Goal: Task Accomplishment & Management: Manage account settings

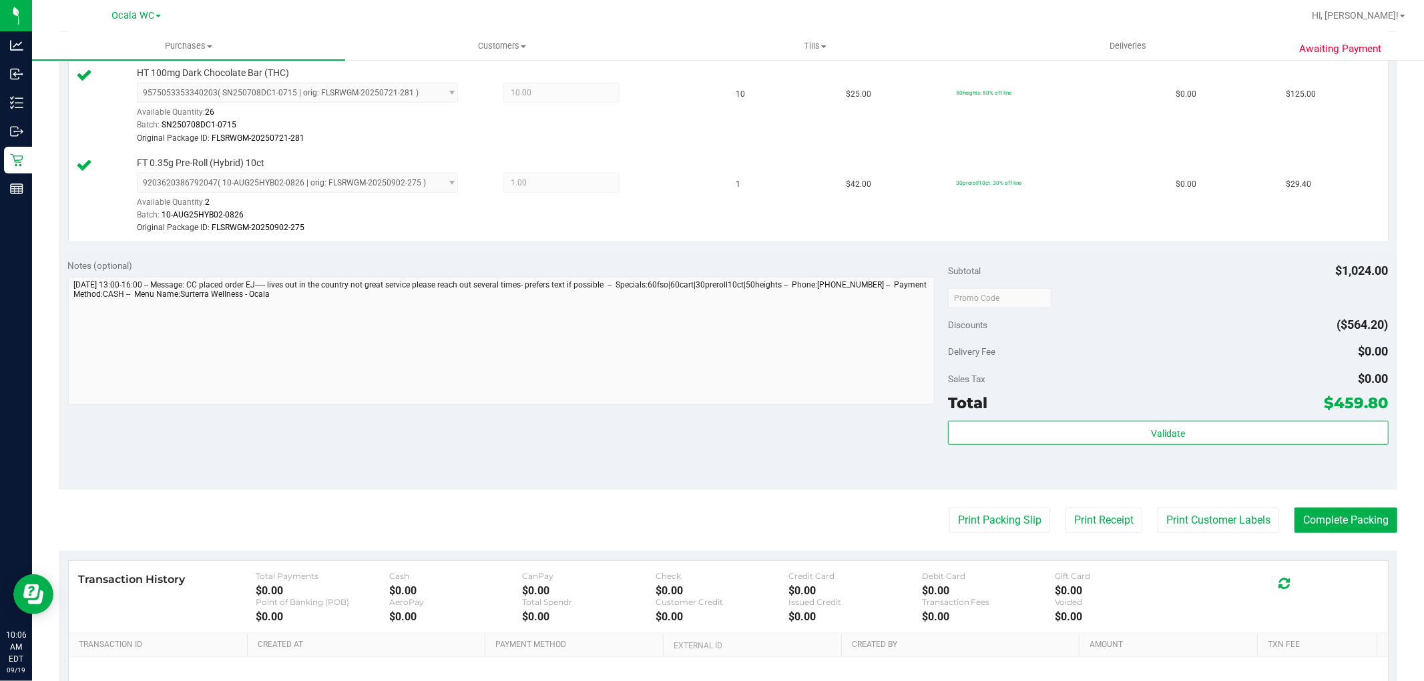
scroll to position [889, 0]
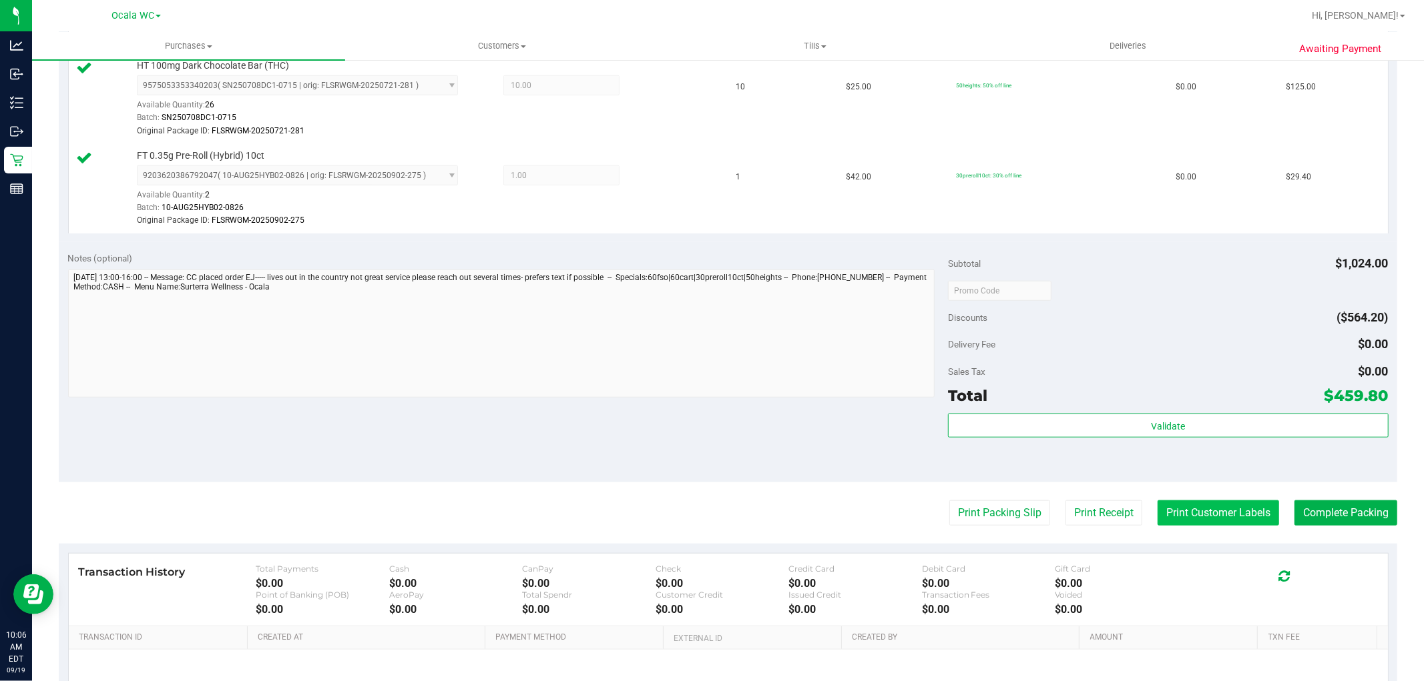
click at [1183, 515] on button "Print Customer Labels" at bounding box center [1217, 513] width 121 height 25
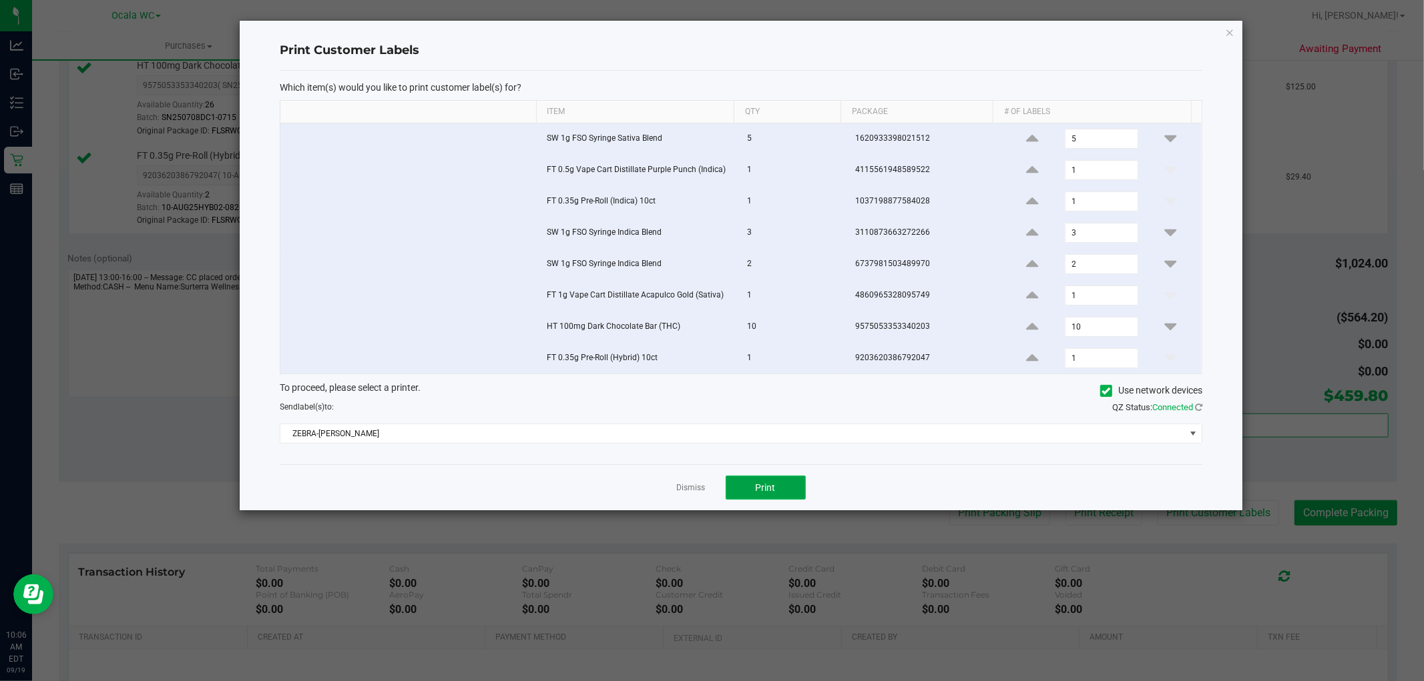
click at [753, 497] on button "Print" at bounding box center [765, 488] width 80 height 24
click at [689, 494] on link "Dismiss" at bounding box center [691, 488] width 29 height 11
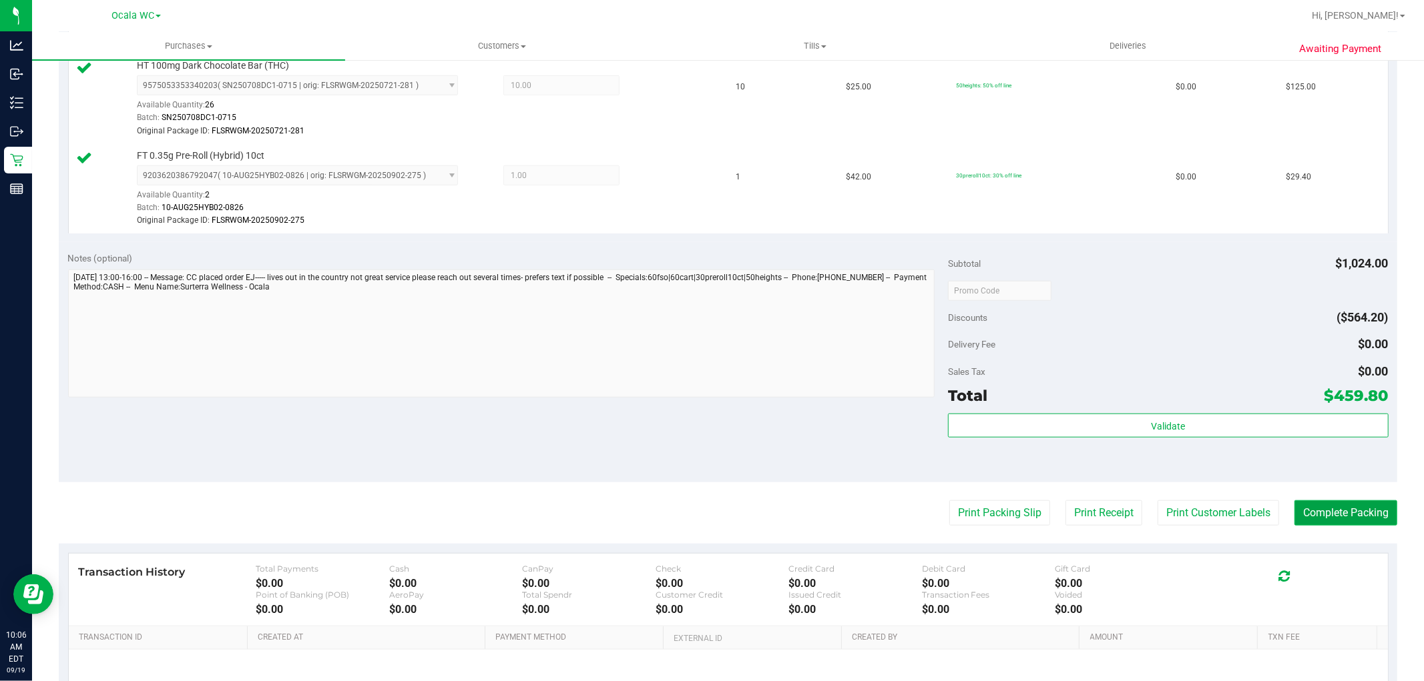
click at [1317, 525] on button "Complete Packing" at bounding box center [1345, 513] width 103 height 25
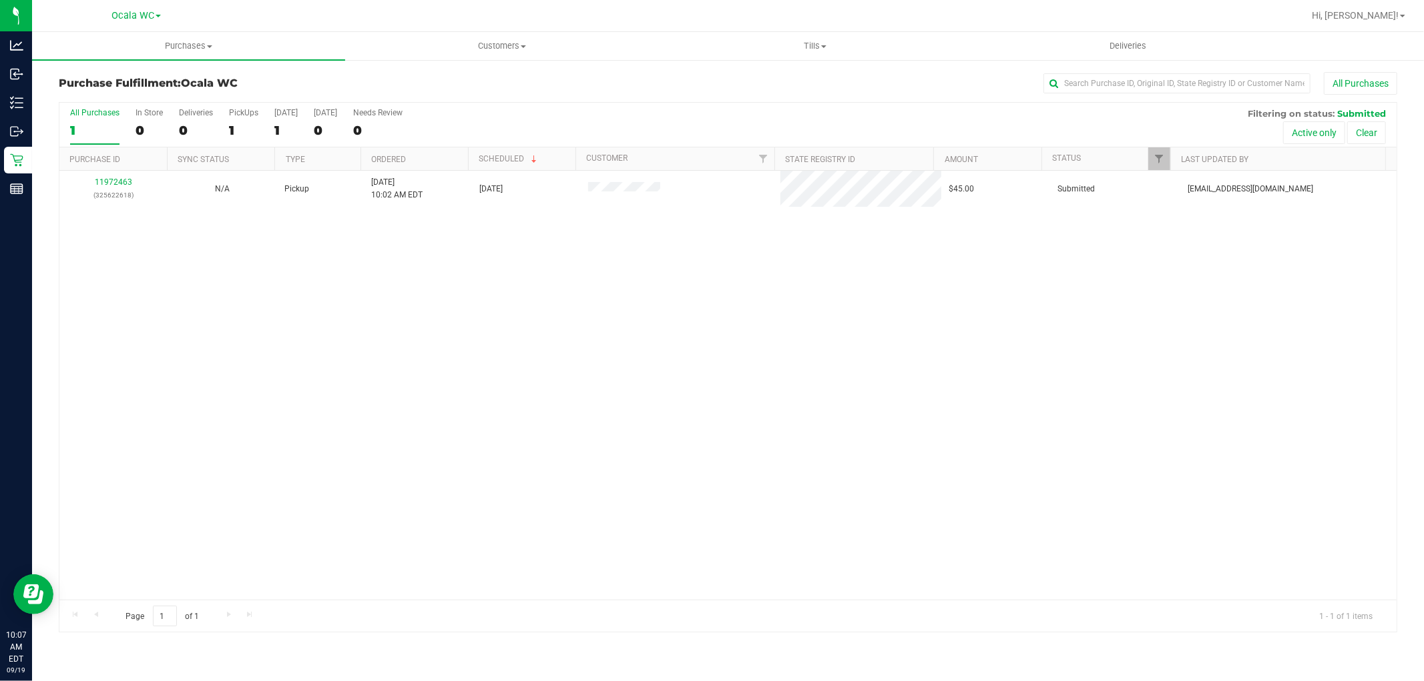
click at [502, 415] on div "11972463 (325622618) N/A Pickup 9/19/2025 10:02 AM EDT 9/19/2025 $45.00 Submitt…" at bounding box center [727, 385] width 1337 height 429
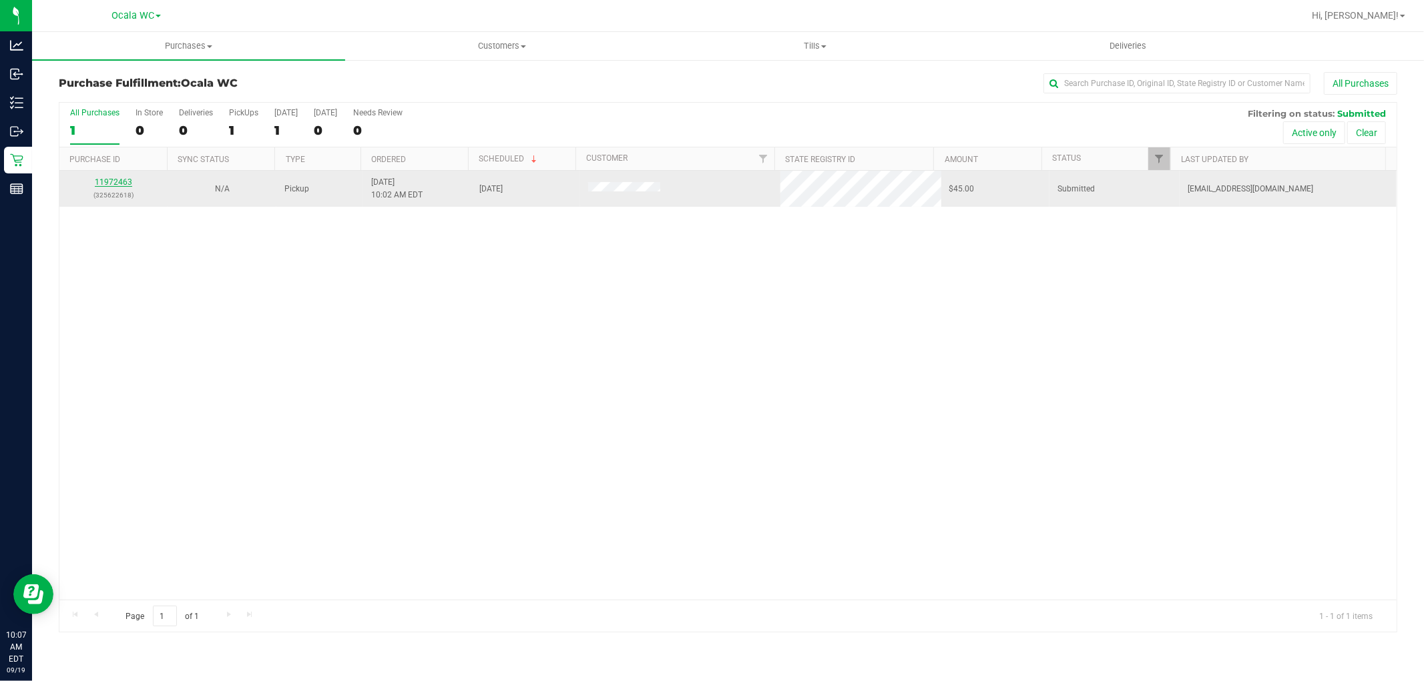
click at [104, 184] on link "11972463" at bounding box center [113, 182] width 37 height 9
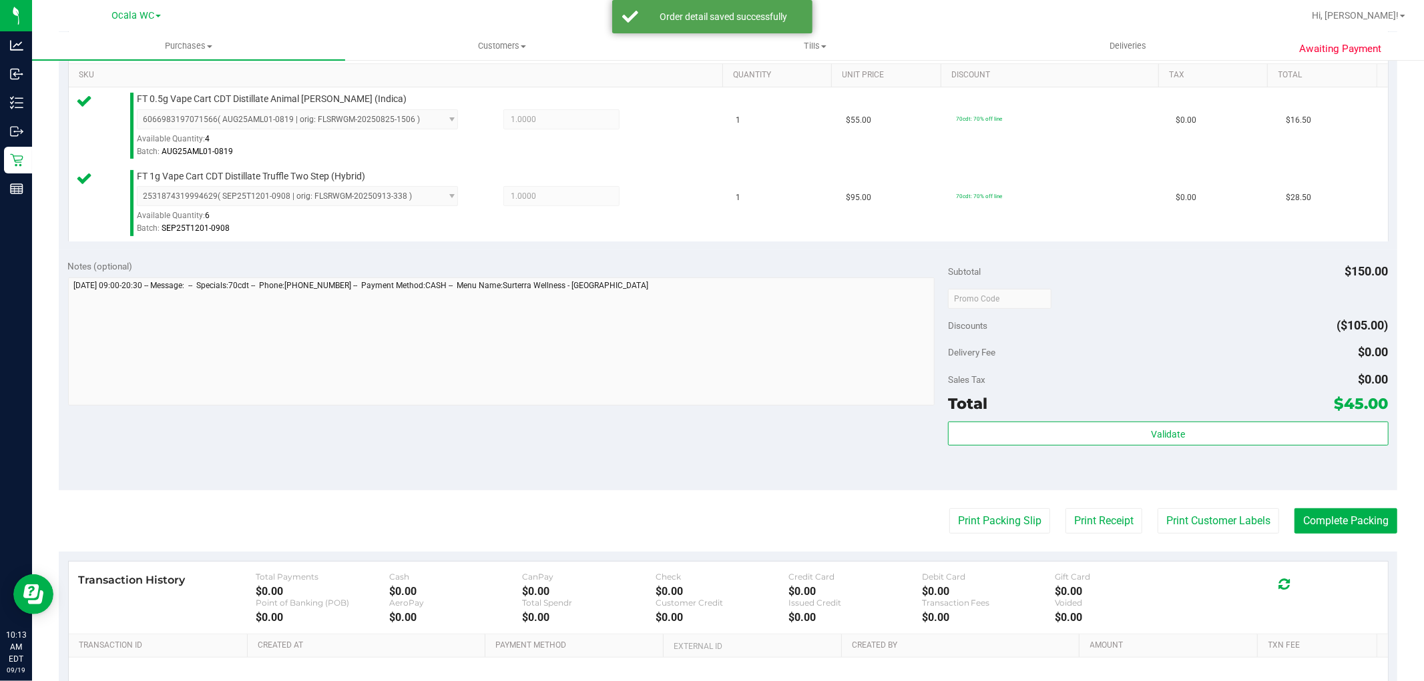
scroll to position [344, 0]
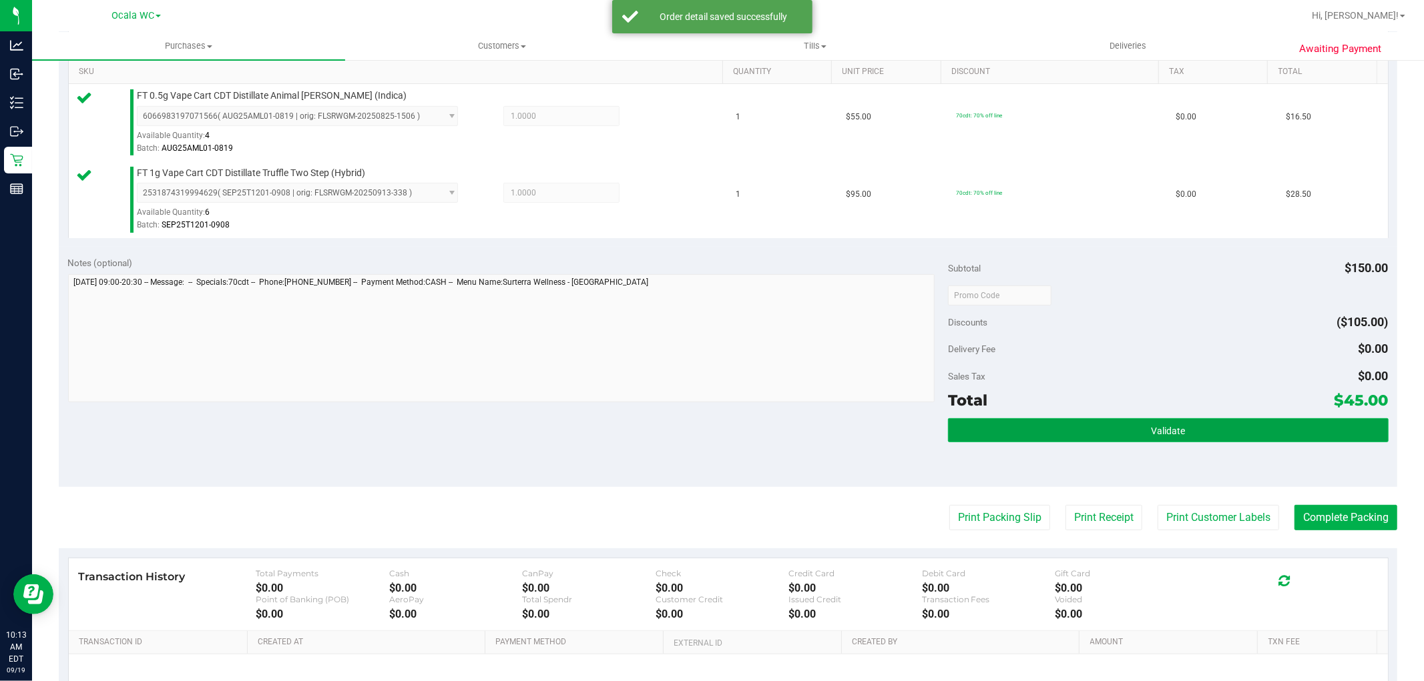
click at [1135, 432] on button "Validate" at bounding box center [1168, 430] width 440 height 24
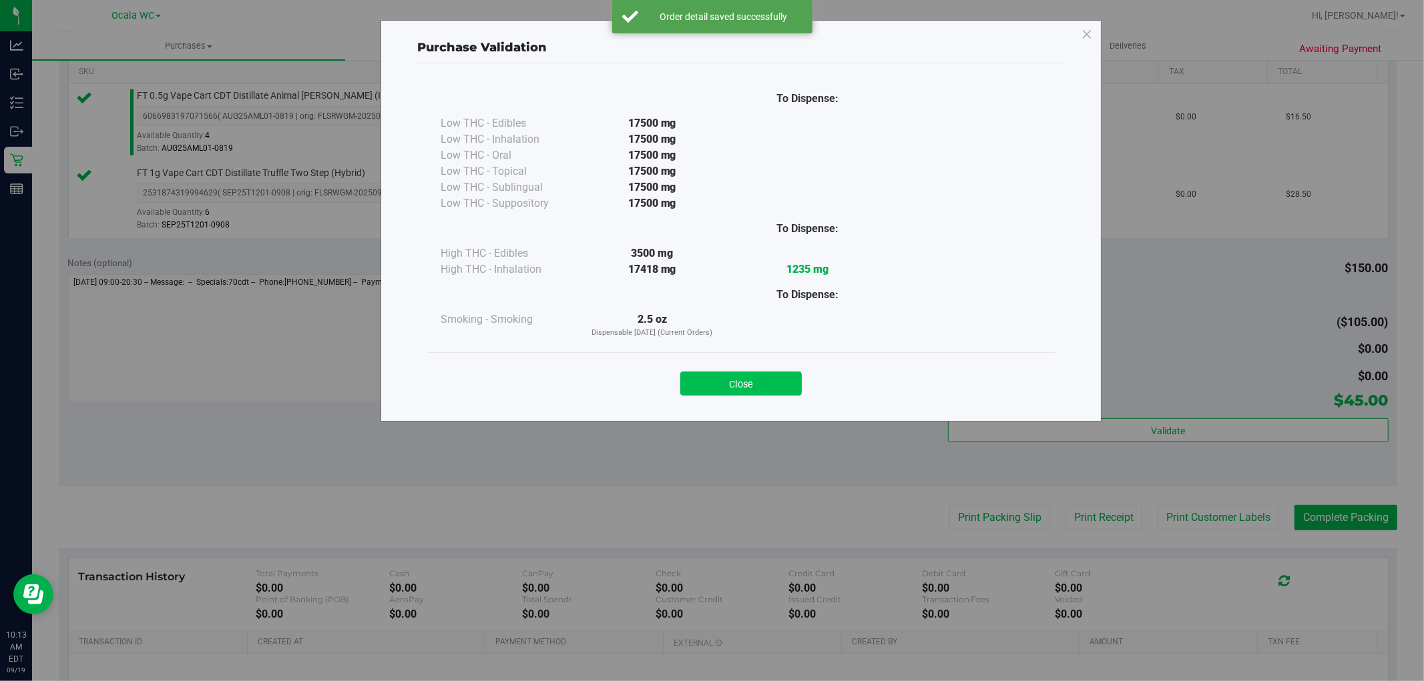
click at [745, 390] on button "Close" at bounding box center [740, 384] width 121 height 24
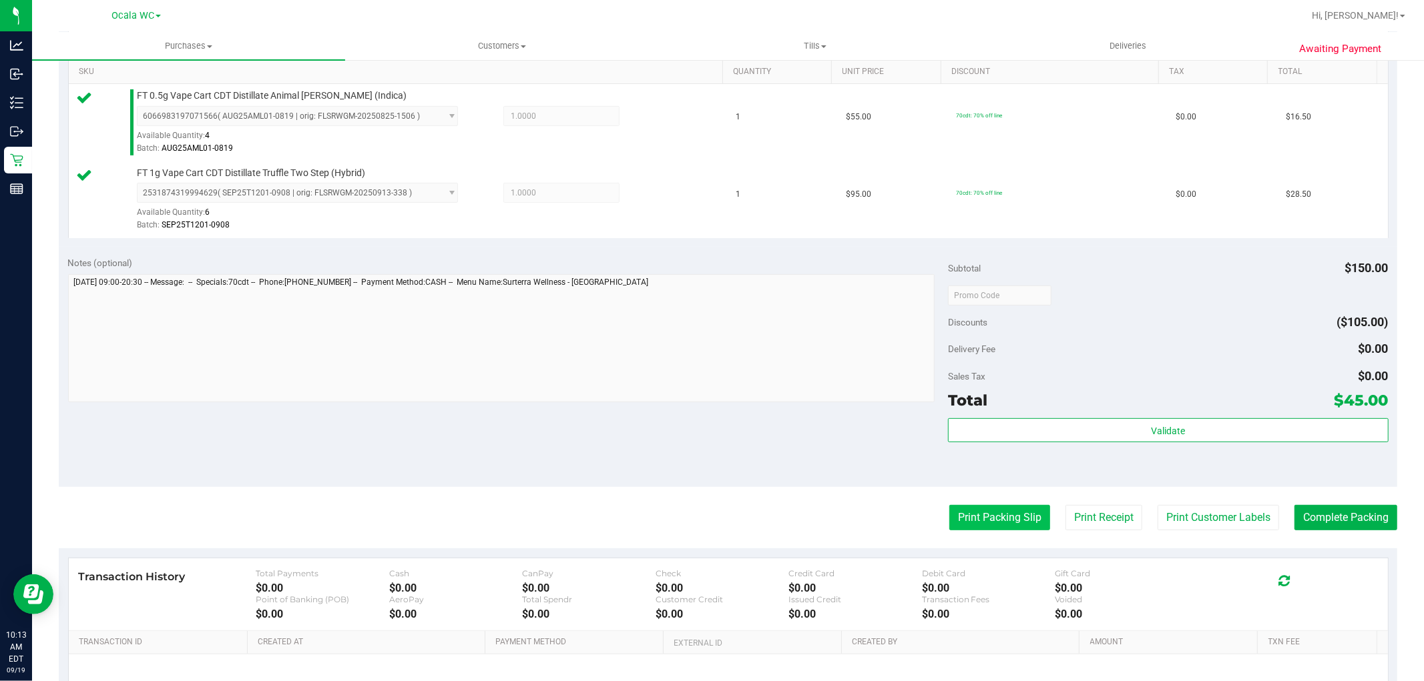
click at [992, 529] on button "Print Packing Slip" at bounding box center [999, 517] width 101 height 25
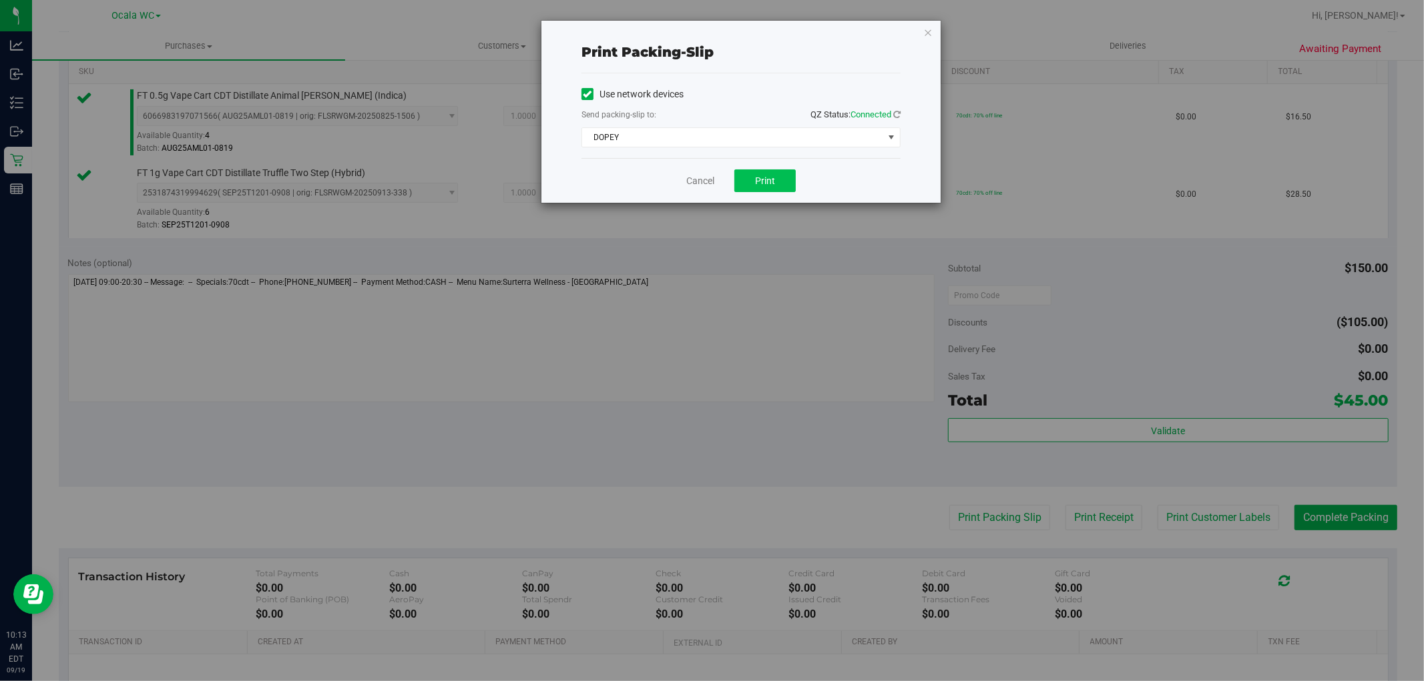
click at [775, 190] on button "Print" at bounding box center [764, 181] width 61 height 23
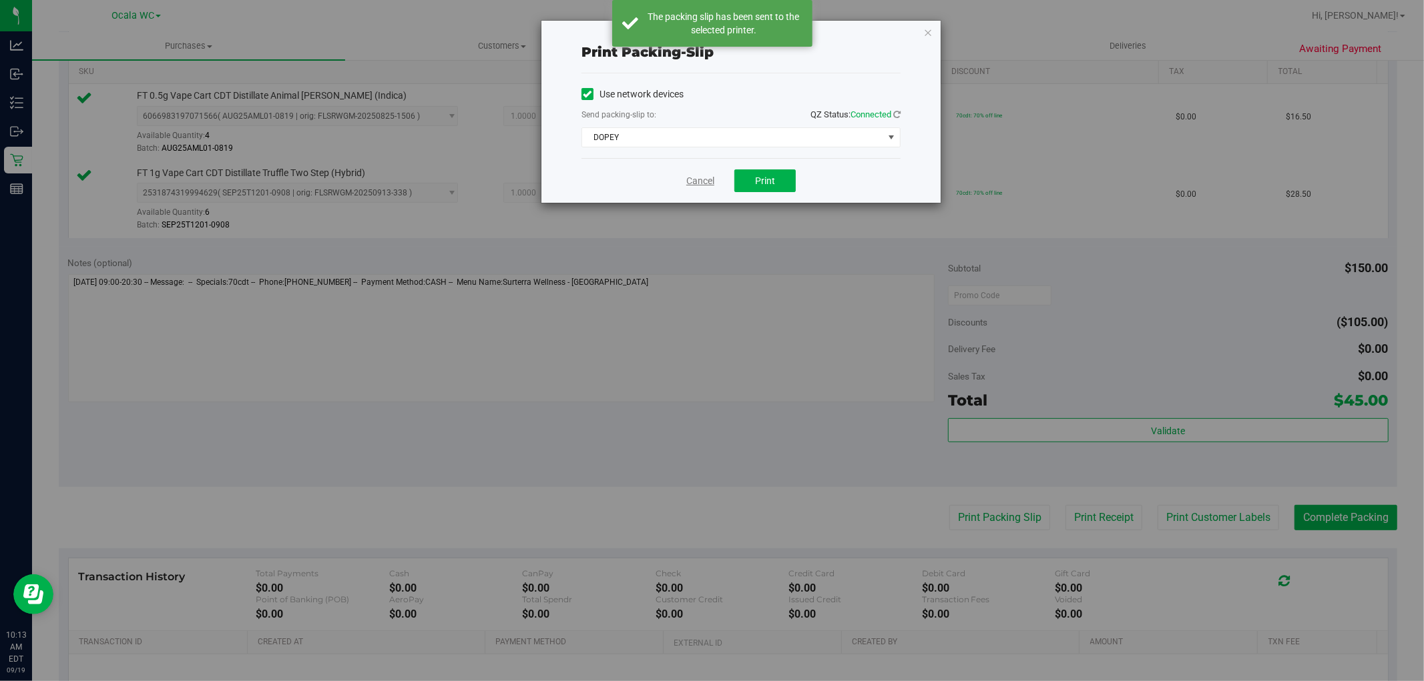
click at [697, 184] on link "Cancel" at bounding box center [700, 181] width 28 height 14
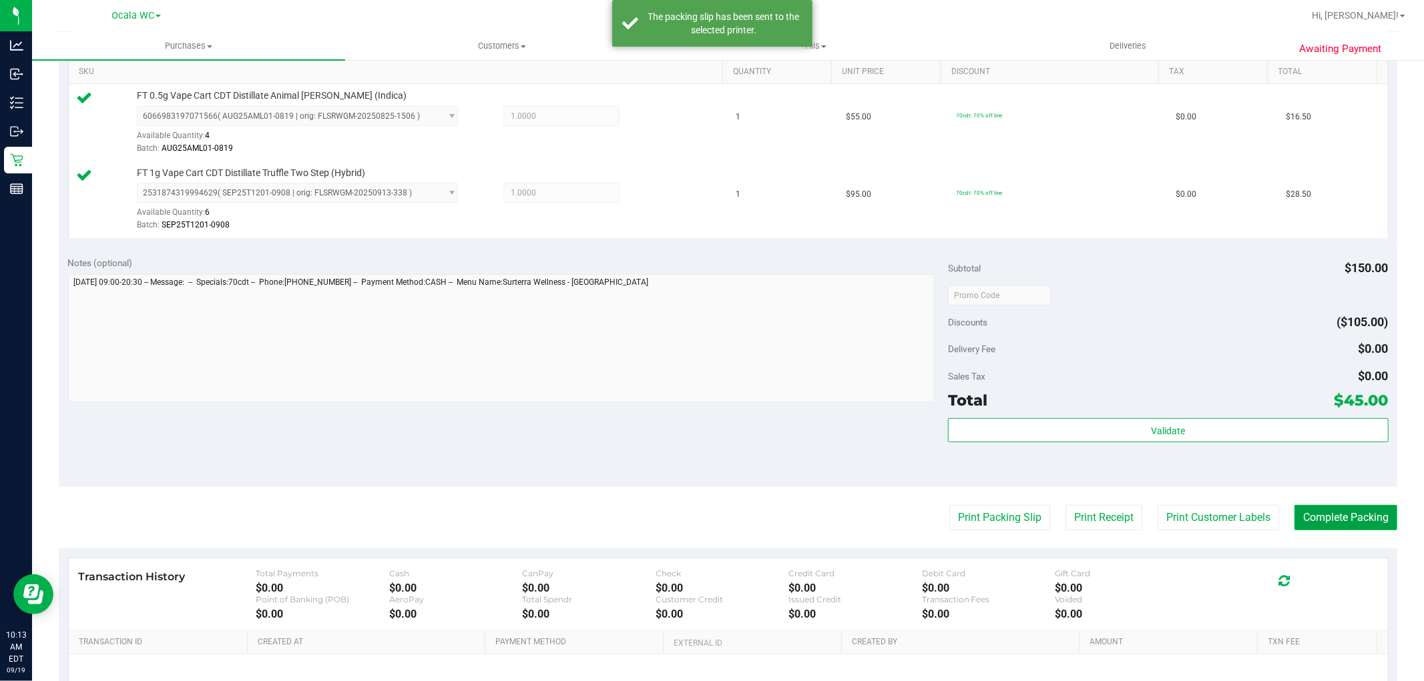
click at [1318, 515] on button "Complete Packing" at bounding box center [1345, 517] width 103 height 25
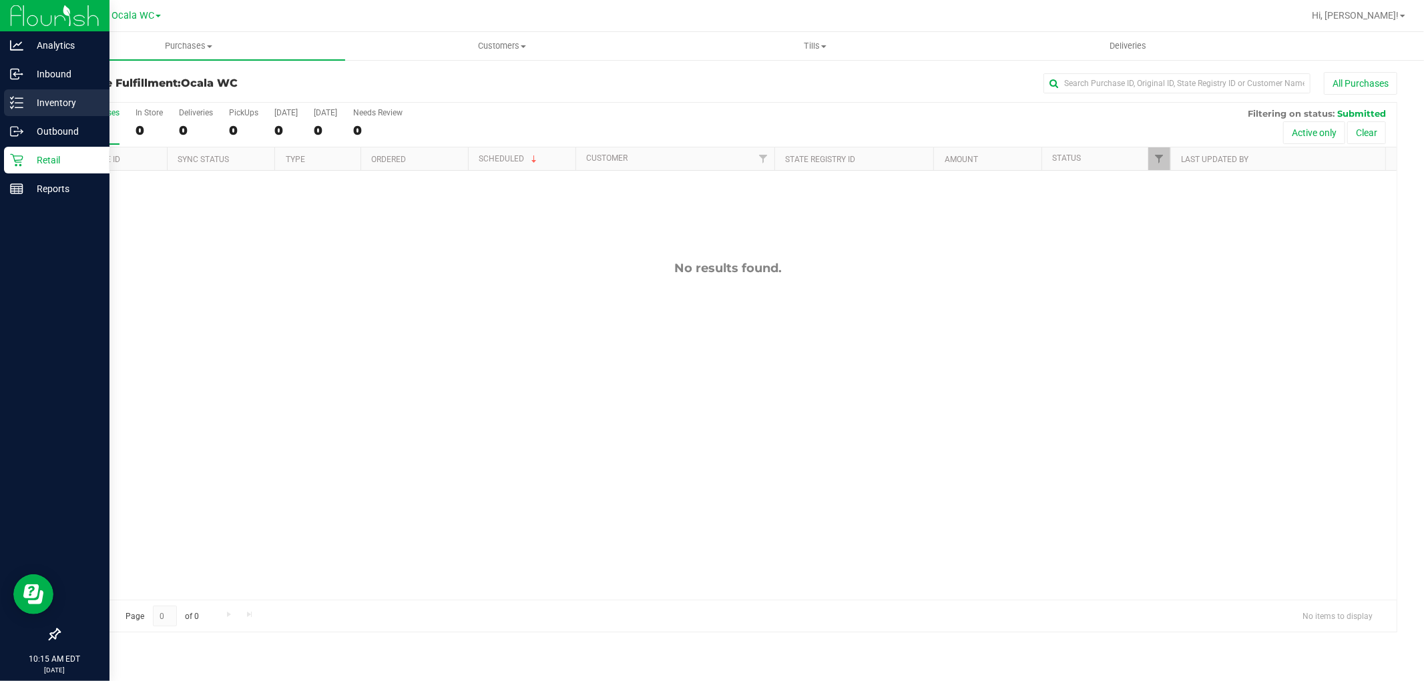
click at [22, 97] on icon at bounding box center [16, 102] width 13 height 13
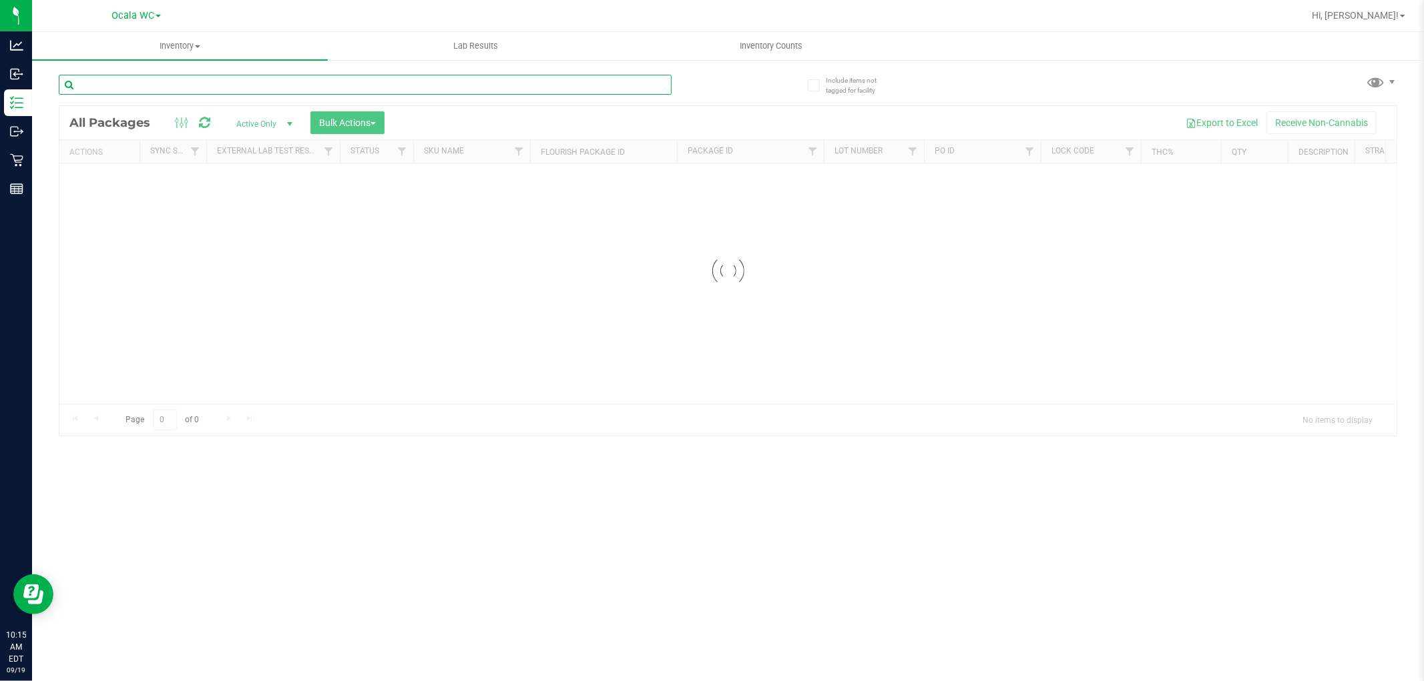
click at [212, 79] on input "text" at bounding box center [365, 85] width 613 height 20
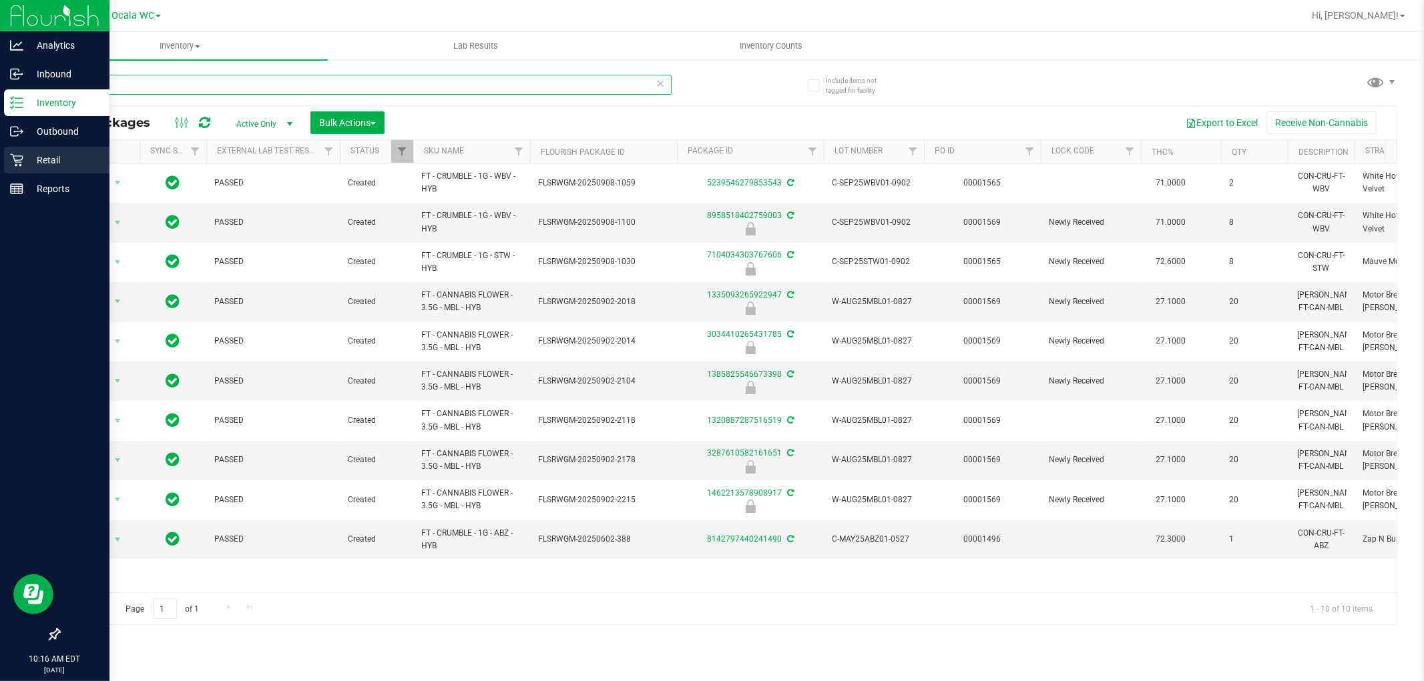
type input "mbl"
click at [27, 153] on p "Retail" at bounding box center [63, 160] width 80 height 16
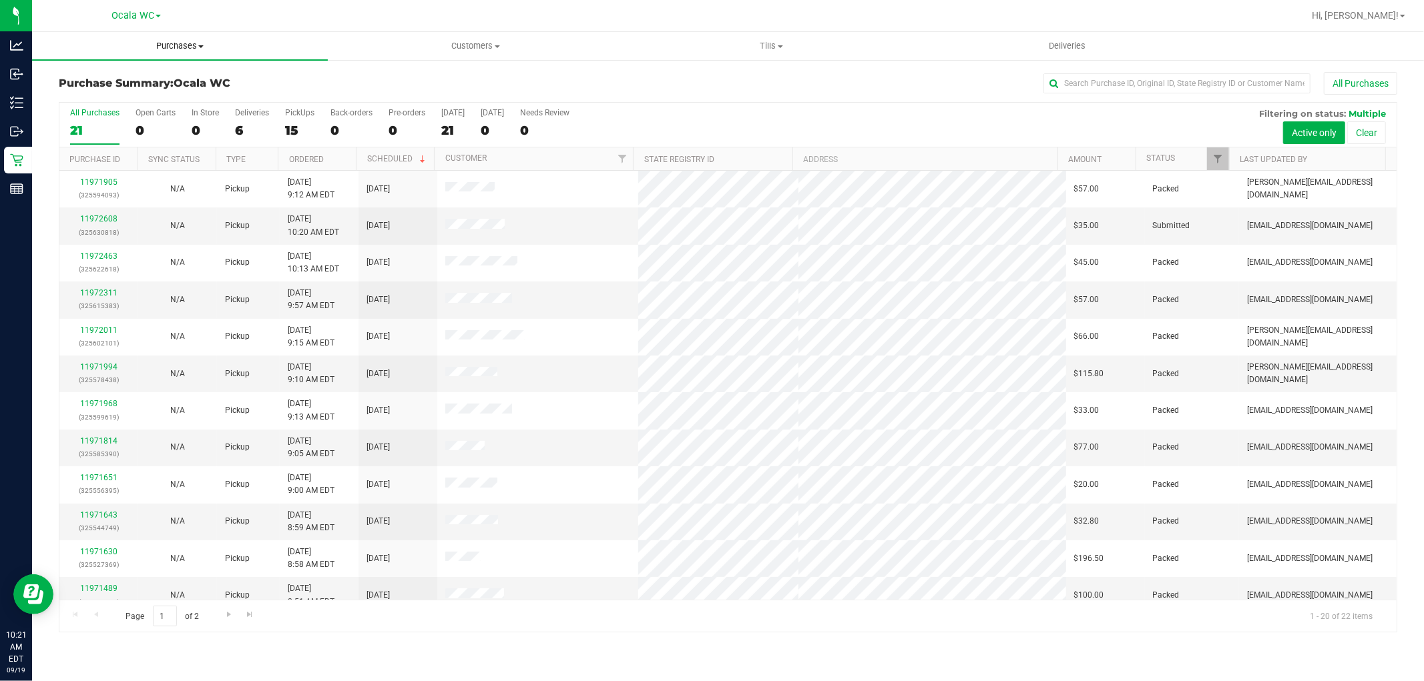
click at [182, 48] on span "Purchases" at bounding box center [180, 46] width 296 height 12
click at [135, 91] on li "Fulfillment" at bounding box center [180, 97] width 296 height 16
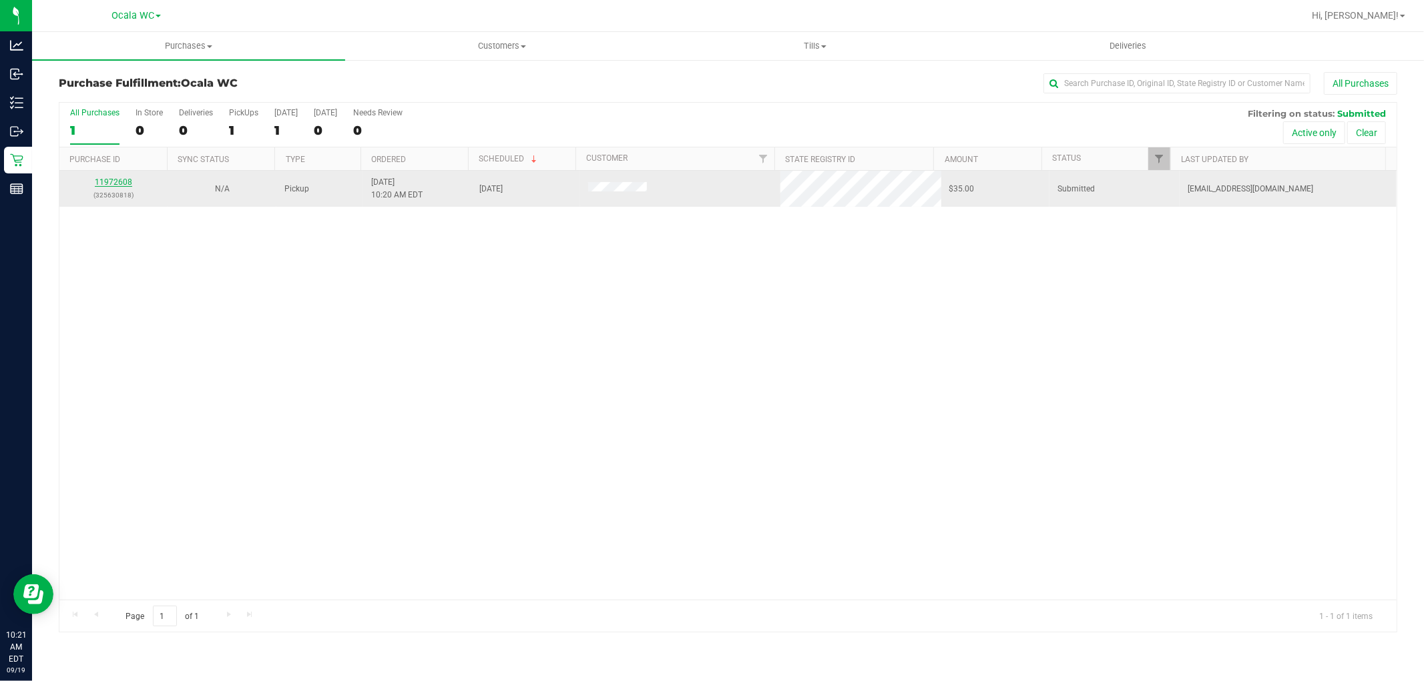
click at [115, 178] on link "11972608" at bounding box center [113, 182] width 37 height 9
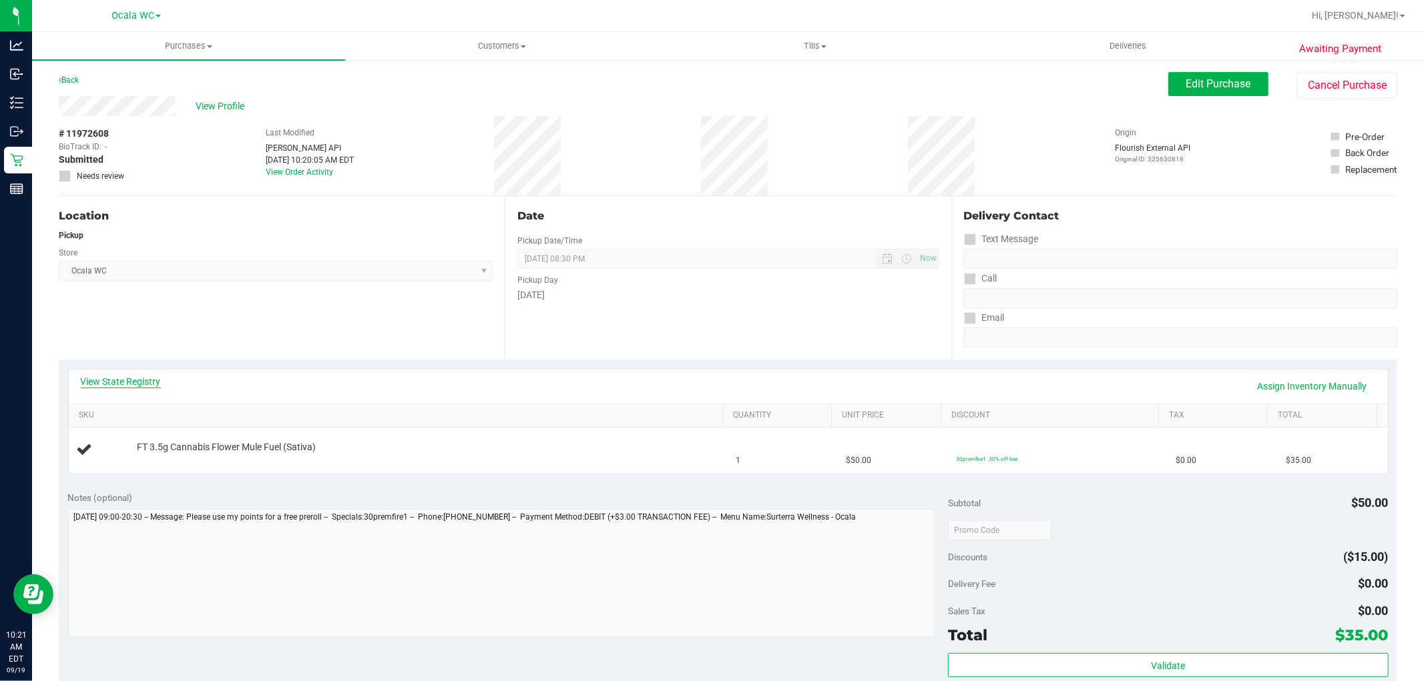
click at [121, 382] on link "View State Registry" at bounding box center [121, 381] width 80 height 13
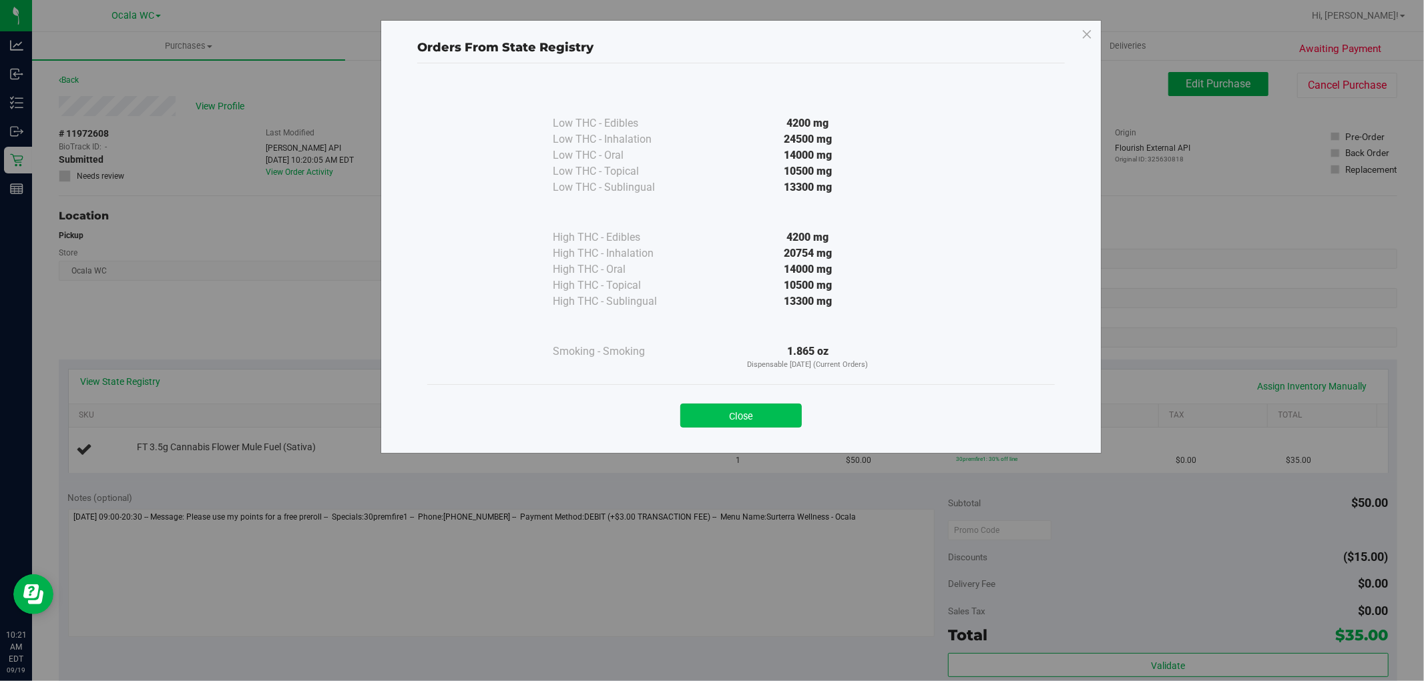
click at [755, 411] on button "Close" at bounding box center [740, 416] width 121 height 24
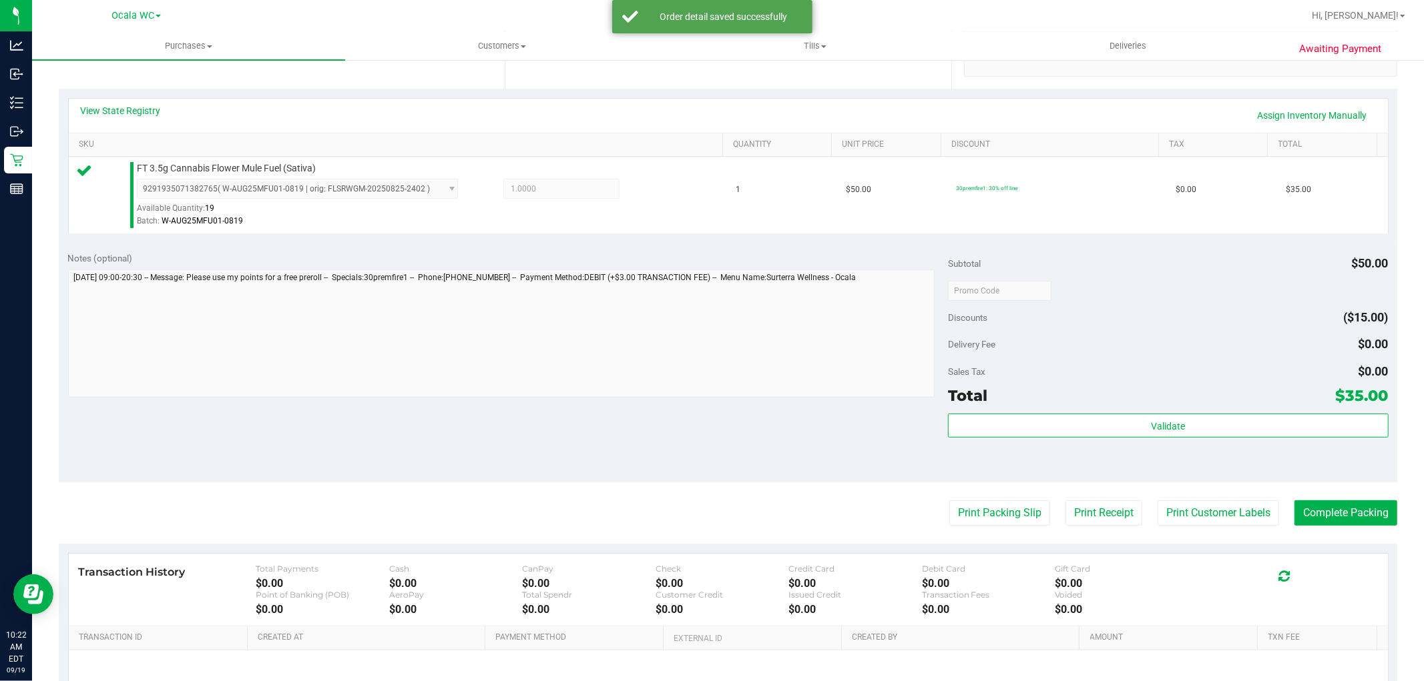
scroll to position [301, 0]
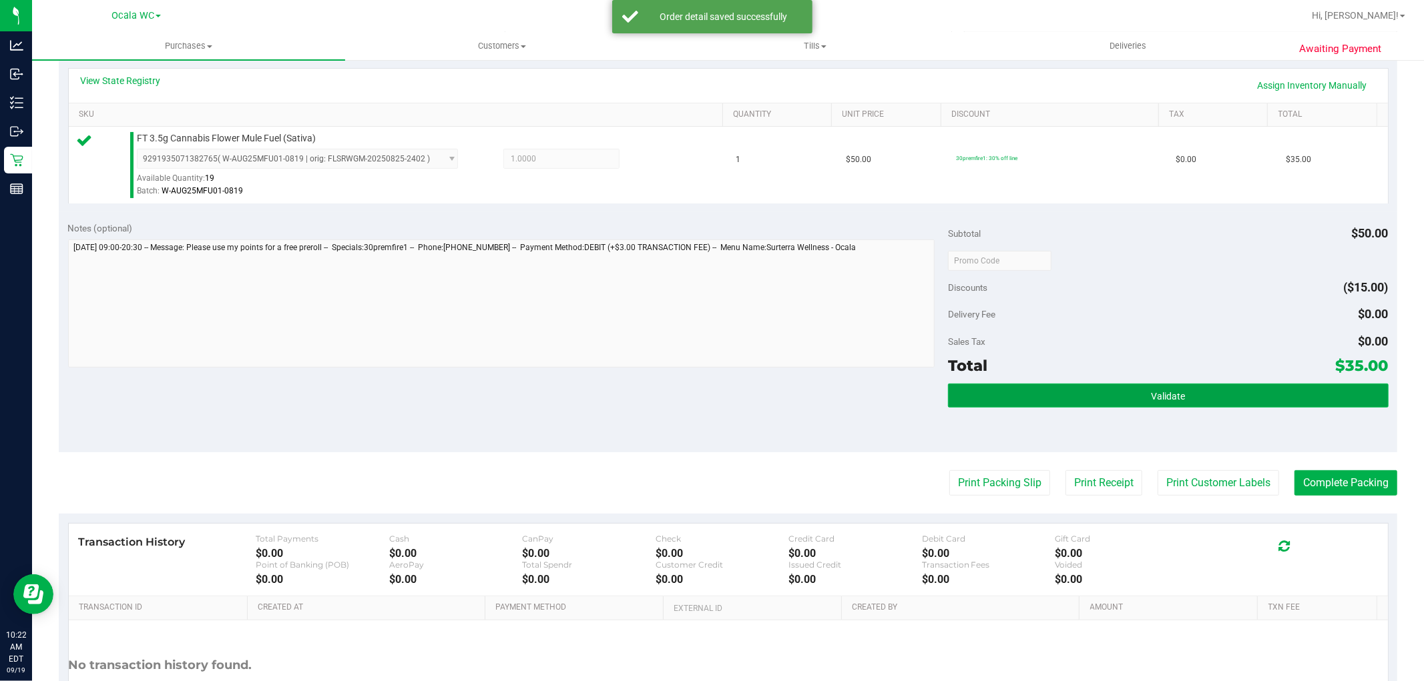
click at [1101, 389] on button "Validate" at bounding box center [1168, 396] width 440 height 24
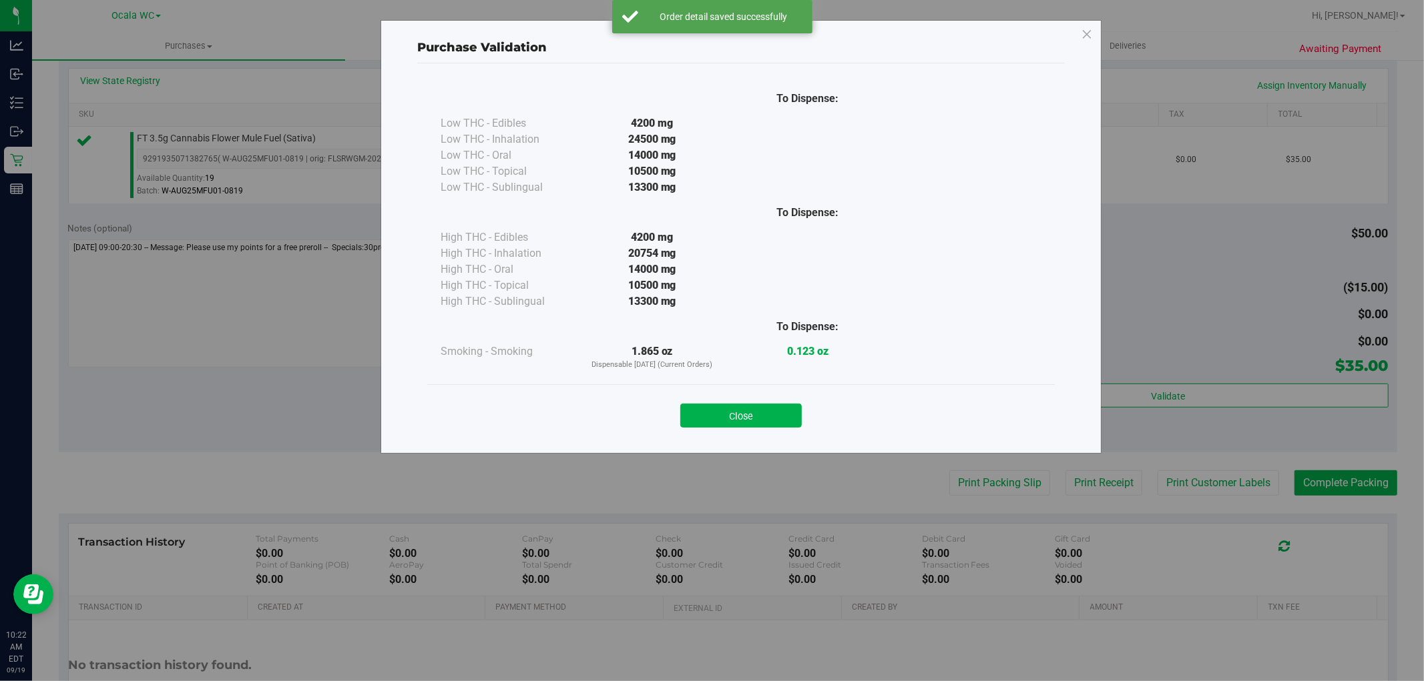
click at [762, 446] on div "Purchase Validation To Dispense: Low THC - Edibles 4200 mg" at bounding box center [740, 237] width 721 height 434
click at [968, 489] on div "Purchase Validation To Dispense: Low THC - Edibles 4200 mg" at bounding box center [717, 340] width 1434 height 681
click at [722, 440] on div "To Dispense: Low THC - Edibles 4200 mg" at bounding box center [740, 252] width 647 height 378
click at [959, 472] on div "Purchase Validation To Dispense: Low THC - Edibles 4200 mg" at bounding box center [717, 340] width 1434 height 681
click at [717, 425] on button "Close" at bounding box center [740, 416] width 121 height 24
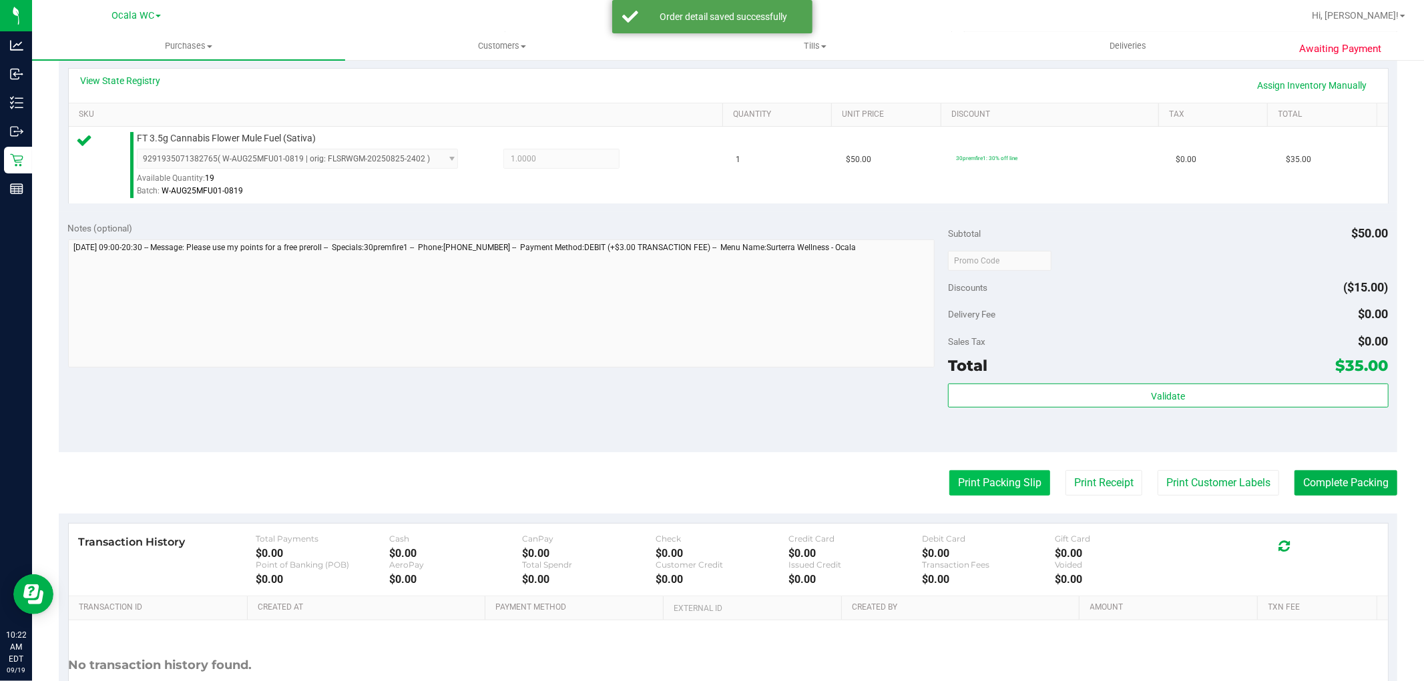
click at [985, 493] on button "Print Packing Slip" at bounding box center [999, 482] width 101 height 25
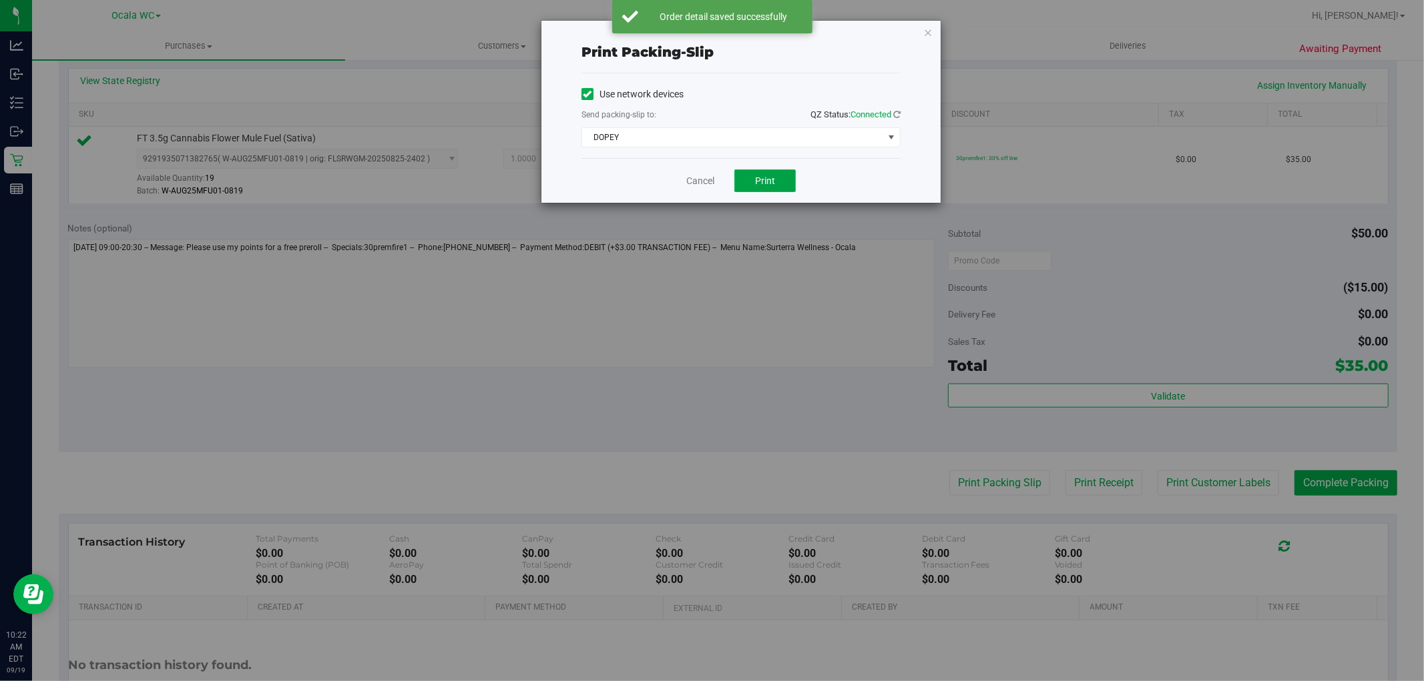
click at [778, 187] on button "Print" at bounding box center [764, 181] width 61 height 23
click at [697, 181] on link "Cancel" at bounding box center [700, 181] width 28 height 14
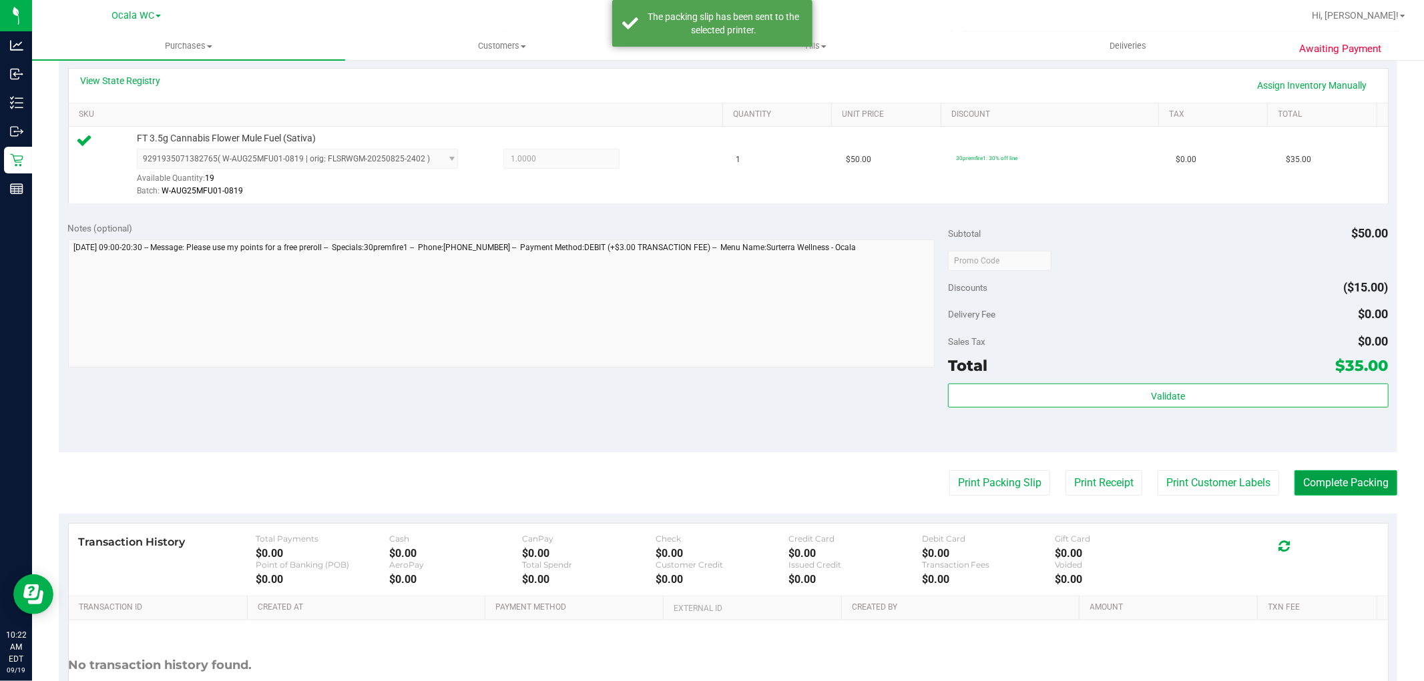
click at [1327, 478] on button "Complete Packing" at bounding box center [1345, 482] width 103 height 25
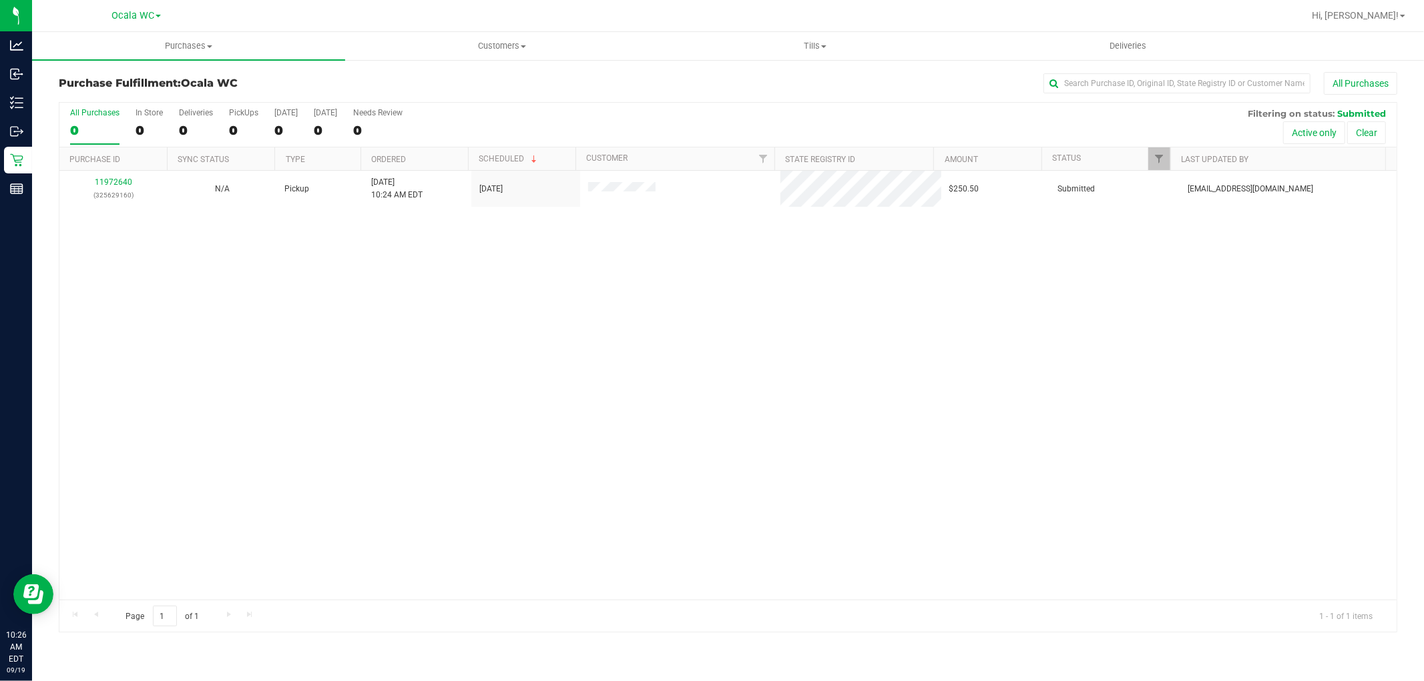
click at [320, 378] on div "11972640 (325629160) N/A Pickup 9/19/2025 10:24 AM EDT 9/19/2025 $250.50 Submit…" at bounding box center [727, 385] width 1337 height 429
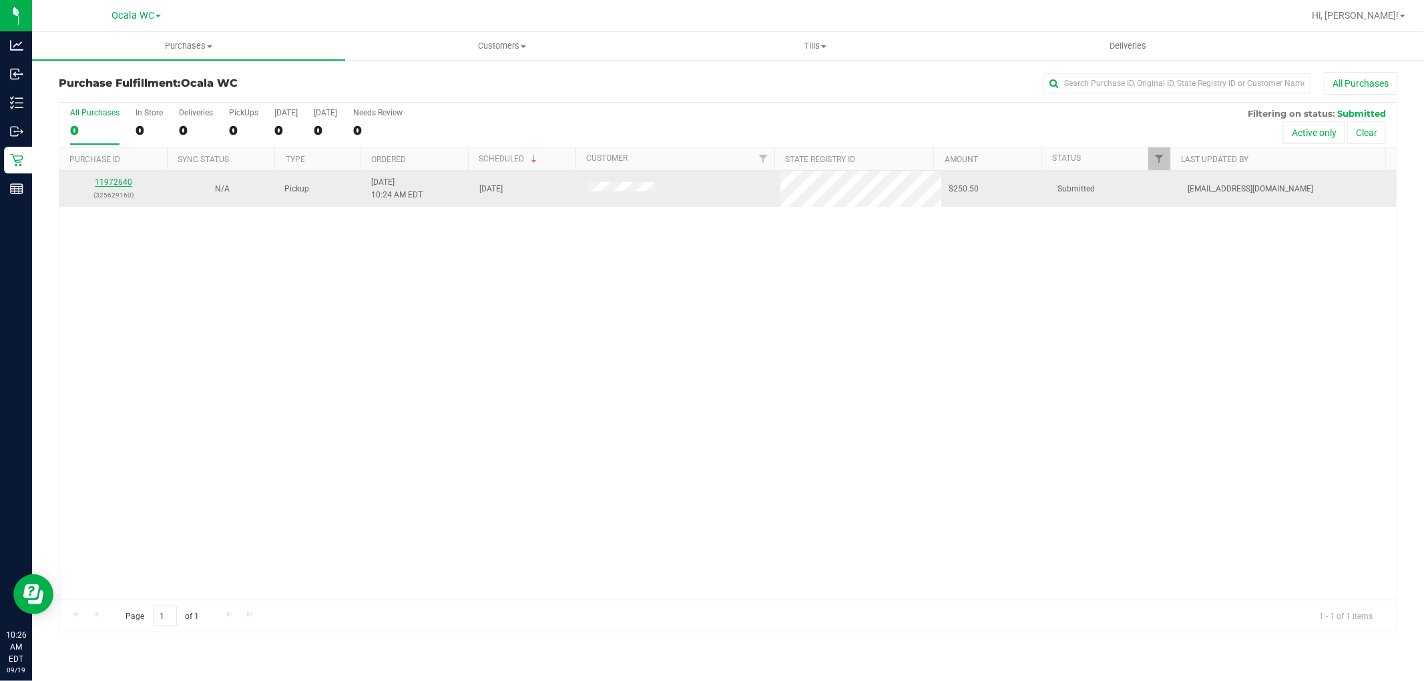
click at [104, 182] on link "11972640" at bounding box center [113, 182] width 37 height 9
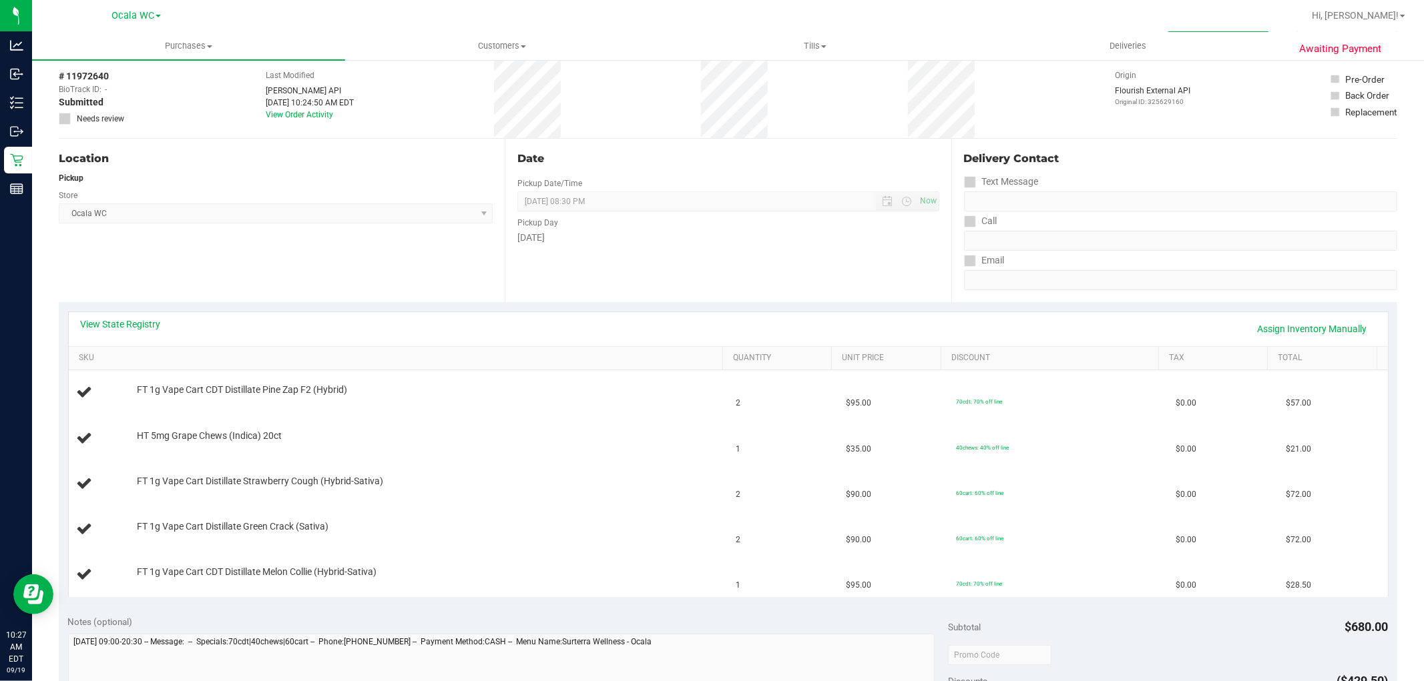
scroll to position [129, 0]
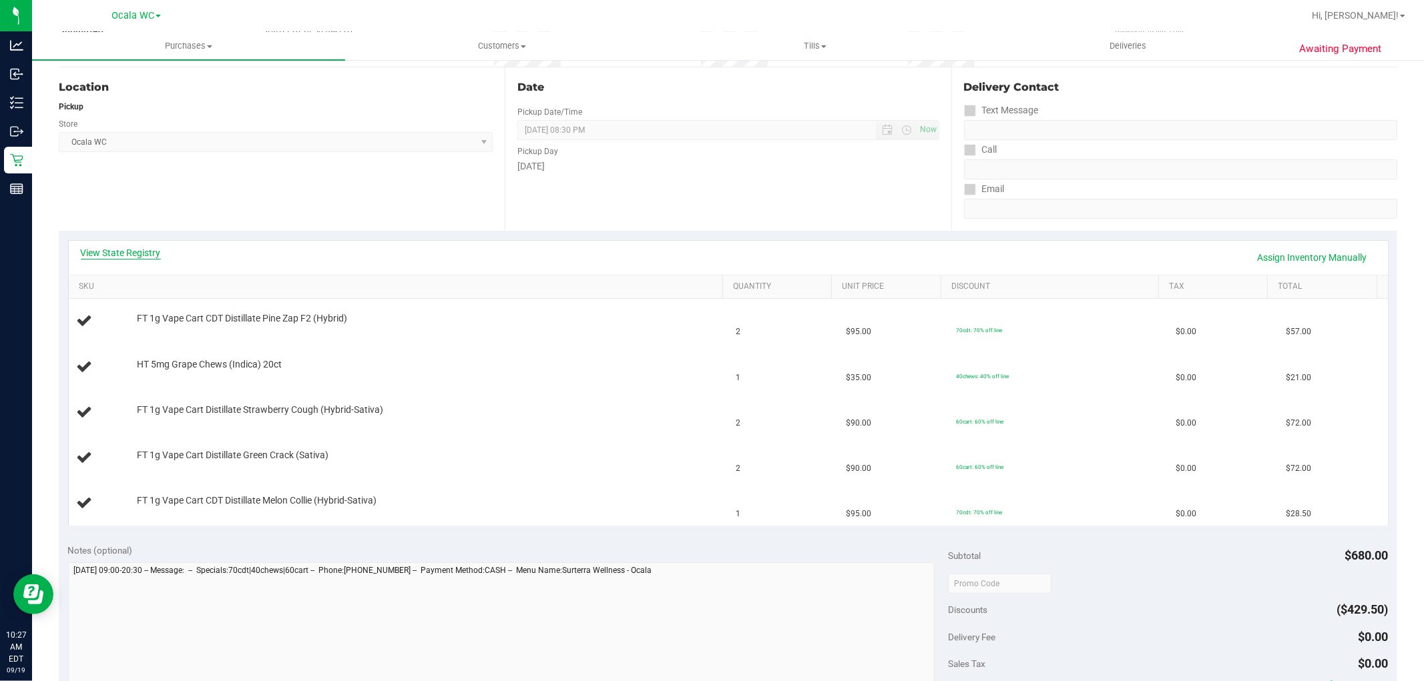
click at [101, 250] on link "View State Registry" at bounding box center [121, 252] width 80 height 13
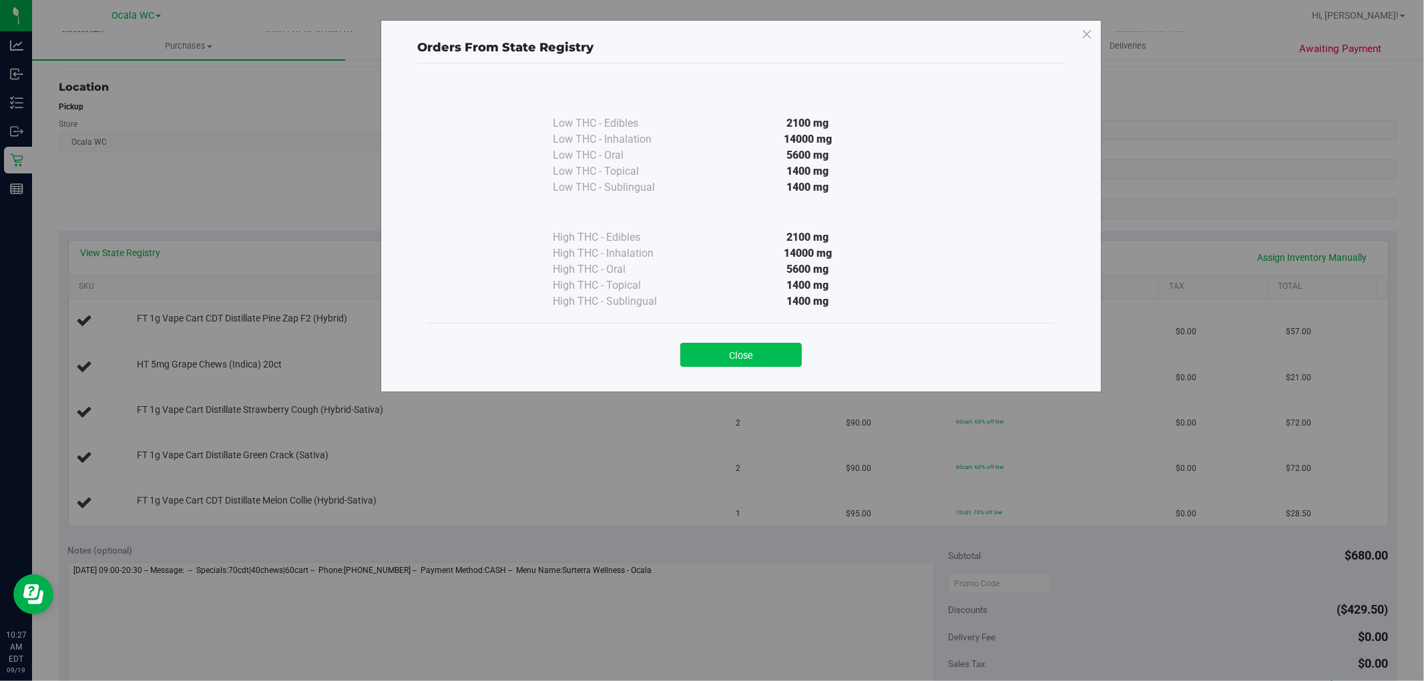
click at [748, 356] on button "Close" at bounding box center [740, 355] width 121 height 24
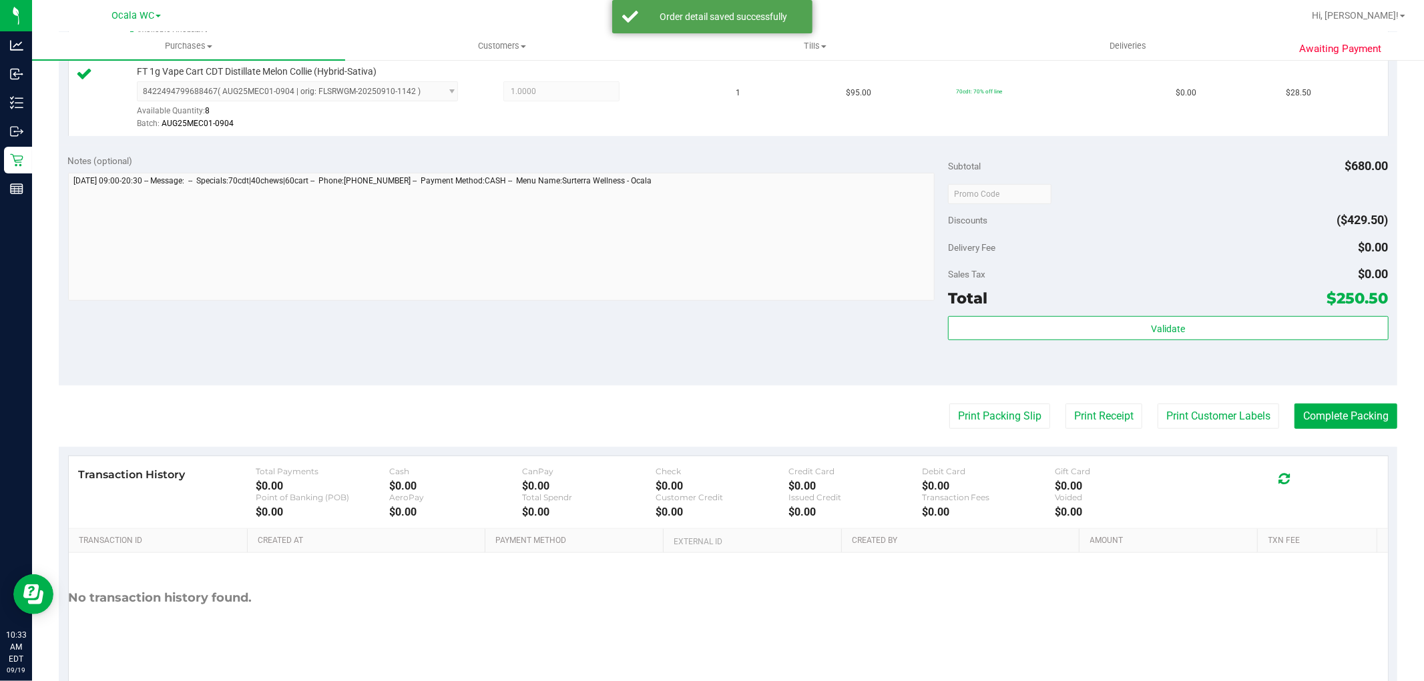
scroll to position [721, 0]
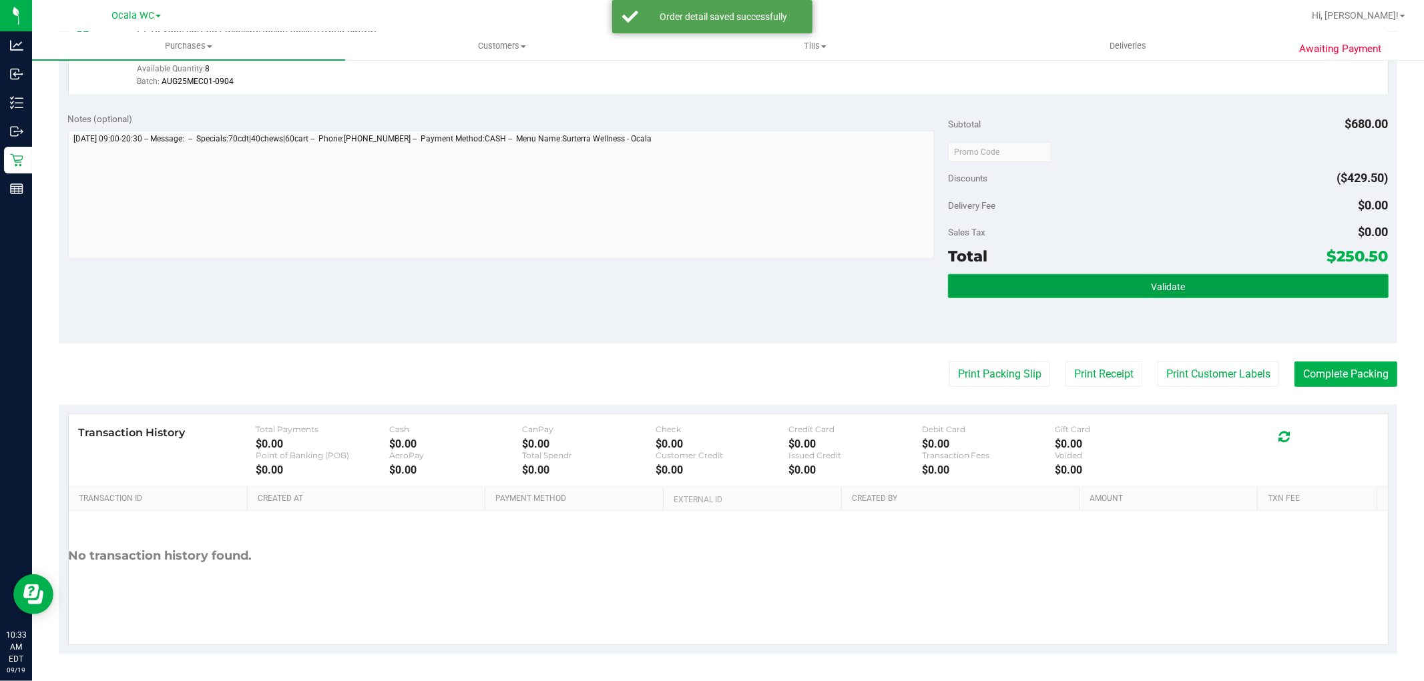
click at [1089, 277] on button "Validate" at bounding box center [1168, 286] width 440 height 24
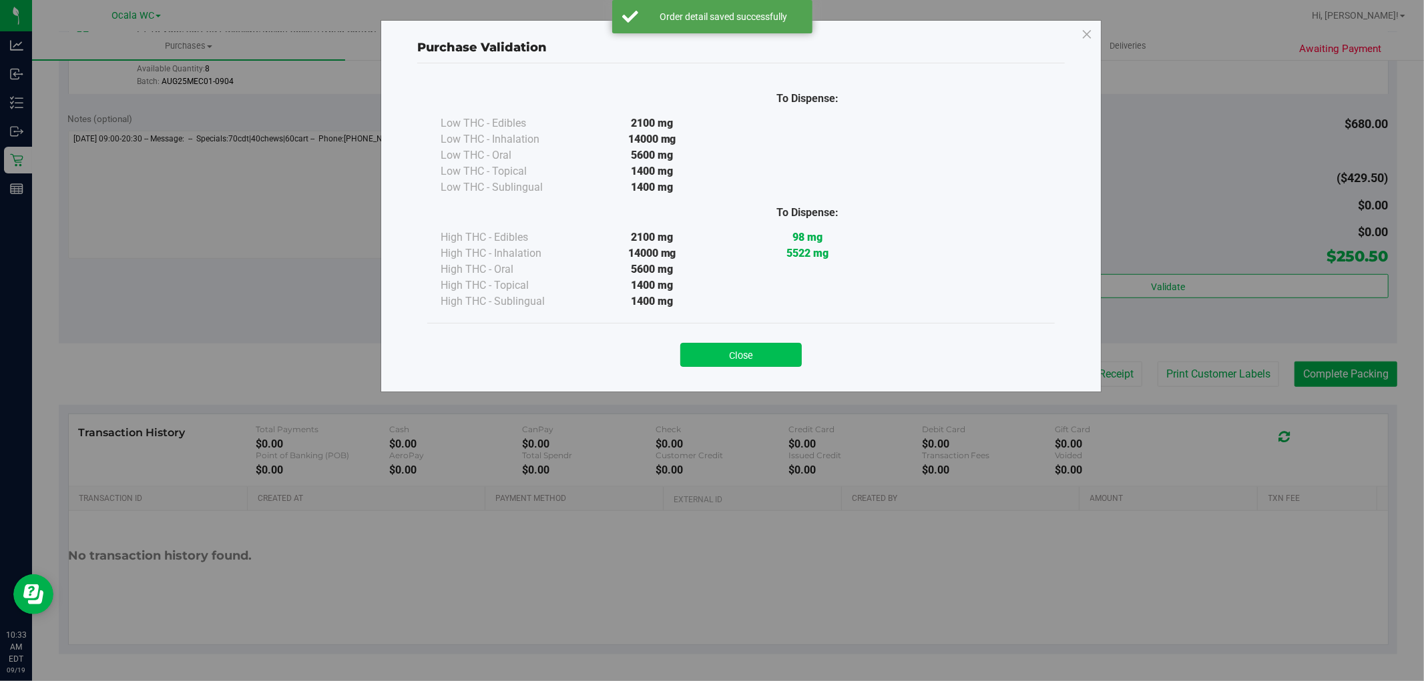
click at [745, 345] on button "Close" at bounding box center [740, 355] width 121 height 24
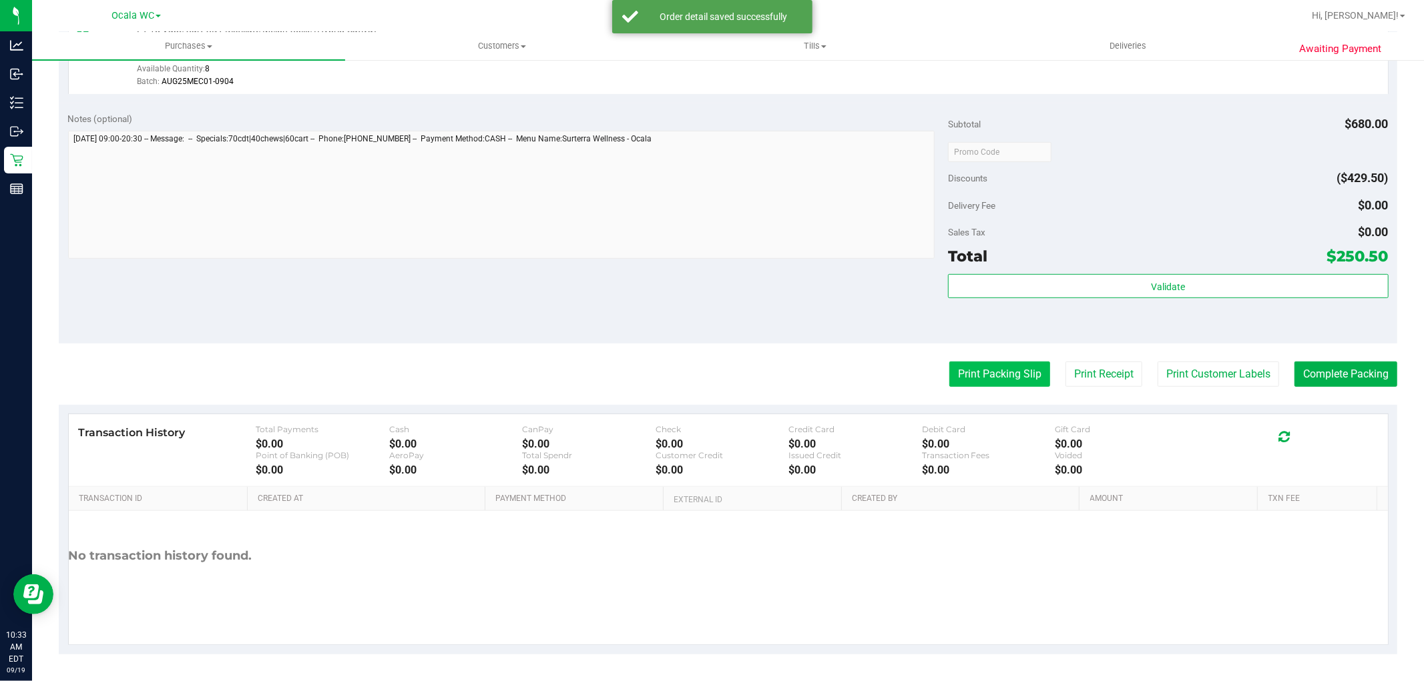
click at [971, 382] on button "Print Packing Slip" at bounding box center [999, 374] width 101 height 25
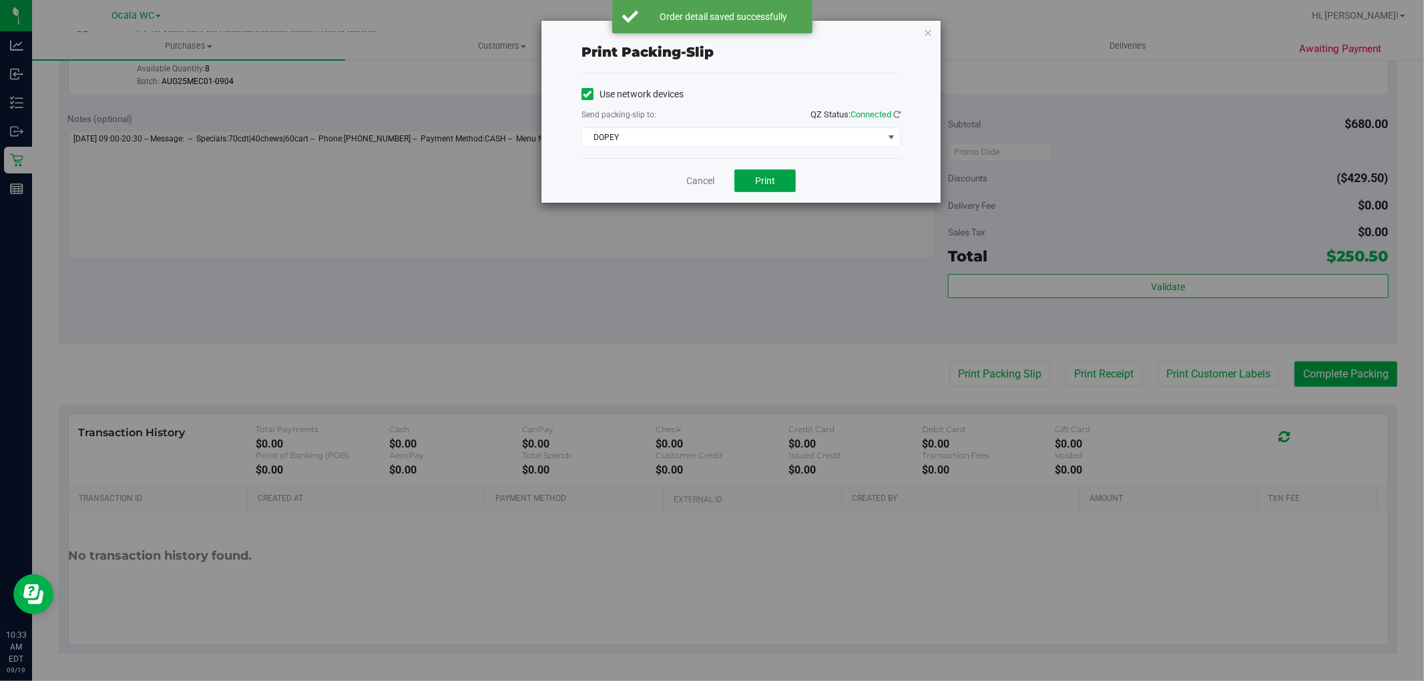
click at [763, 180] on span "Print" at bounding box center [765, 181] width 20 height 11
click at [709, 178] on link "Cancel" at bounding box center [700, 181] width 28 height 14
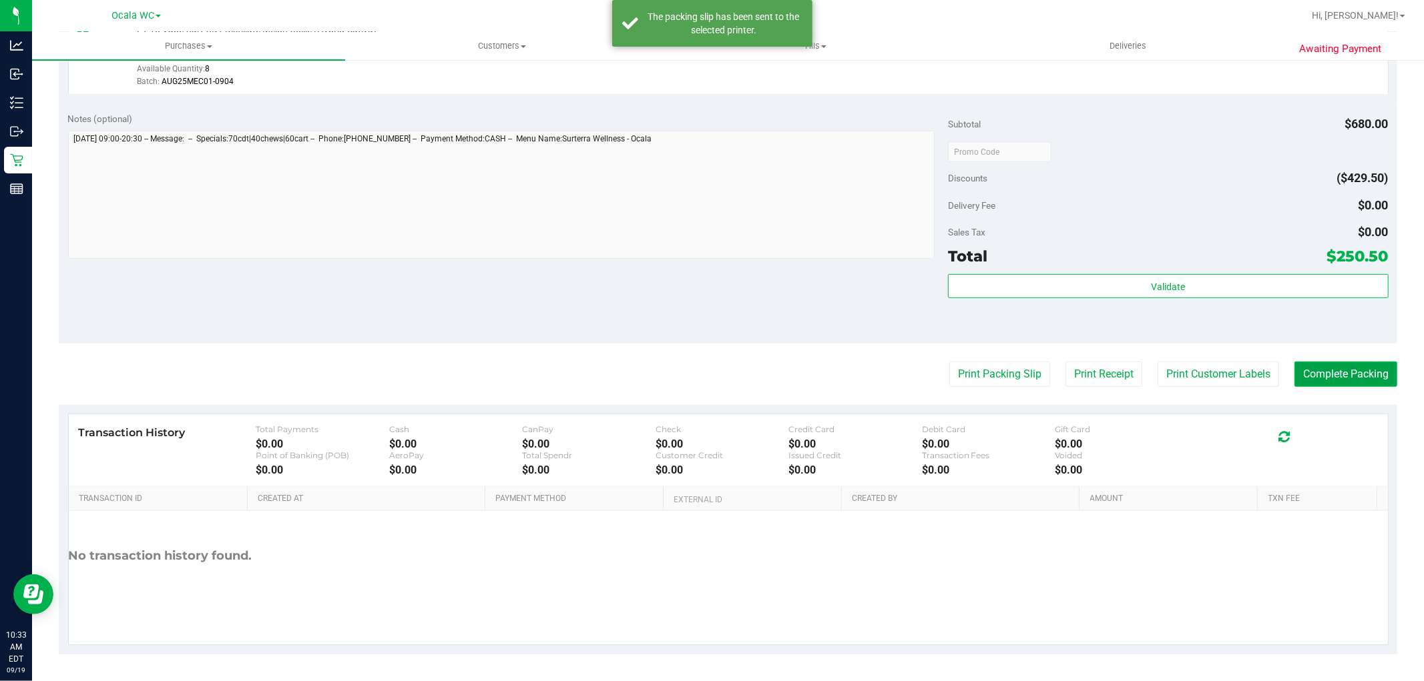
click at [1355, 374] on button "Complete Packing" at bounding box center [1345, 374] width 103 height 25
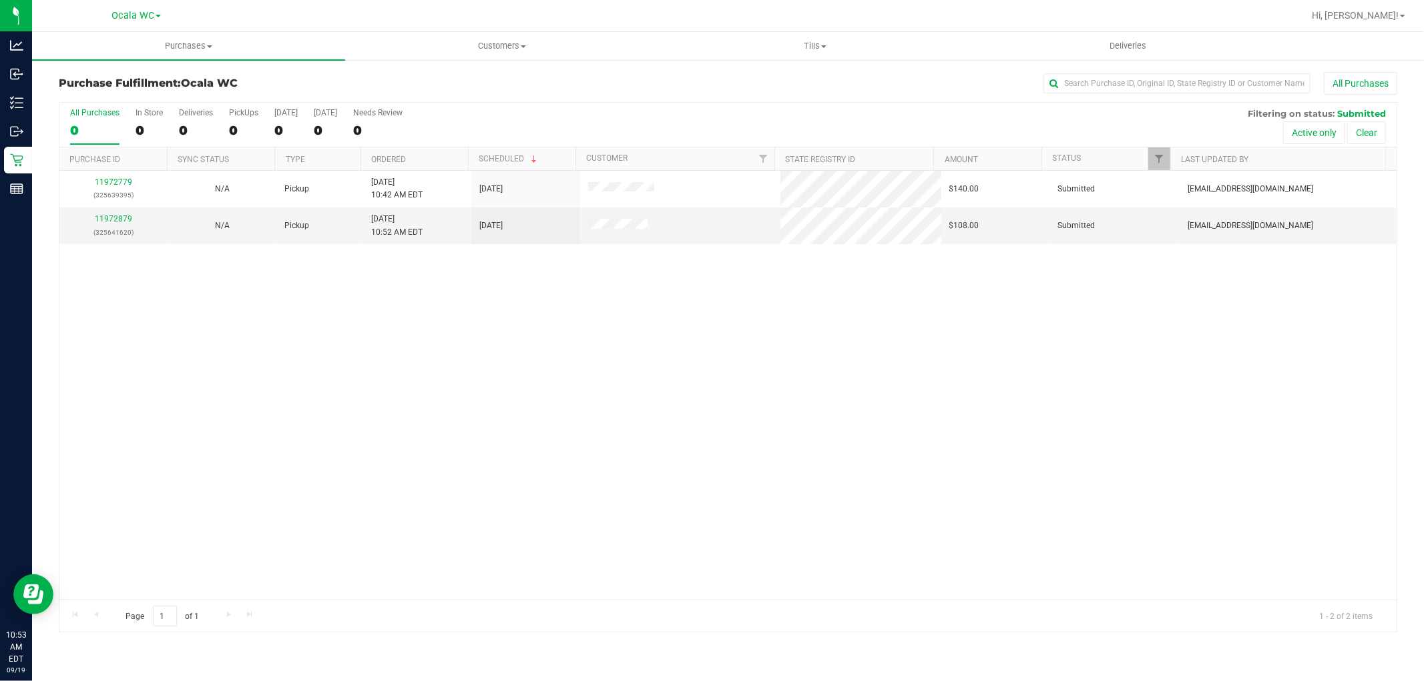
click at [300, 381] on div "11972779 (325639395) N/A Pickup 9/19/2025 10:42 AM EDT 9/19/2025 $140.00 Submit…" at bounding box center [727, 385] width 1337 height 429
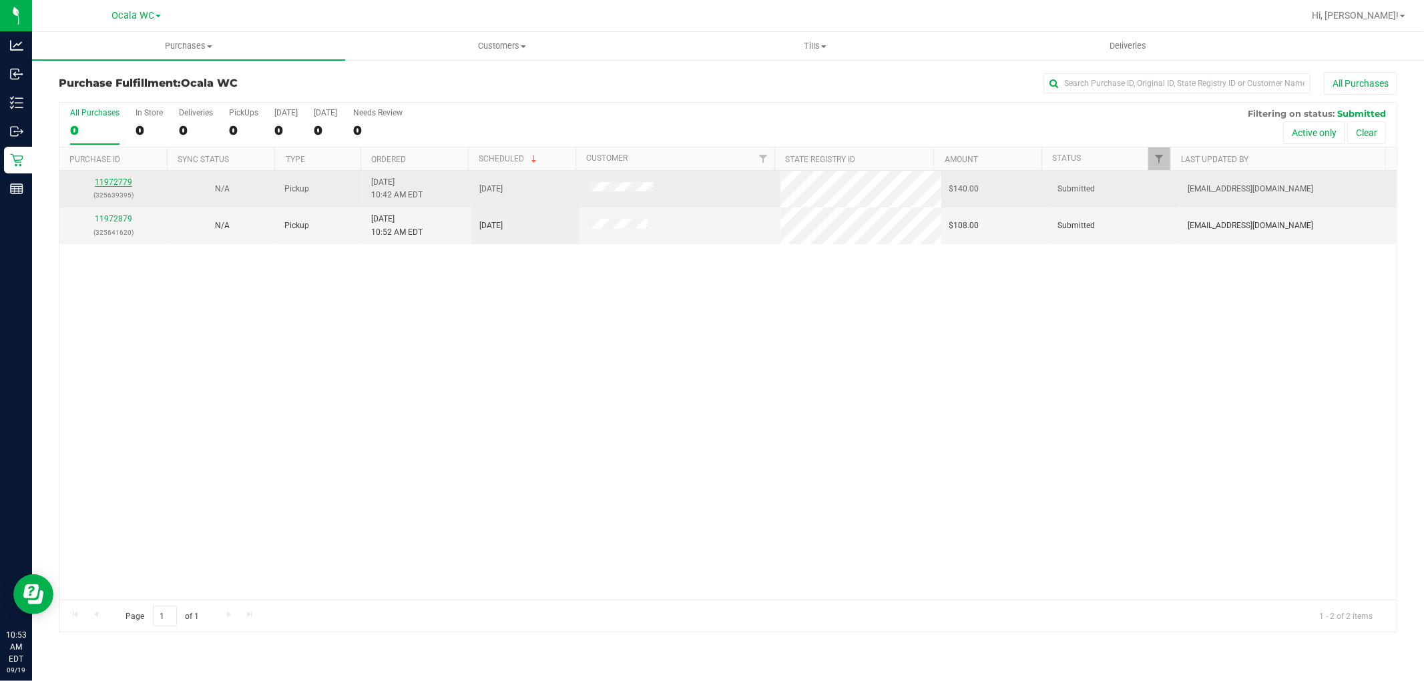
click at [118, 184] on link "11972779" at bounding box center [113, 182] width 37 height 9
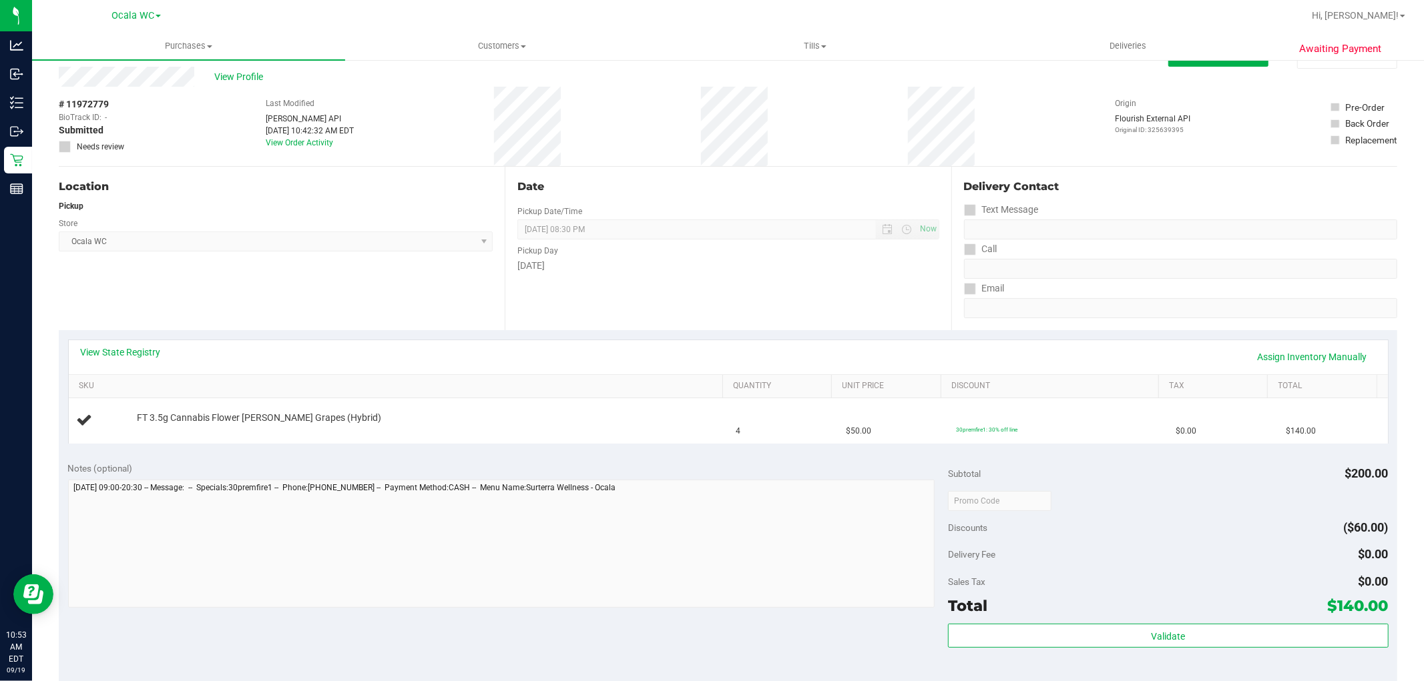
scroll to position [41, 0]
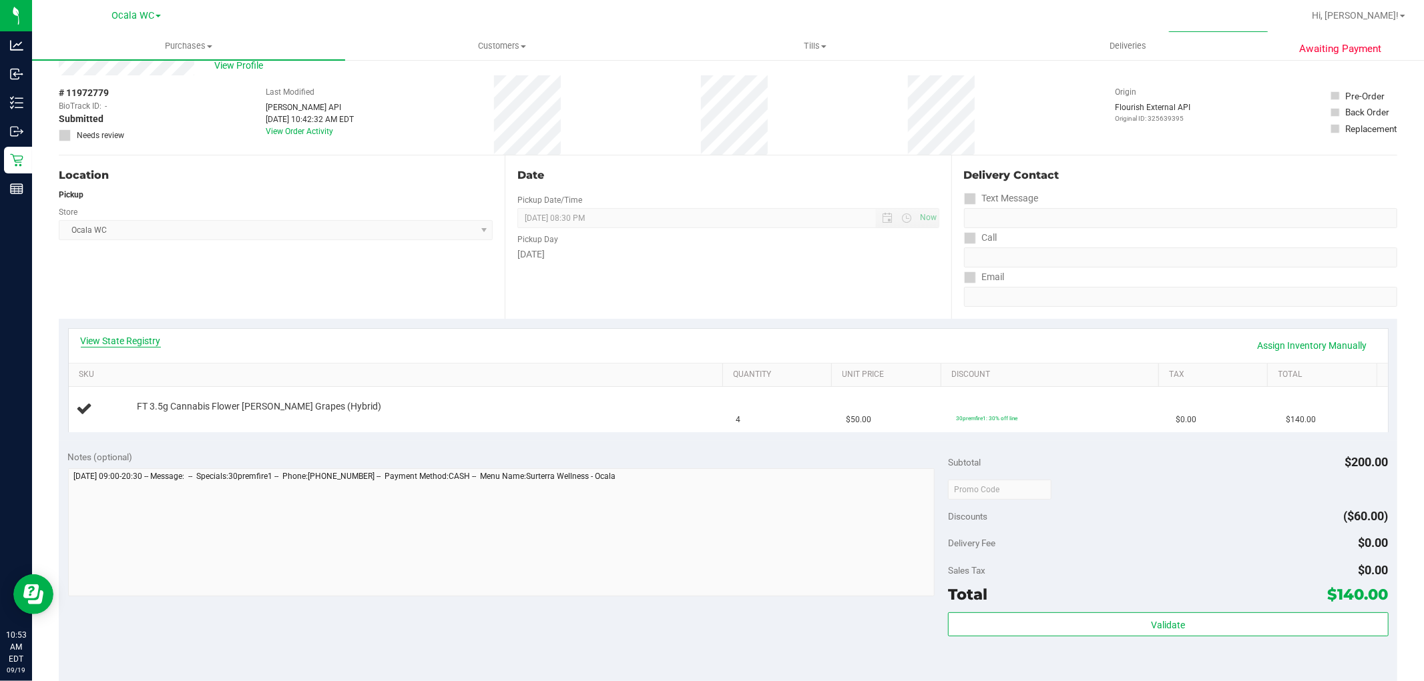
click at [94, 343] on link "View State Registry" at bounding box center [121, 340] width 80 height 13
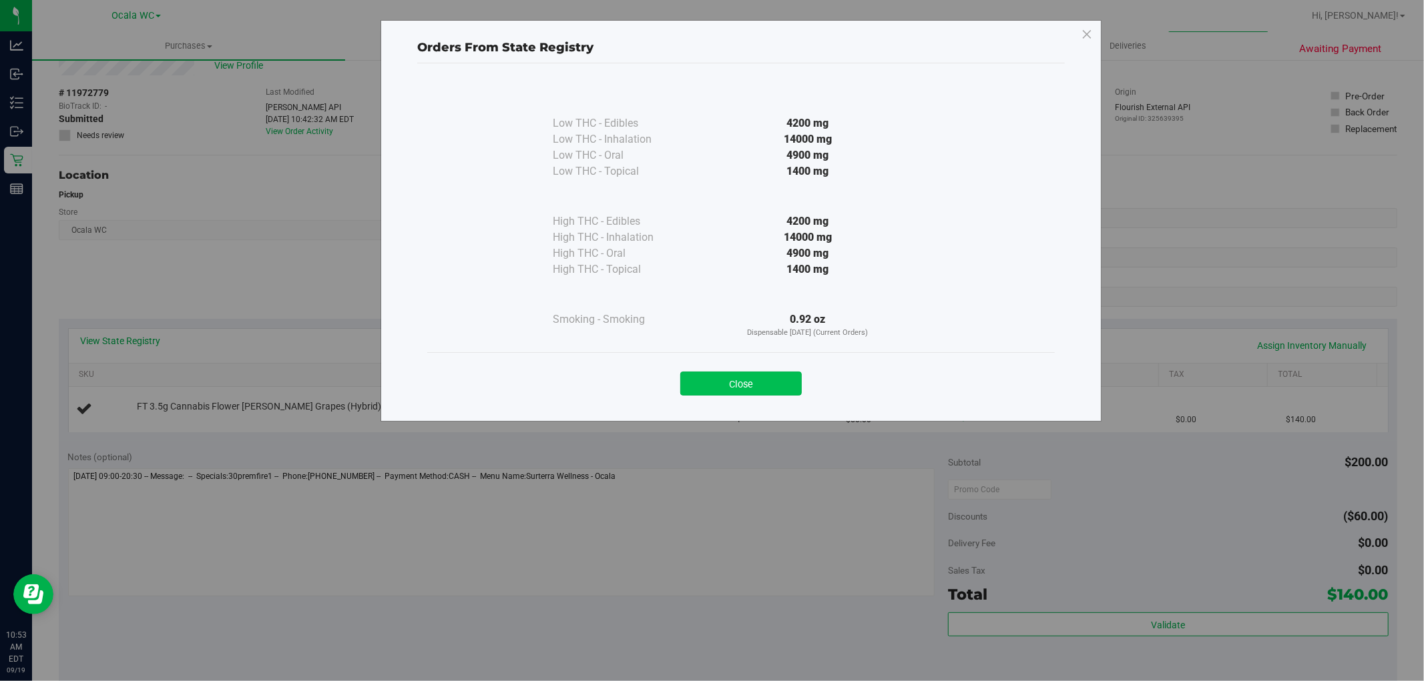
click at [732, 387] on button "Close" at bounding box center [740, 384] width 121 height 24
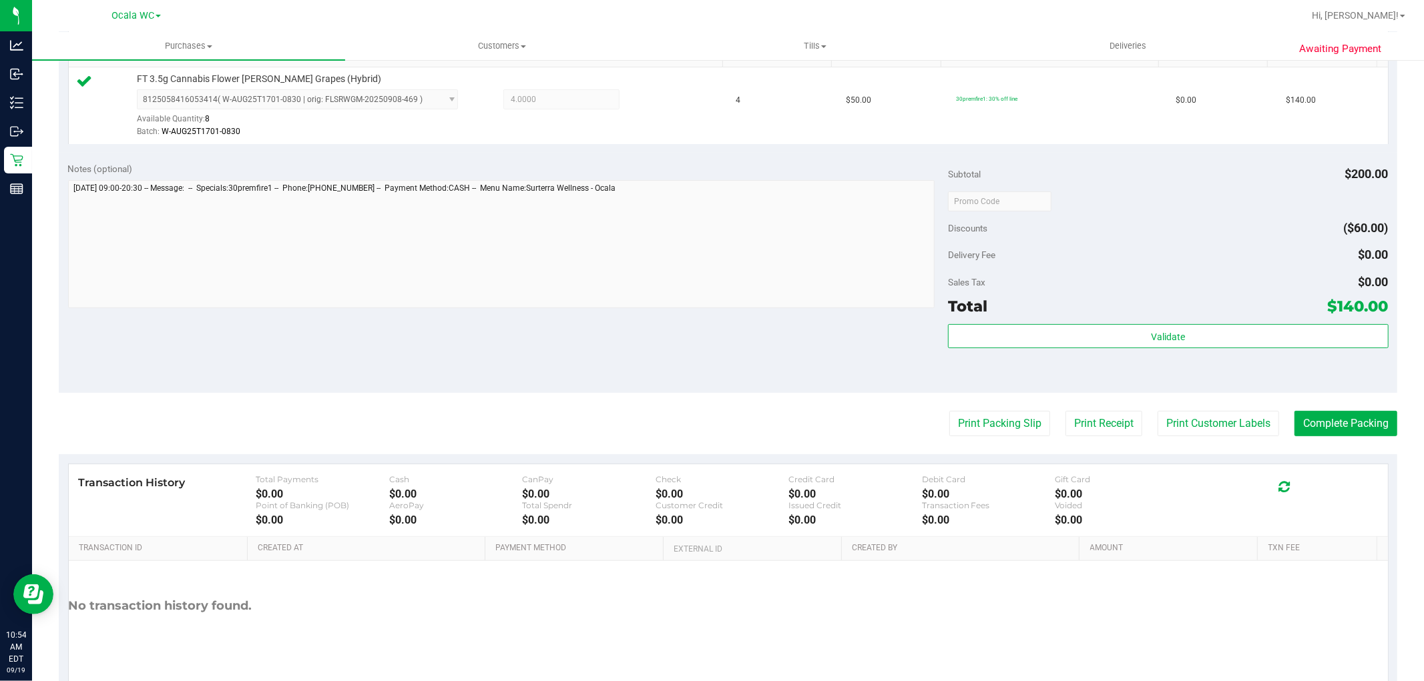
scroll to position [368, 0]
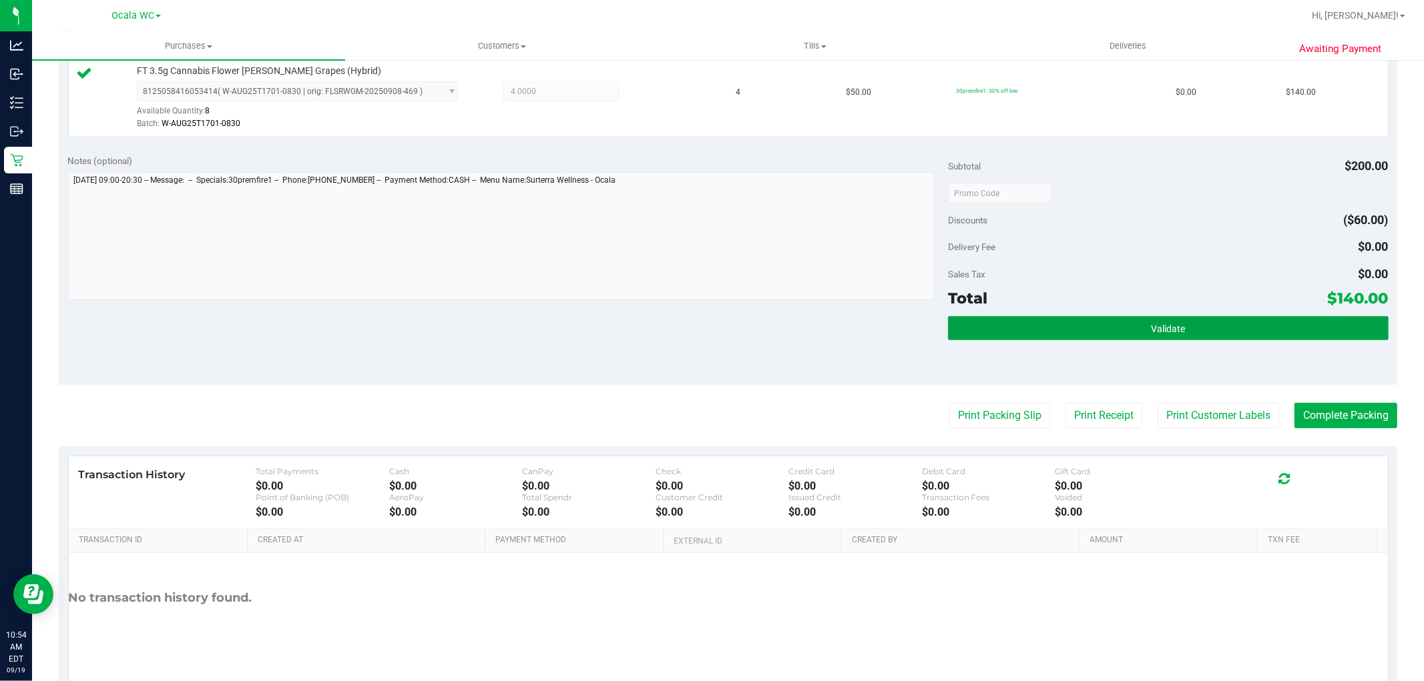
click at [1100, 320] on button "Validate" at bounding box center [1168, 328] width 440 height 24
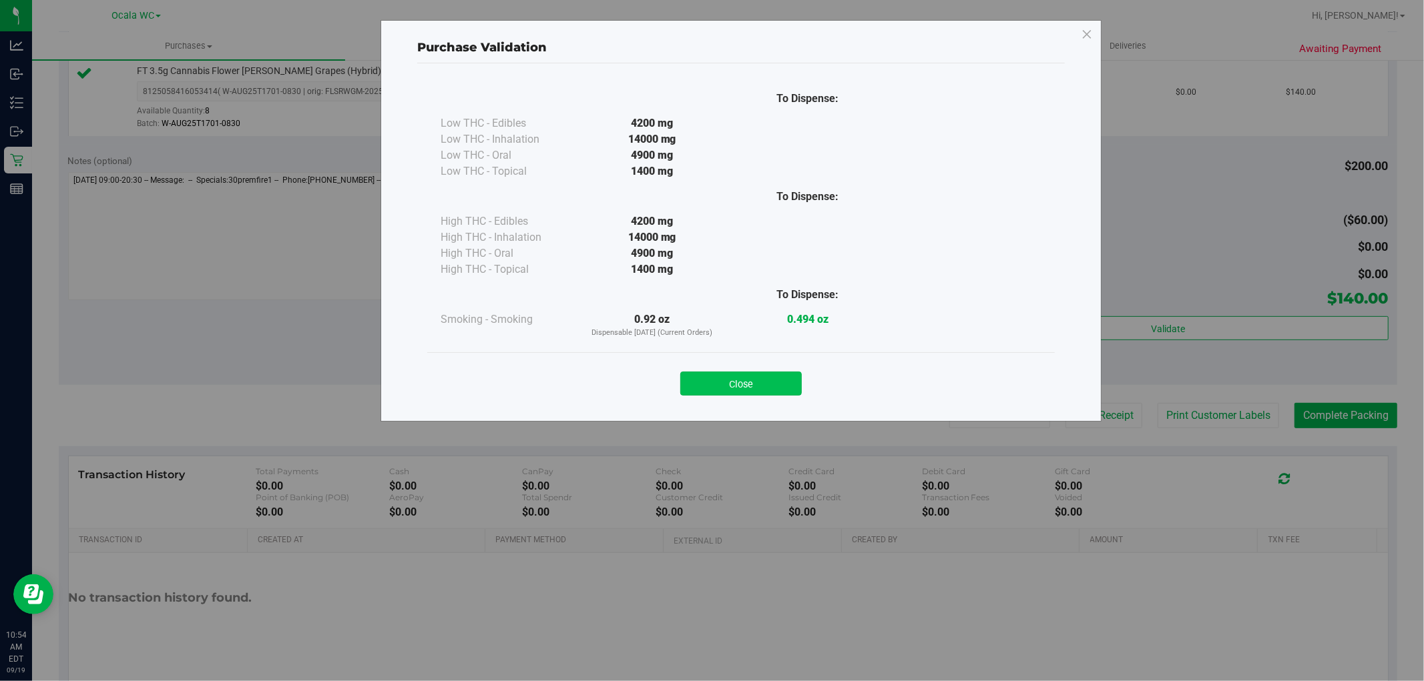
click at [721, 385] on button "Close" at bounding box center [740, 384] width 121 height 24
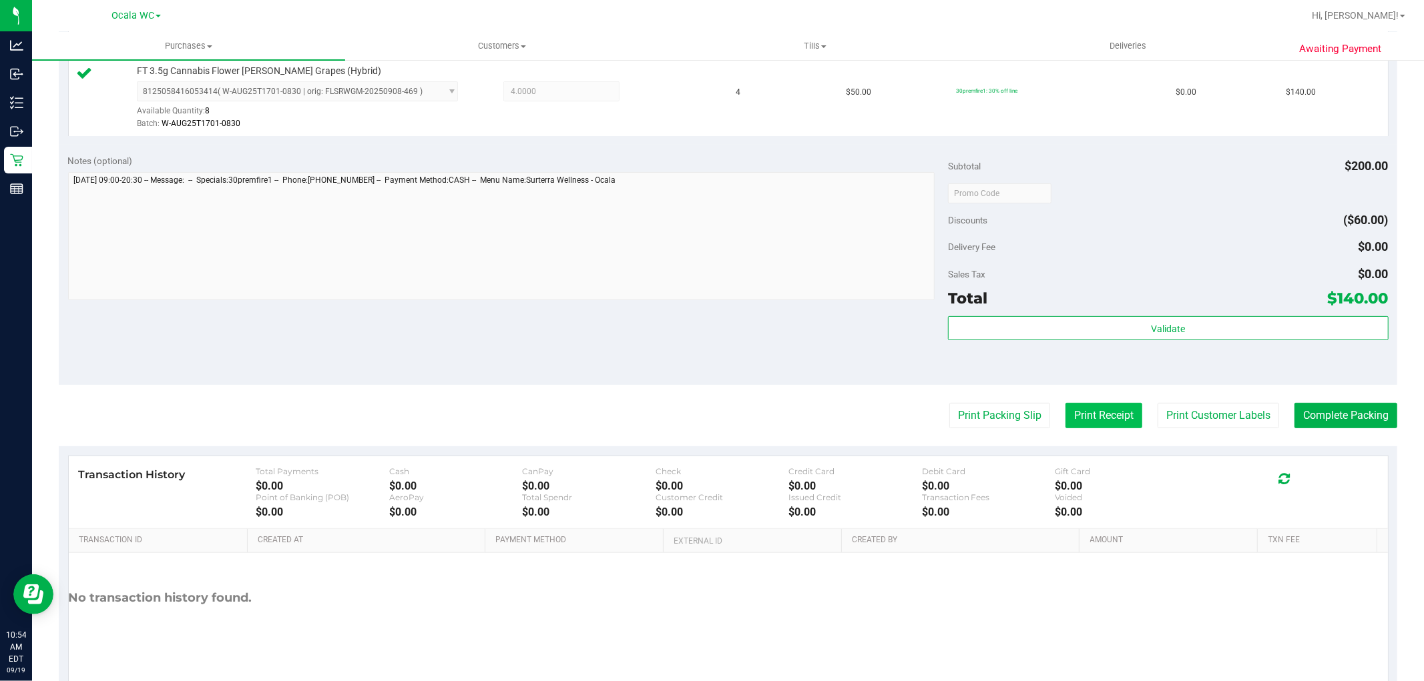
click at [1065, 423] on button "Print Receipt" at bounding box center [1103, 415] width 77 height 25
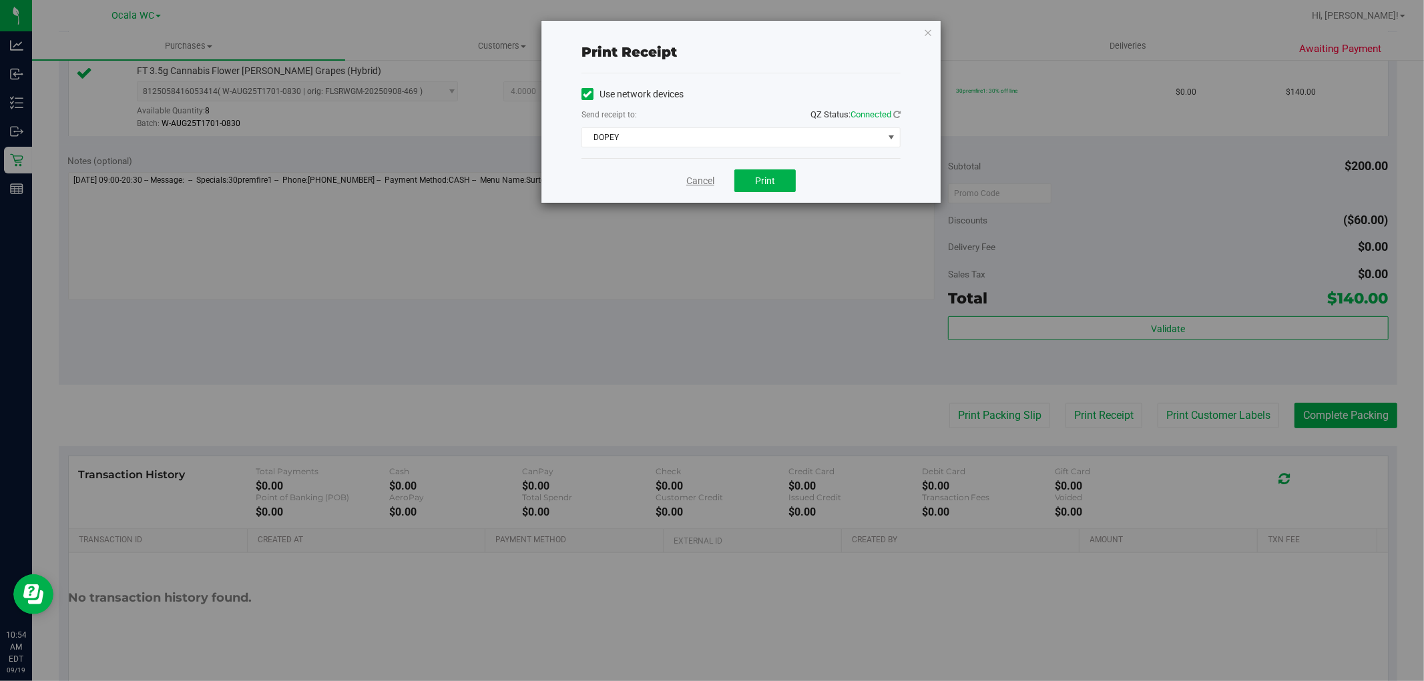
click at [695, 176] on link "Cancel" at bounding box center [700, 181] width 28 height 14
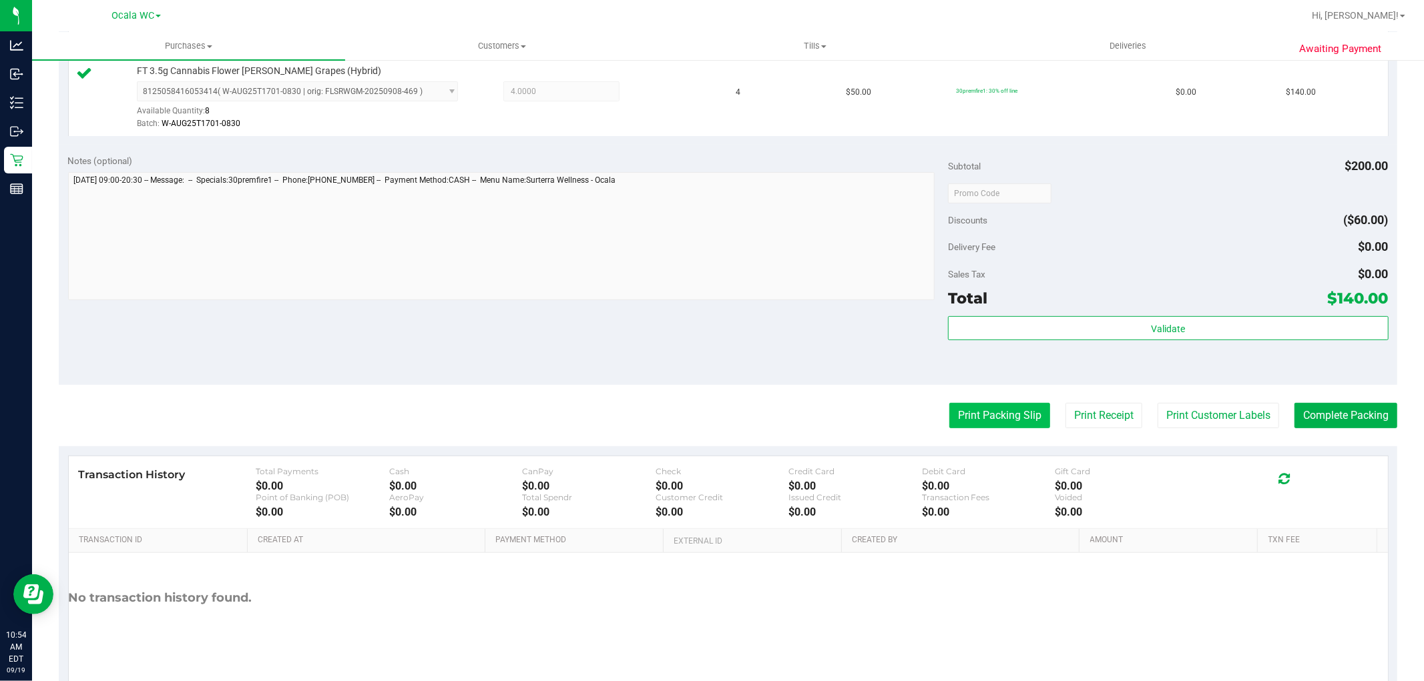
click at [985, 419] on button "Print Packing Slip" at bounding box center [999, 415] width 101 height 25
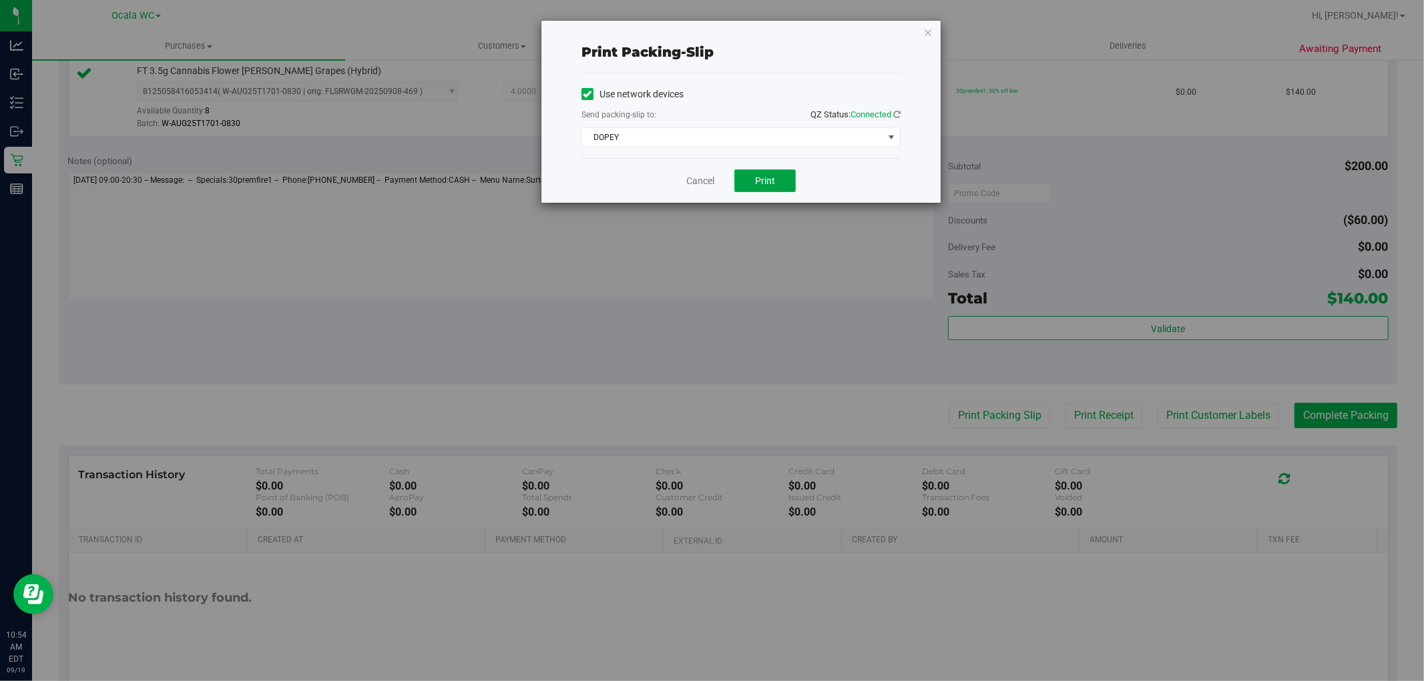
click at [775, 183] on button "Print" at bounding box center [764, 181] width 61 height 23
click at [689, 182] on link "Cancel" at bounding box center [700, 181] width 28 height 14
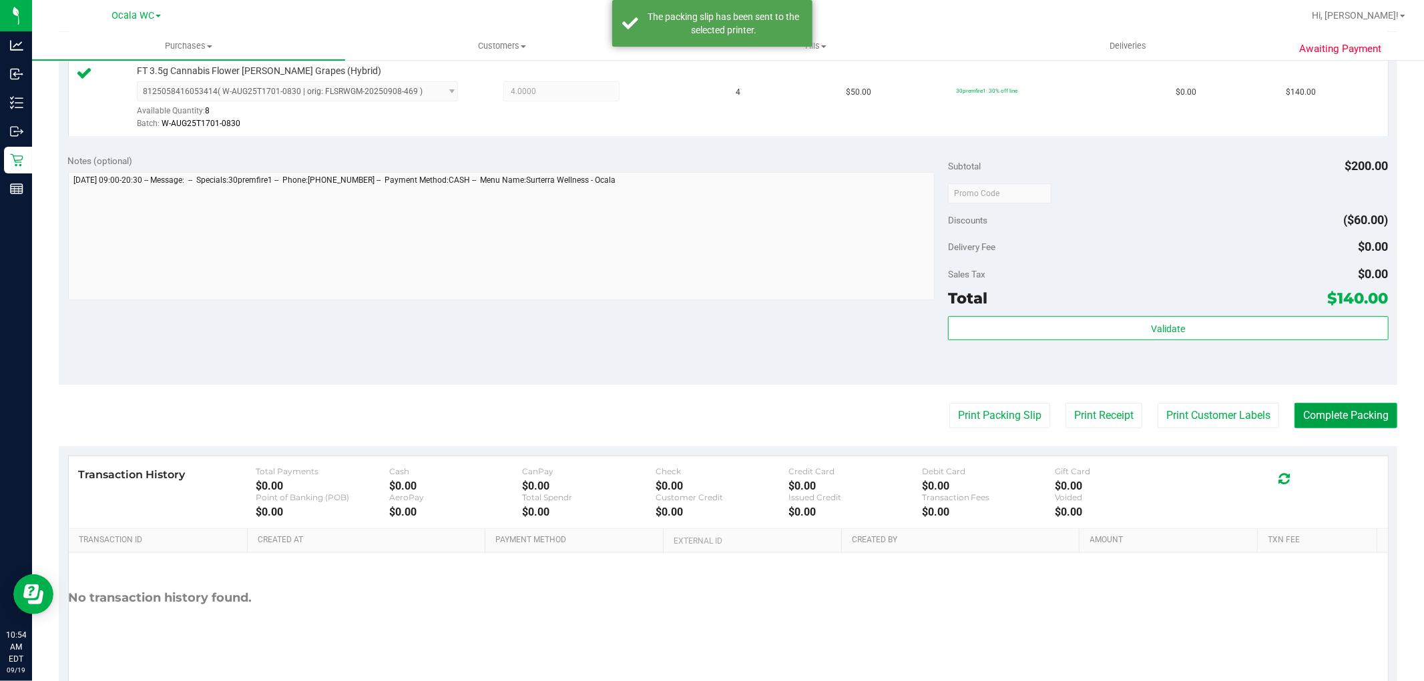
click at [1324, 408] on button "Complete Packing" at bounding box center [1345, 415] width 103 height 25
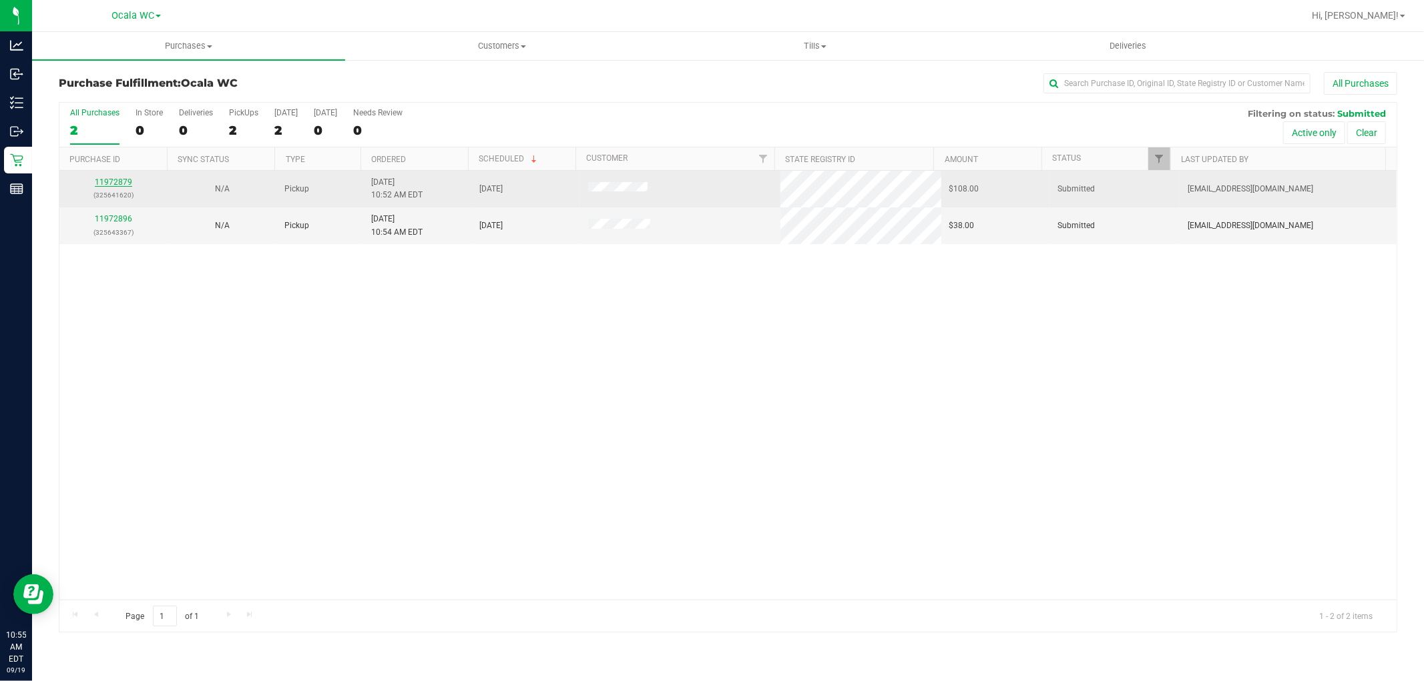
click at [107, 182] on link "11972879" at bounding box center [113, 182] width 37 height 9
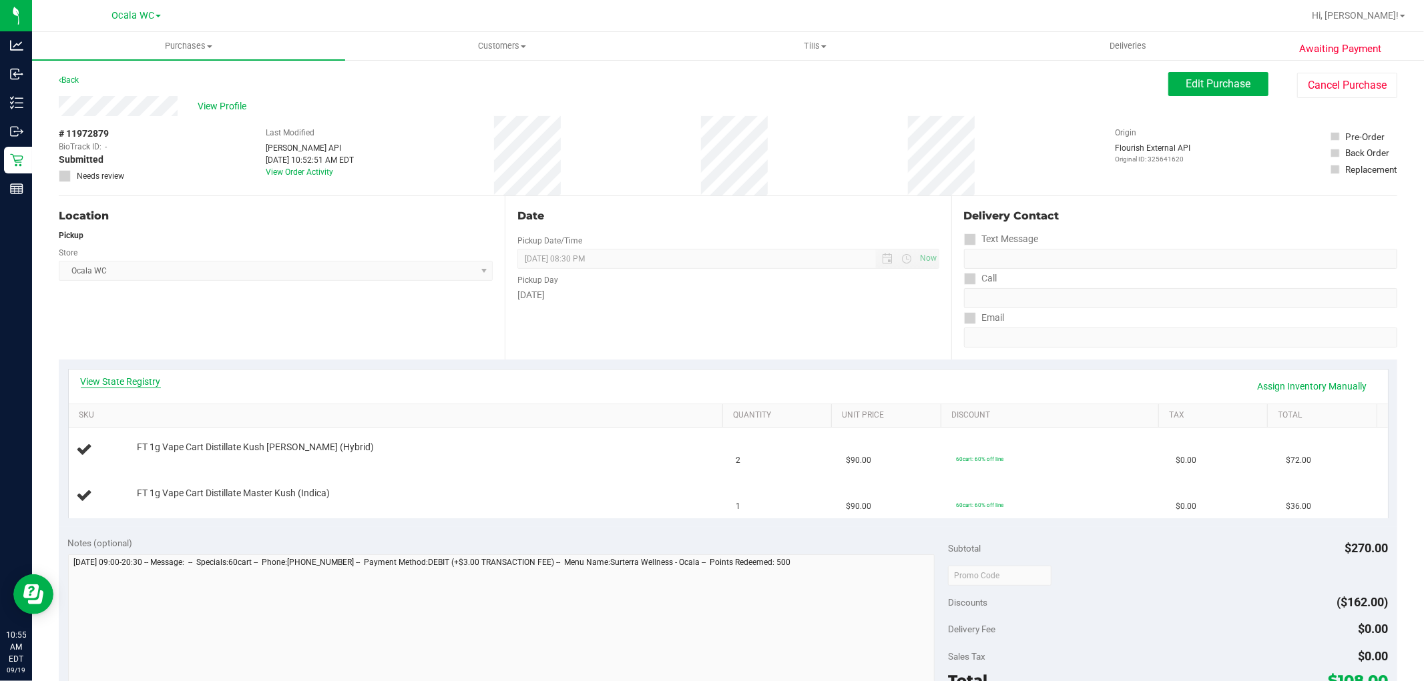
click at [85, 382] on link "View State Registry" at bounding box center [121, 381] width 80 height 13
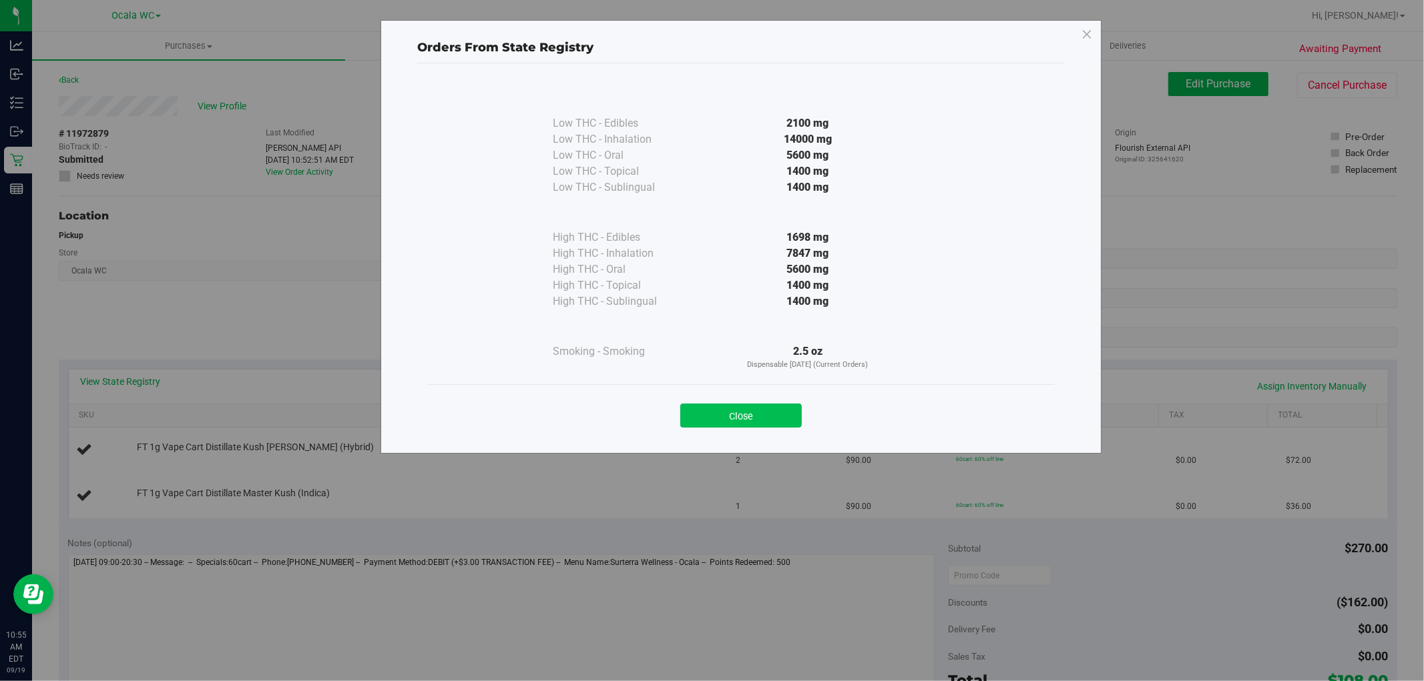
click at [748, 418] on button "Close" at bounding box center [740, 416] width 121 height 24
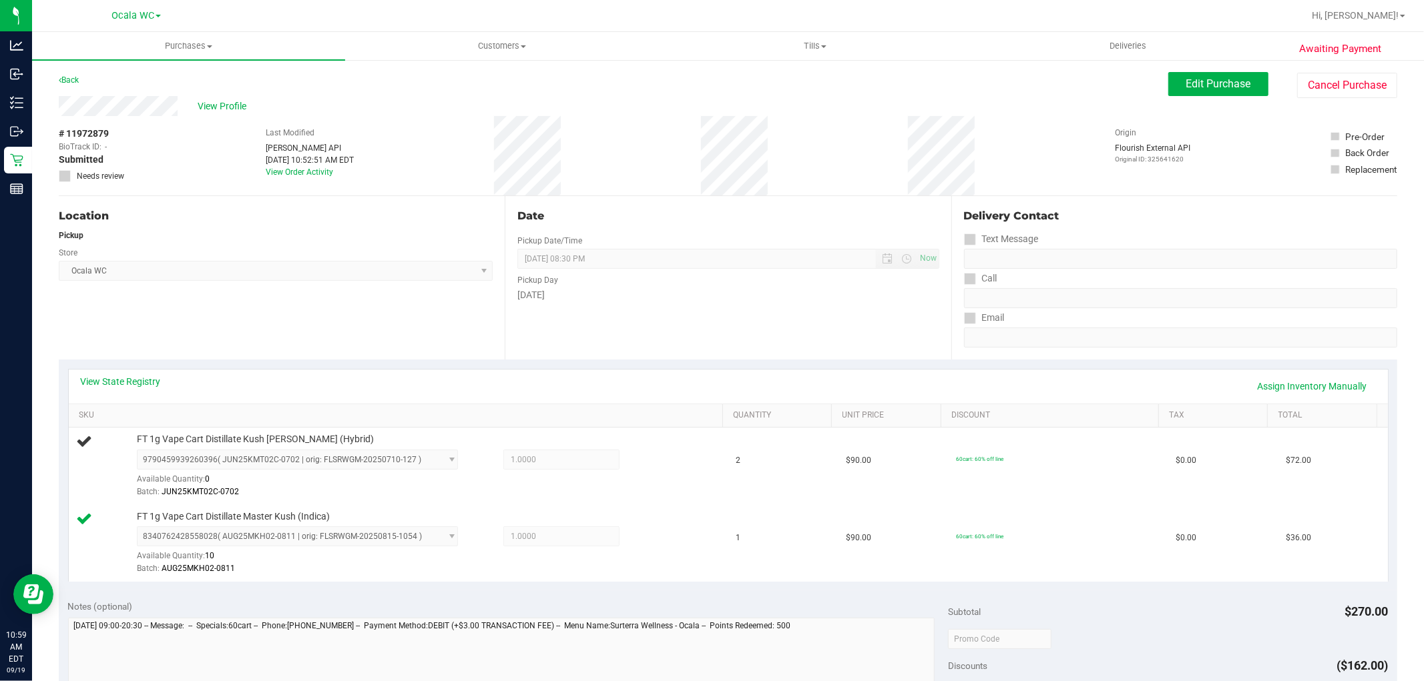
click at [444, 372] on div "View State Registry Assign Inventory Manually" at bounding box center [728, 387] width 1319 height 34
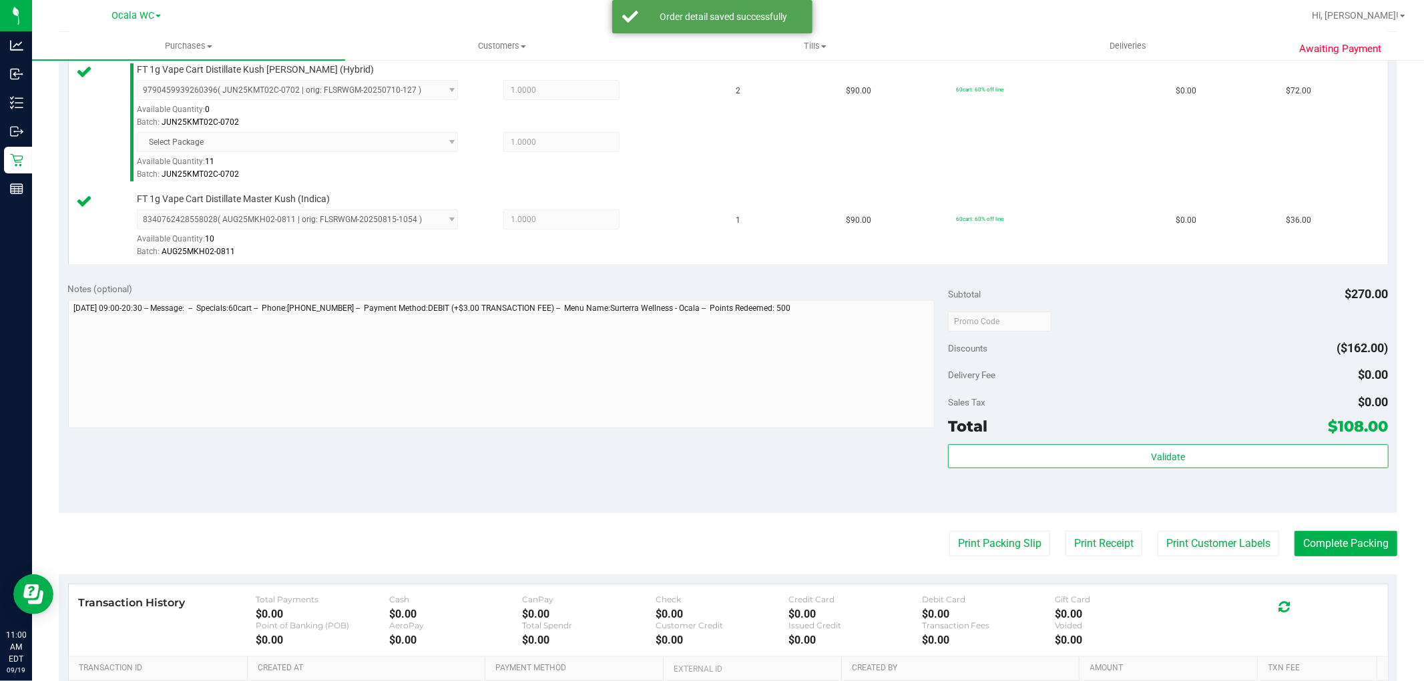
scroll to position [371, 0]
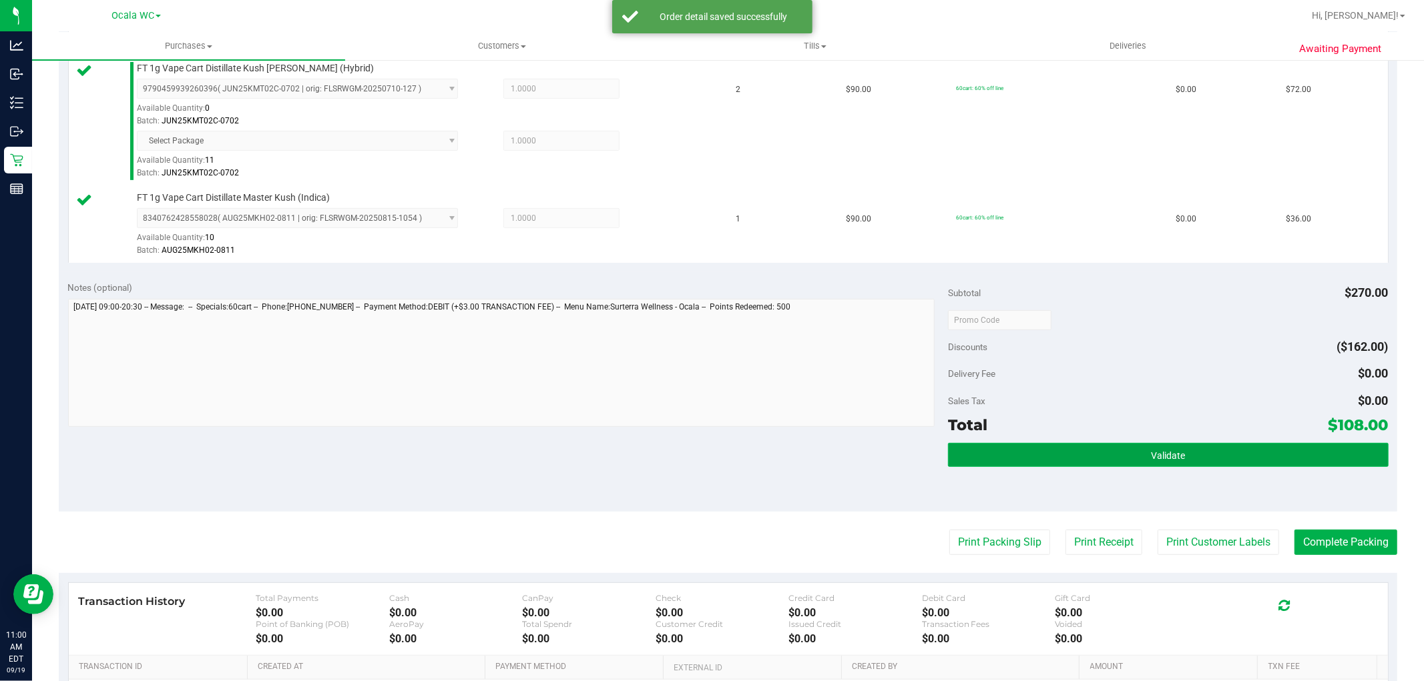
click at [1108, 462] on button "Validate" at bounding box center [1168, 455] width 440 height 24
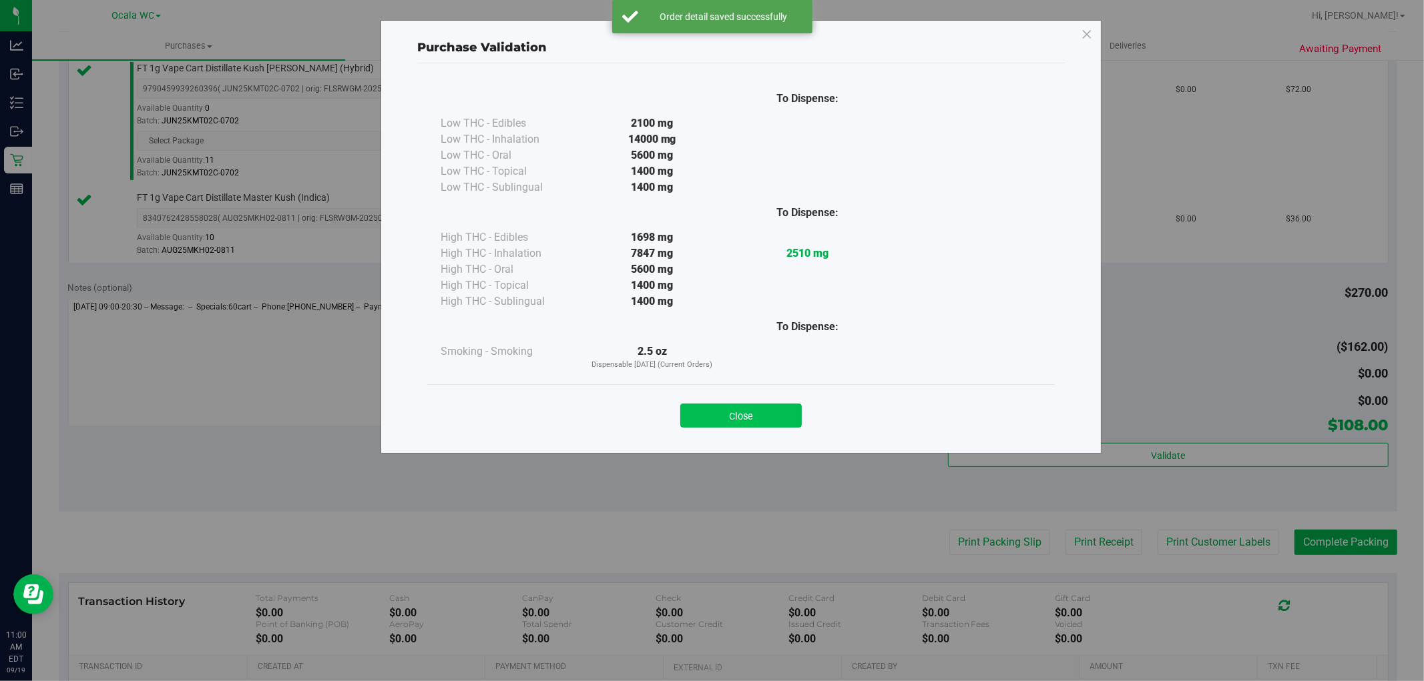
click at [761, 412] on button "Close" at bounding box center [740, 416] width 121 height 24
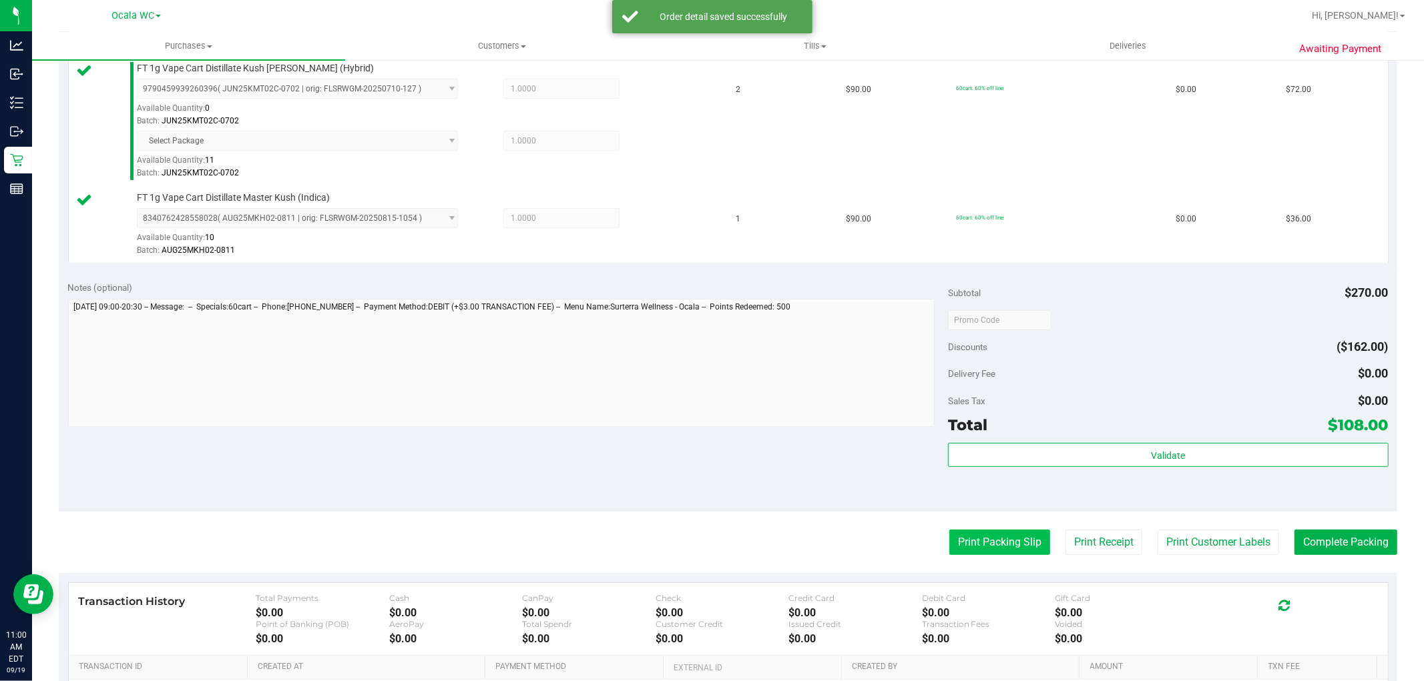
click at [956, 538] on button "Print Packing Slip" at bounding box center [999, 542] width 101 height 25
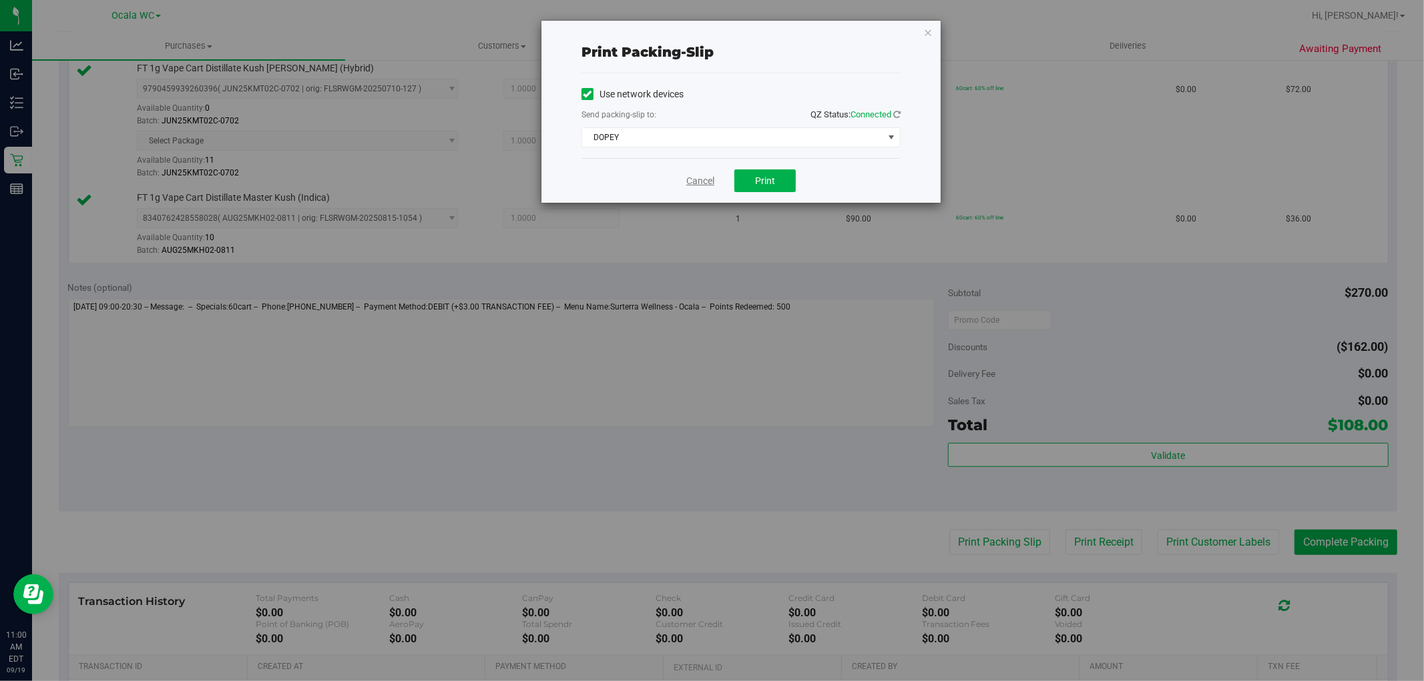
click at [697, 186] on link "Cancel" at bounding box center [700, 181] width 28 height 14
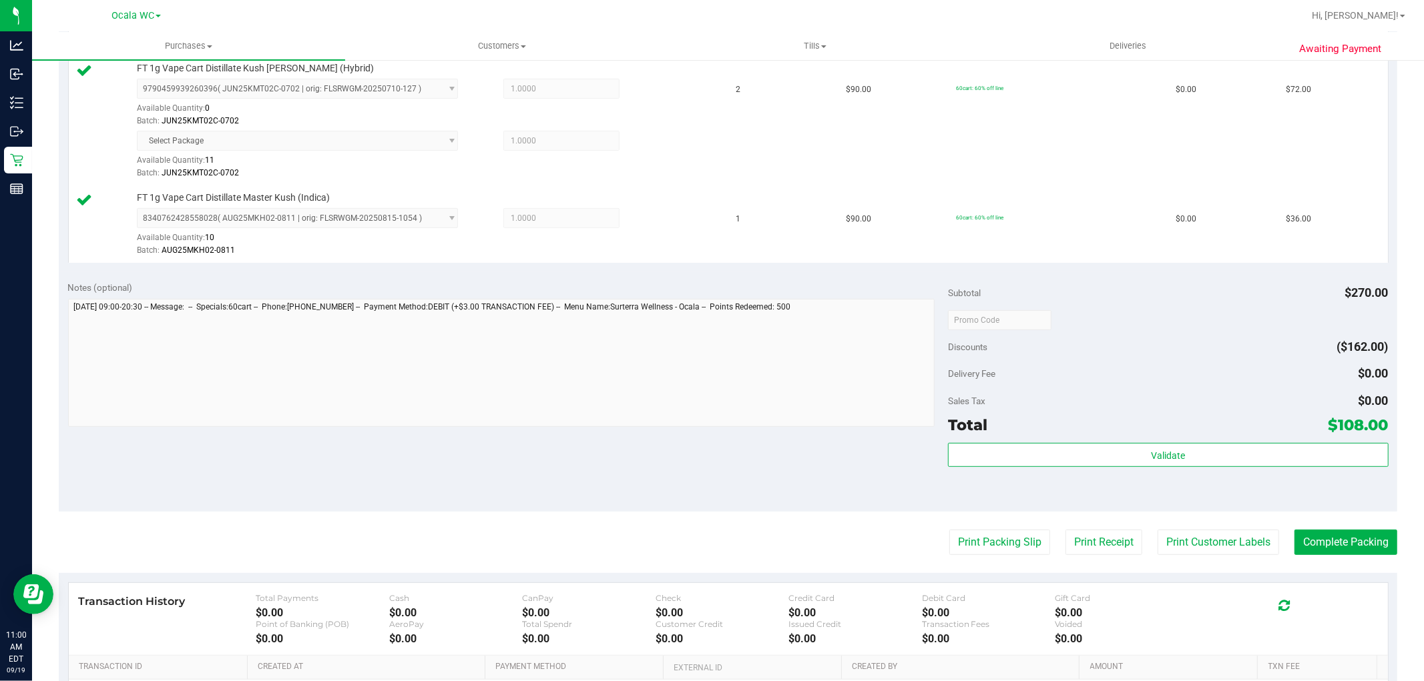
click at [976, 539] on button "Print Packing Slip" at bounding box center [999, 542] width 101 height 25
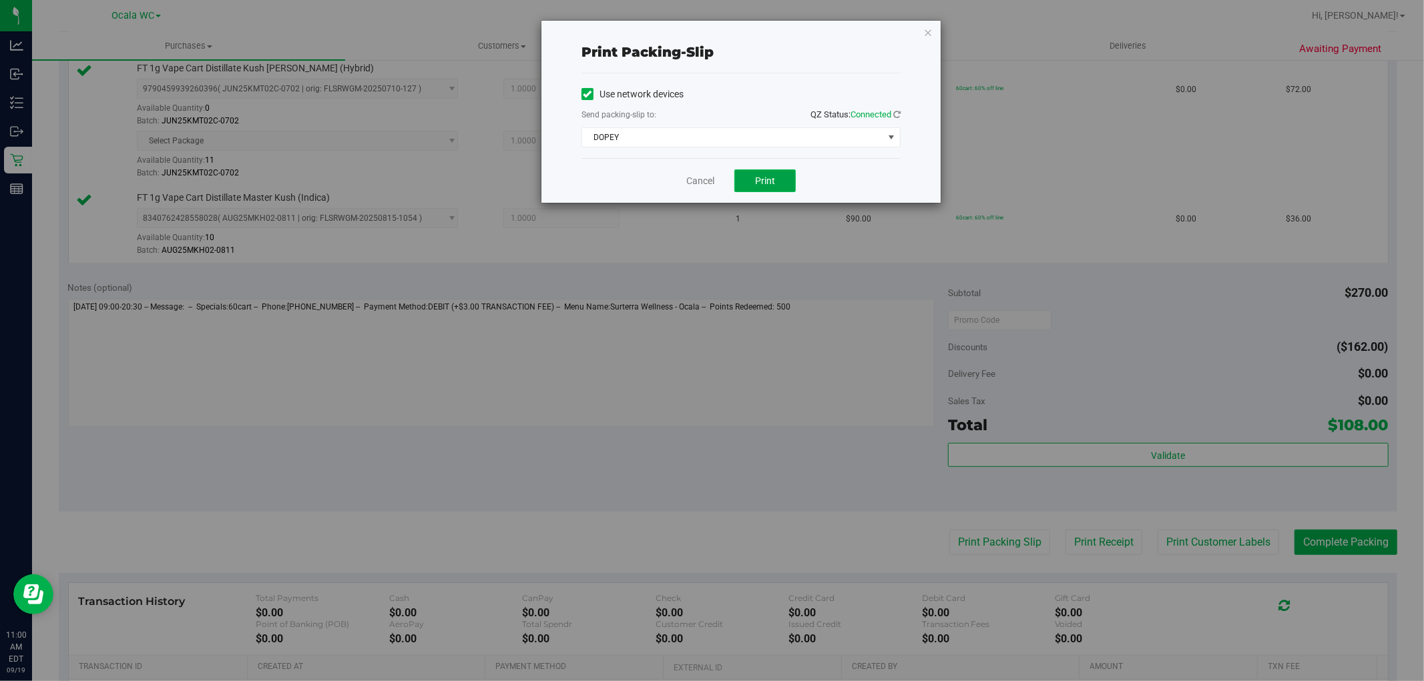
click at [768, 170] on button "Print" at bounding box center [764, 181] width 61 height 23
click at [696, 183] on link "Cancel" at bounding box center [700, 181] width 28 height 14
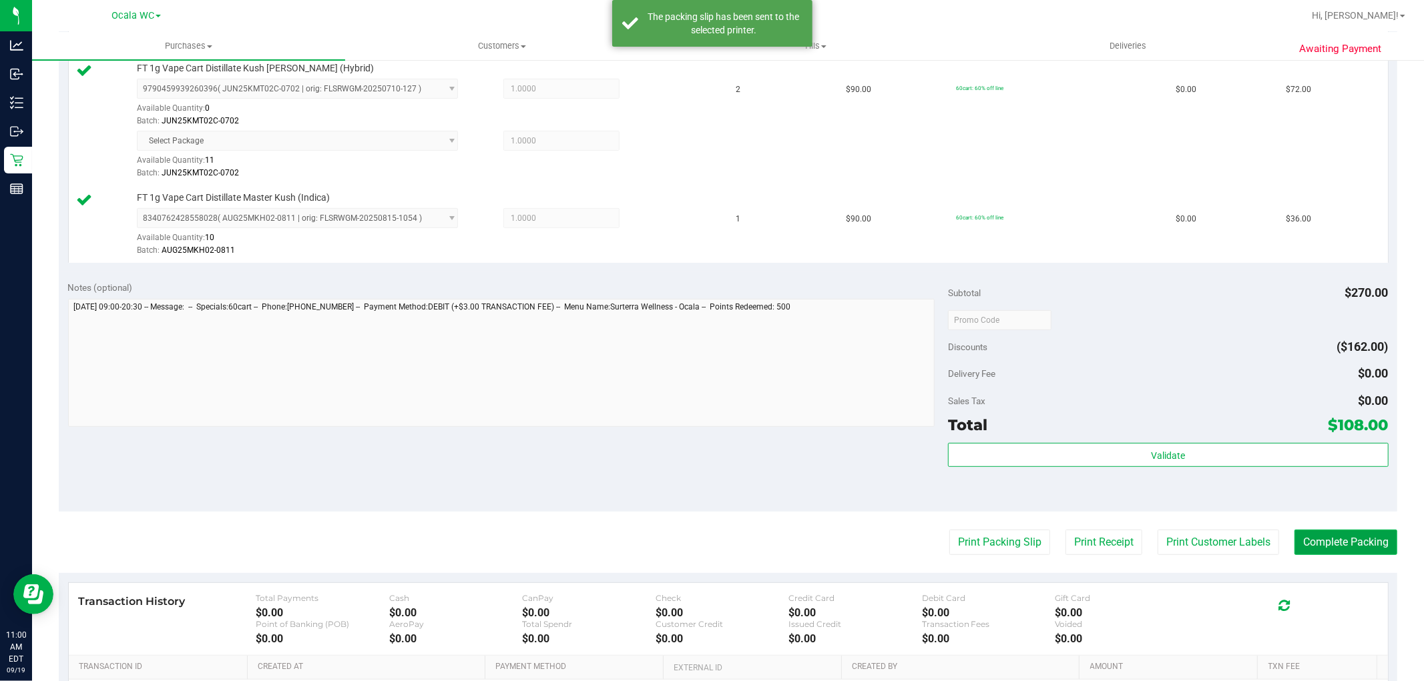
click at [1357, 541] on button "Complete Packing" at bounding box center [1345, 542] width 103 height 25
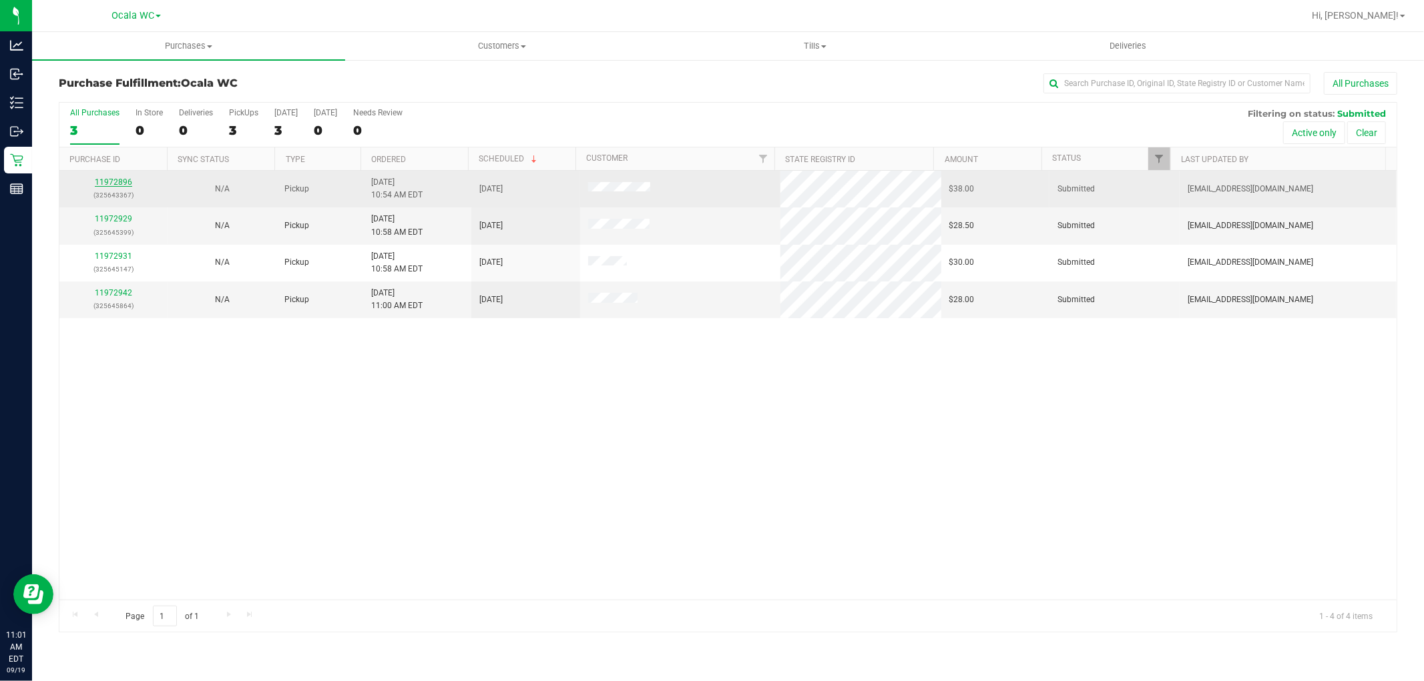
click at [110, 184] on link "11972896" at bounding box center [113, 182] width 37 height 9
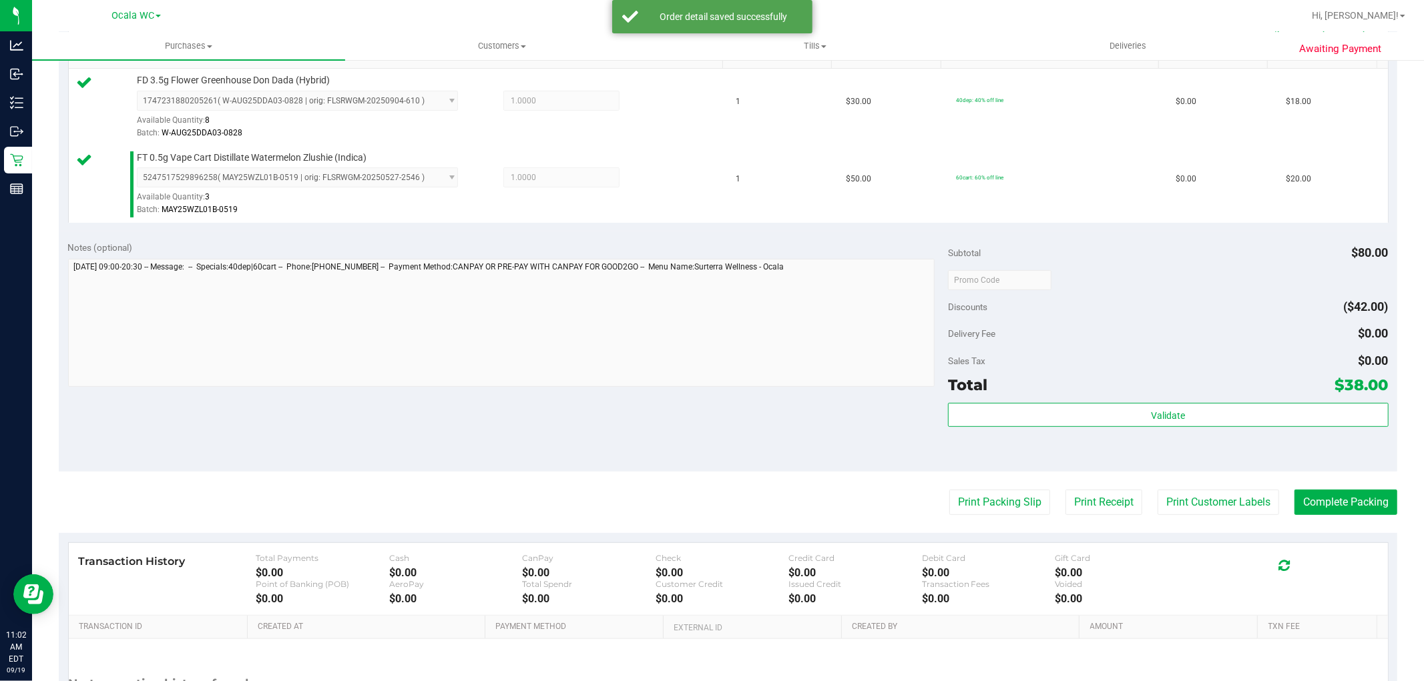
scroll to position [369, 0]
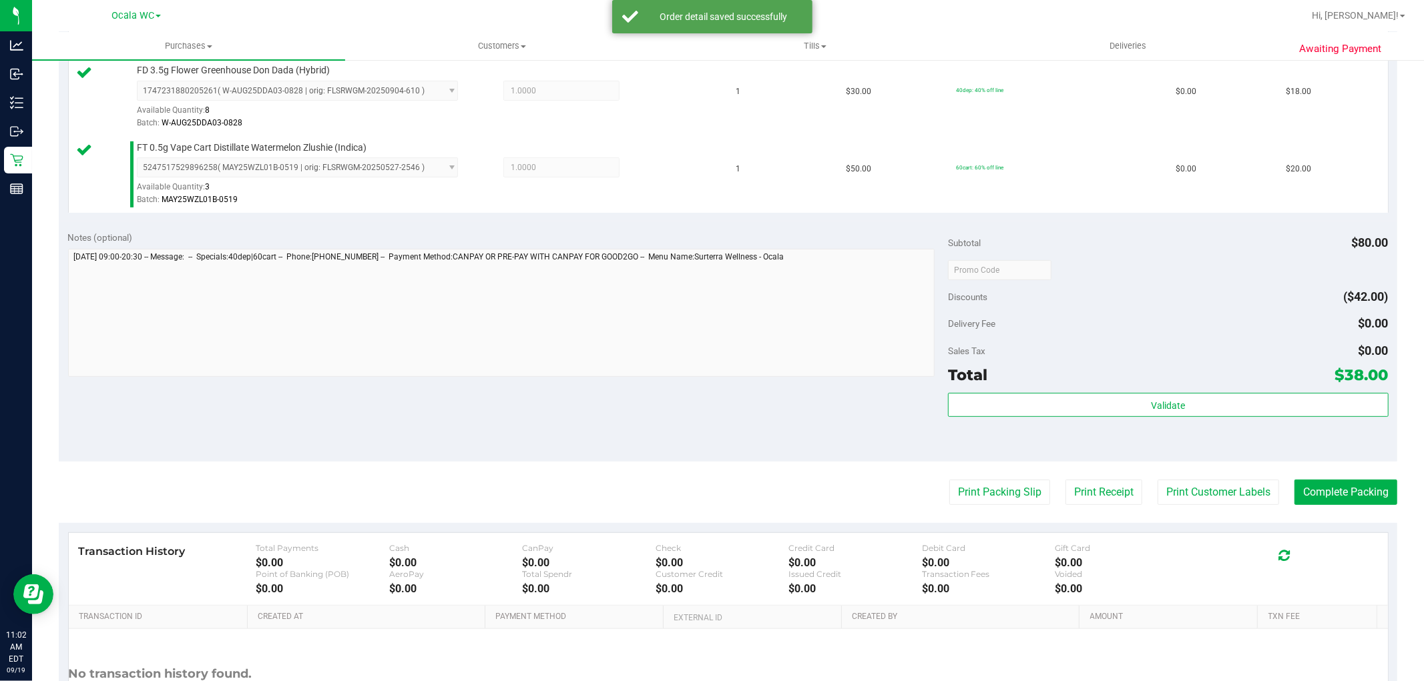
click at [1155, 380] on div "Total $38.00" at bounding box center [1168, 375] width 440 height 24
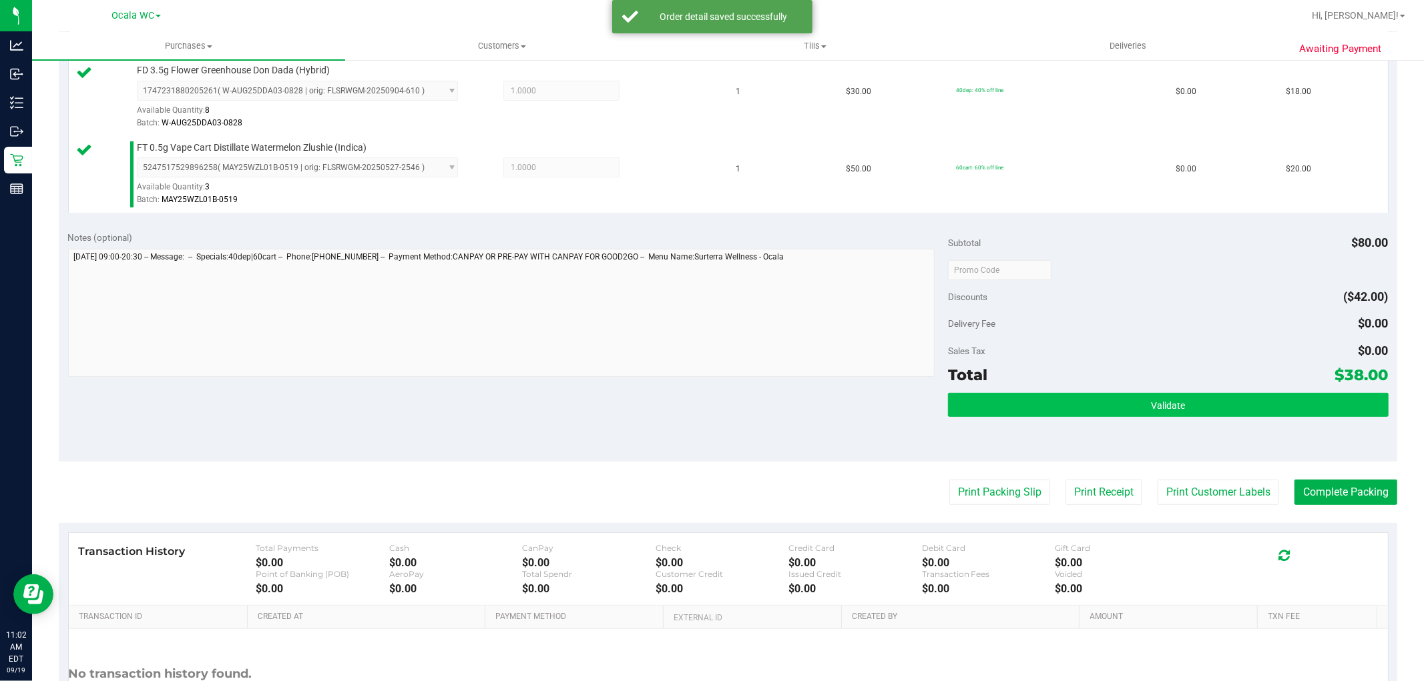
click at [1133, 409] on button "Validate" at bounding box center [1168, 405] width 440 height 24
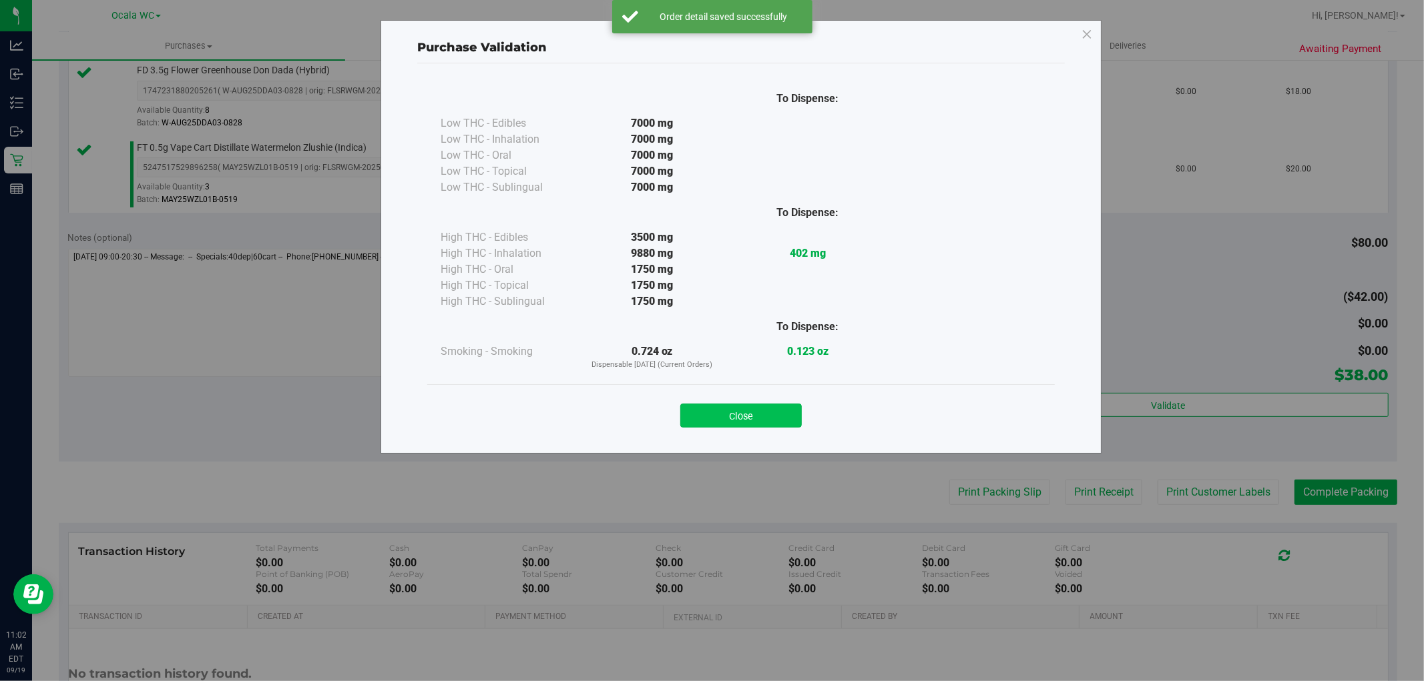
click at [726, 419] on button "Close" at bounding box center [740, 416] width 121 height 24
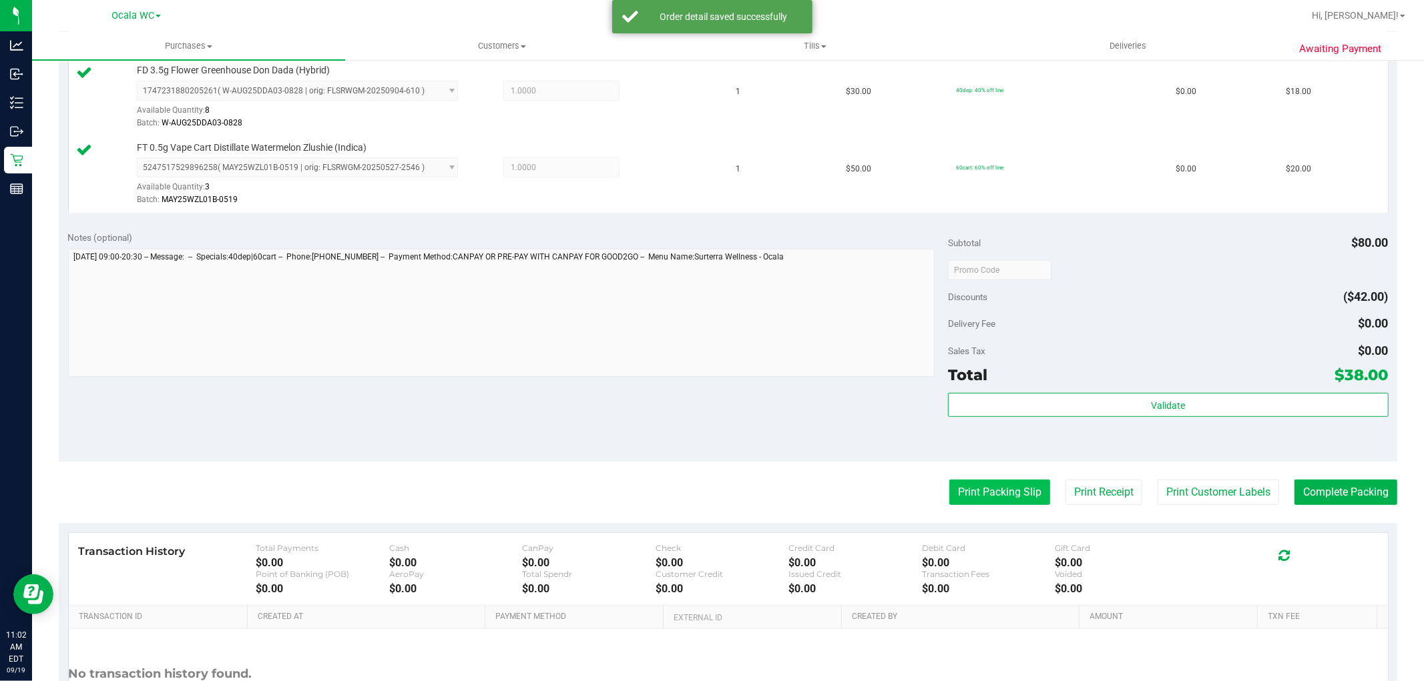
click at [973, 495] on button "Print Packing Slip" at bounding box center [999, 492] width 101 height 25
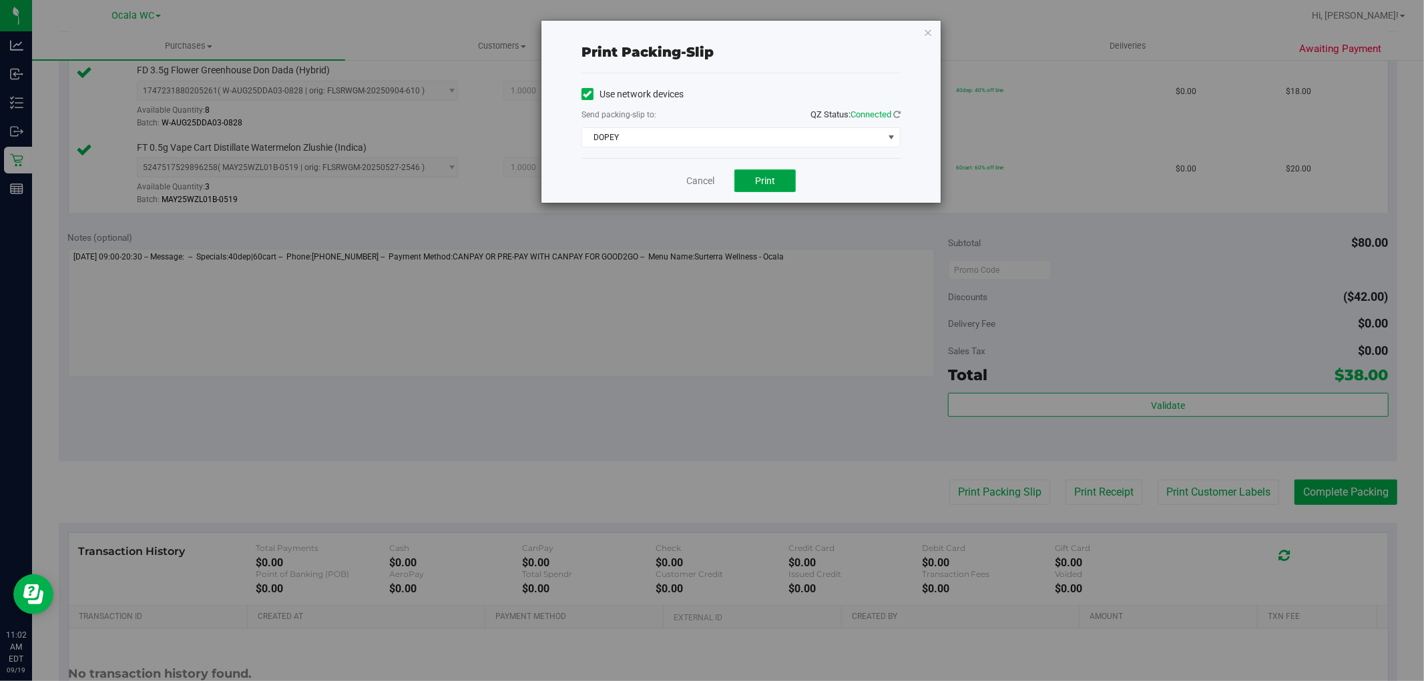
click at [774, 183] on span "Print" at bounding box center [765, 181] width 20 height 11
click at [695, 178] on link "Cancel" at bounding box center [700, 181] width 28 height 14
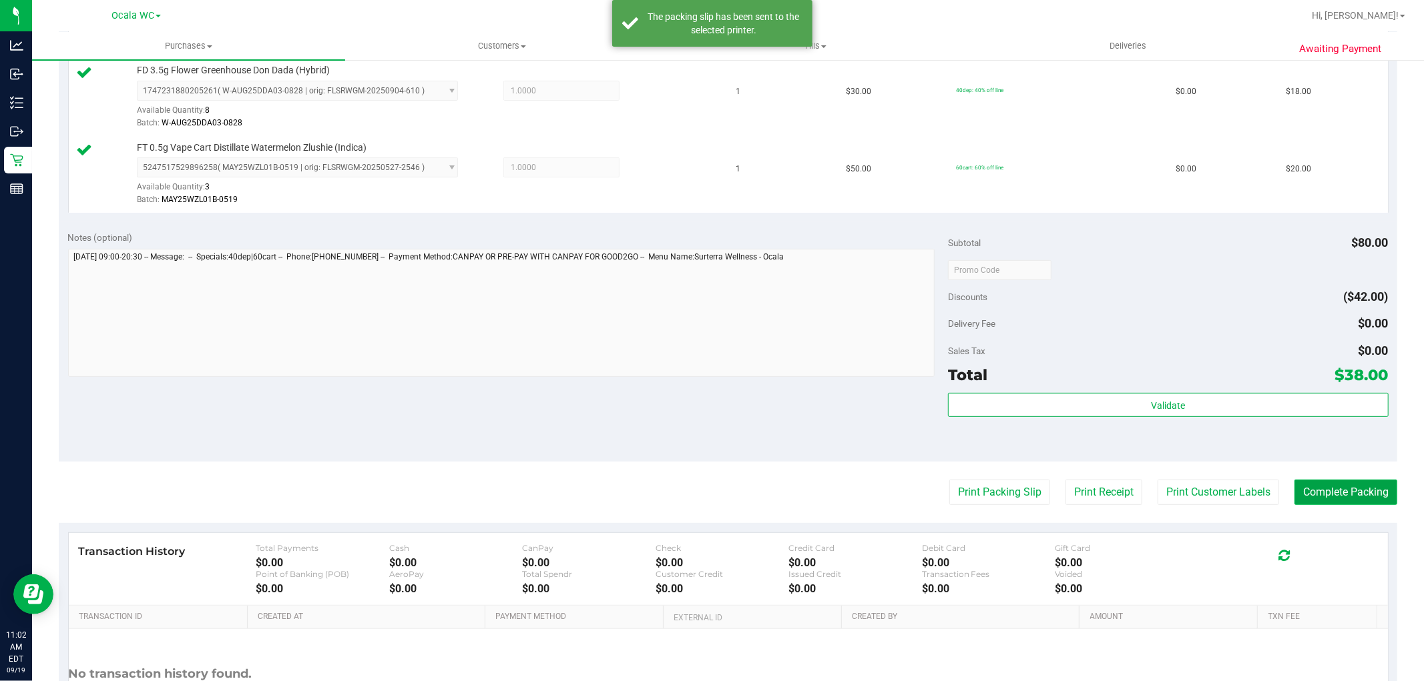
click at [1313, 490] on button "Complete Packing" at bounding box center [1345, 492] width 103 height 25
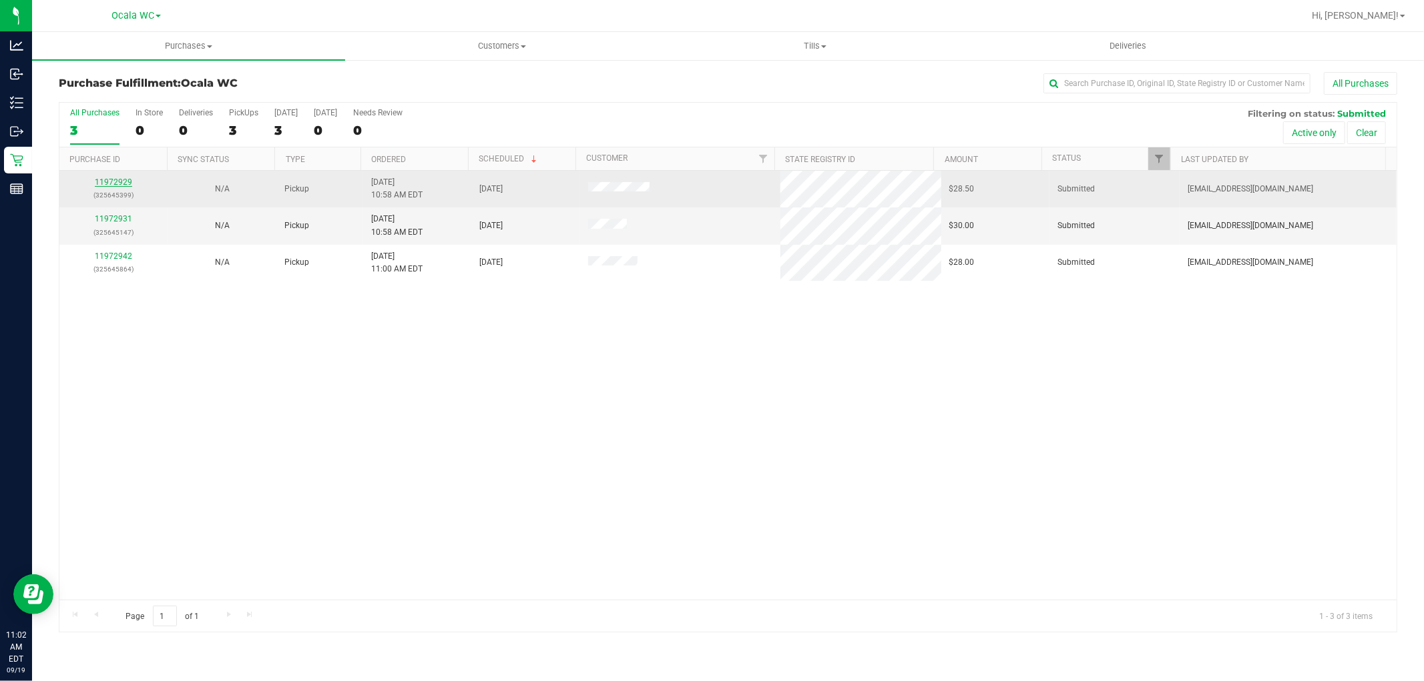
click at [116, 184] on link "11972929" at bounding box center [113, 182] width 37 height 9
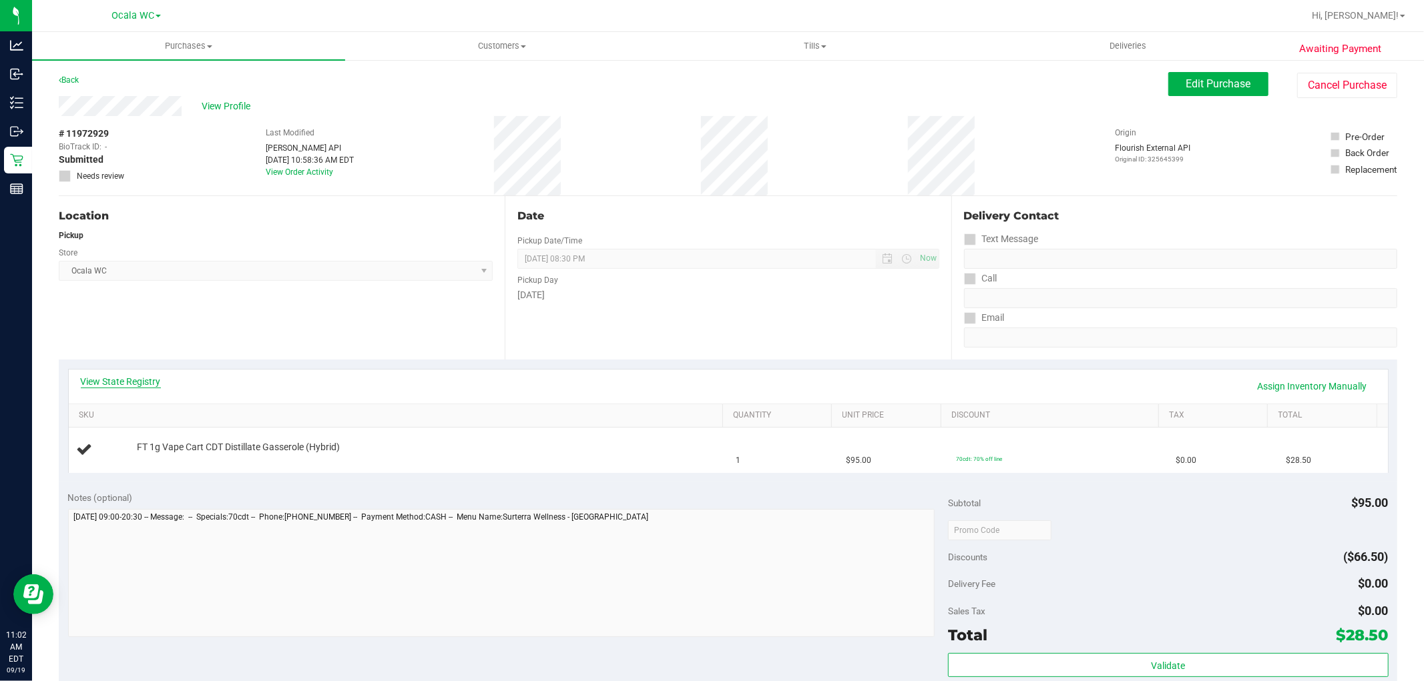
click at [95, 381] on link "View State Registry" at bounding box center [121, 381] width 80 height 13
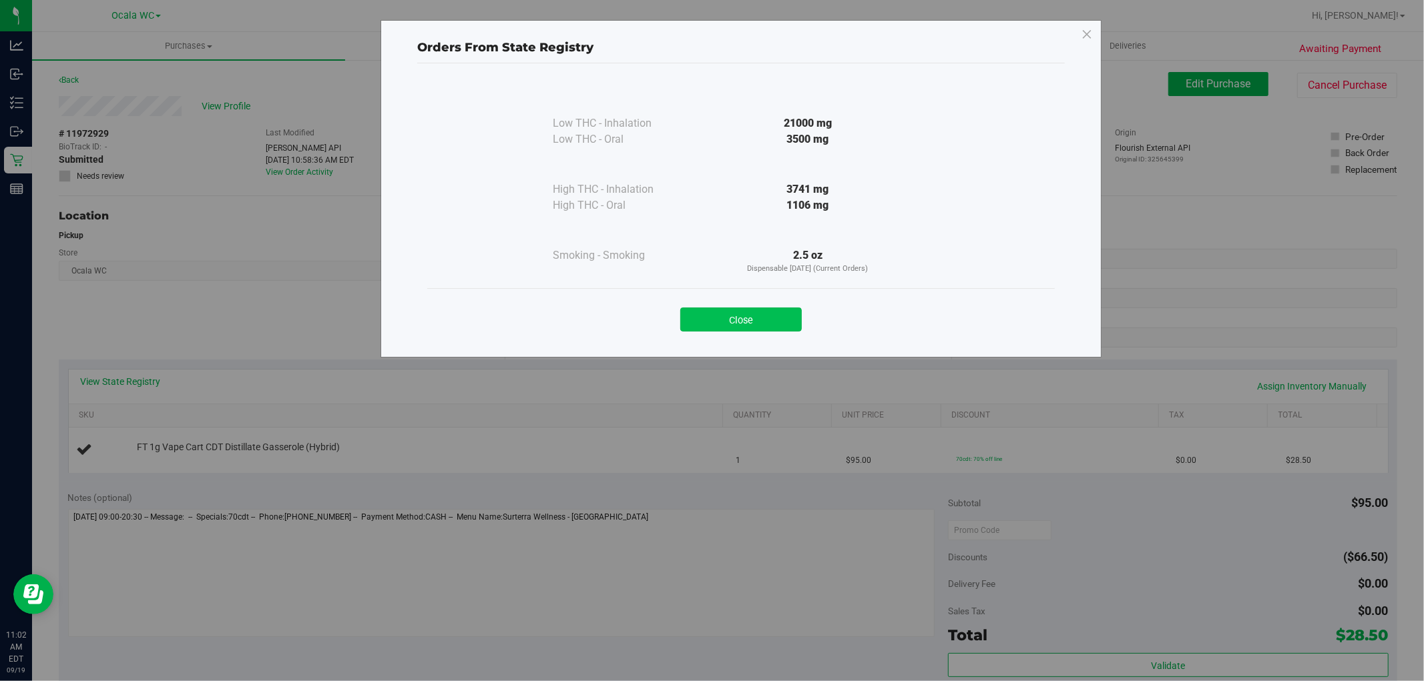
click at [721, 312] on button "Close" at bounding box center [740, 320] width 121 height 24
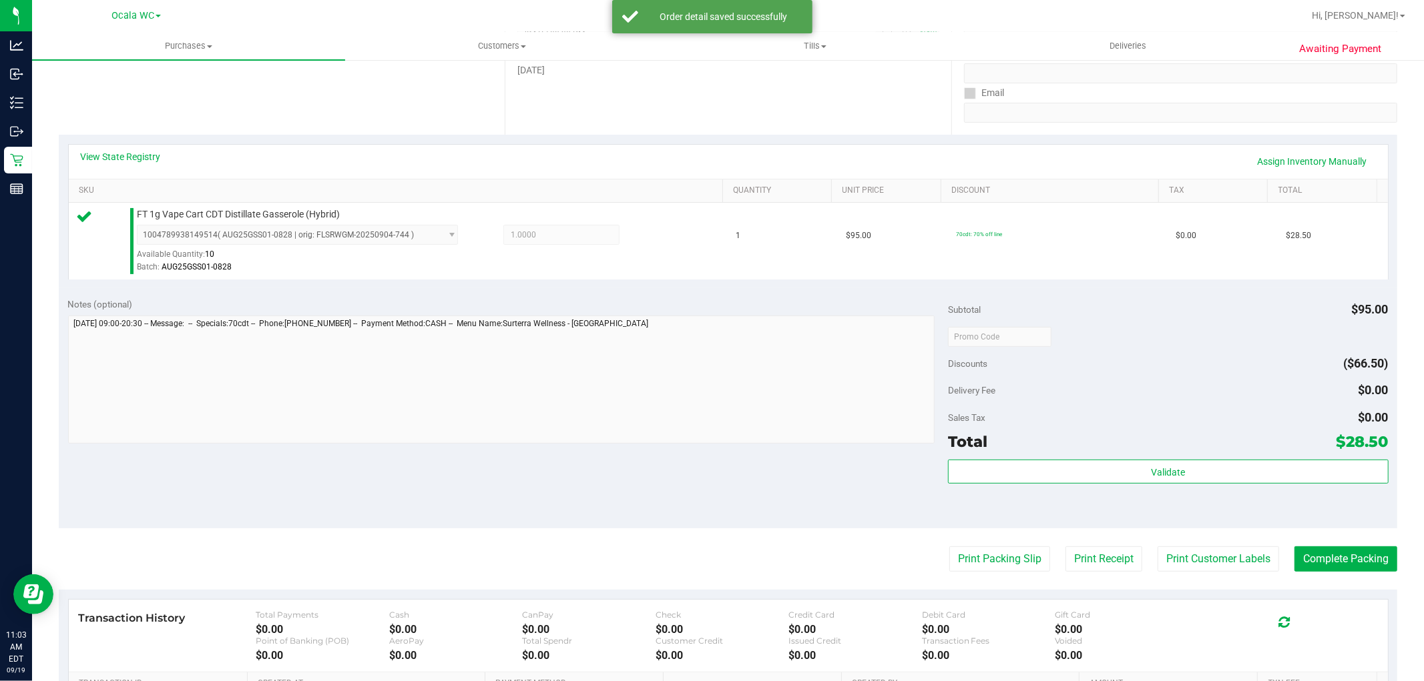
scroll to position [284, 0]
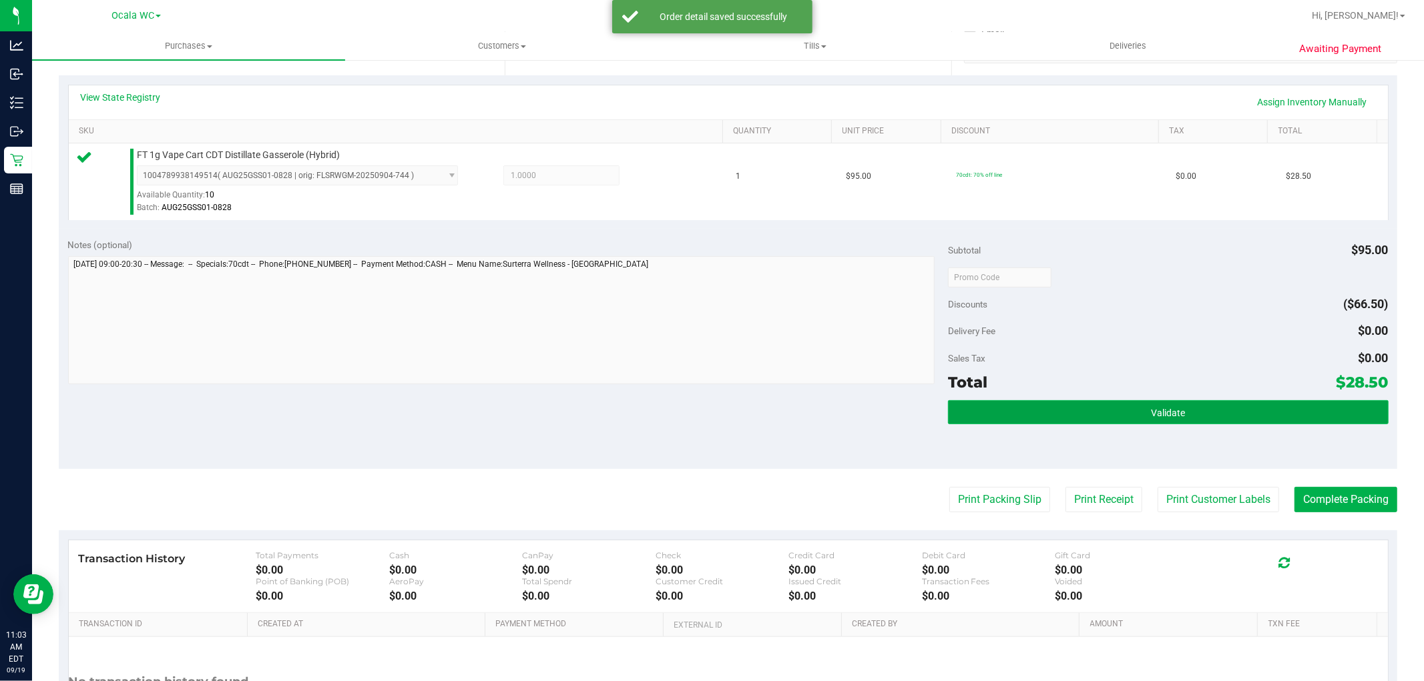
click at [1082, 402] on button "Validate" at bounding box center [1168, 412] width 440 height 24
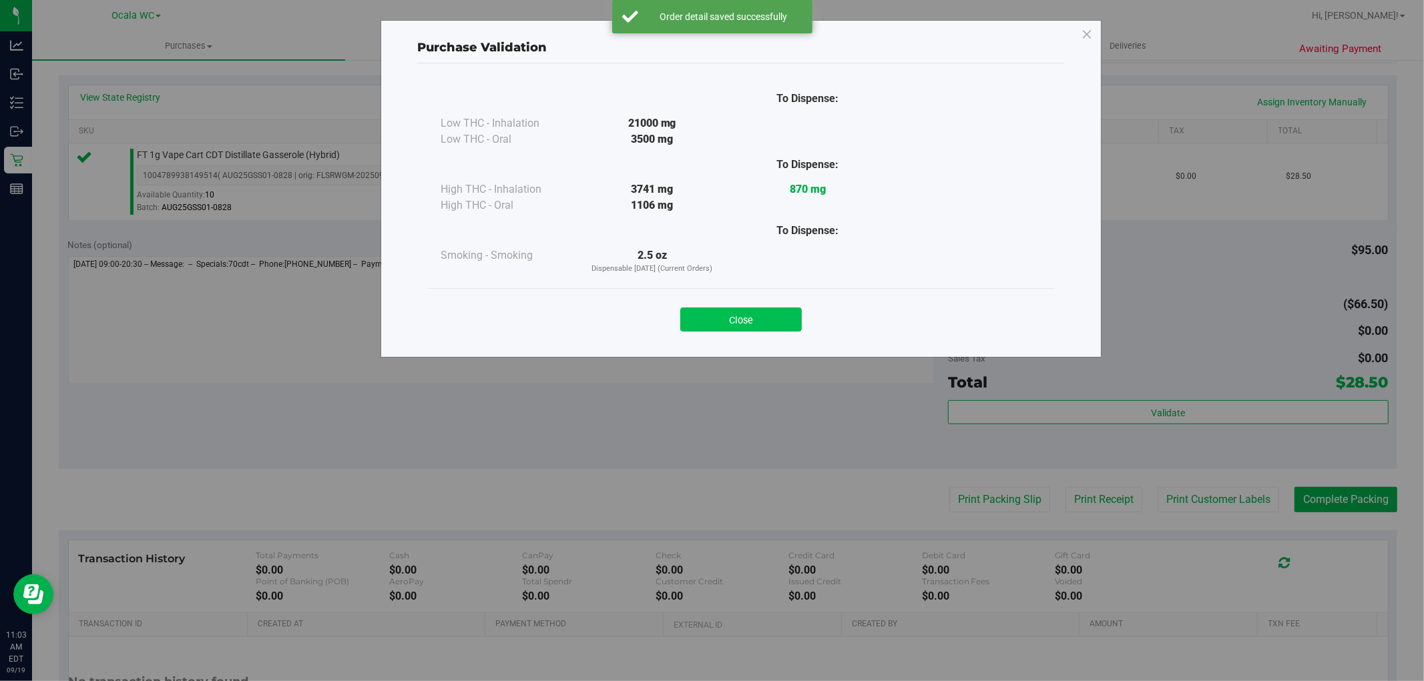
click at [717, 320] on button "Close" at bounding box center [740, 320] width 121 height 24
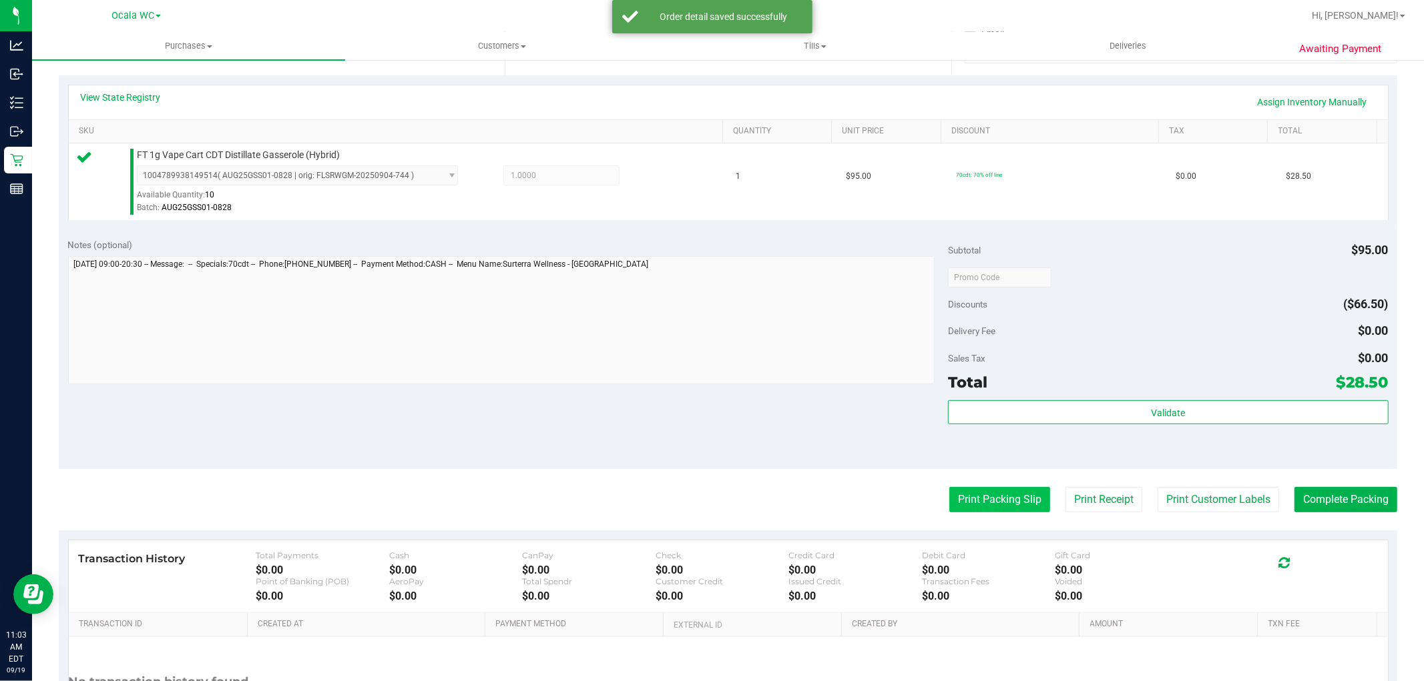
click at [984, 497] on button "Print Packing Slip" at bounding box center [999, 499] width 101 height 25
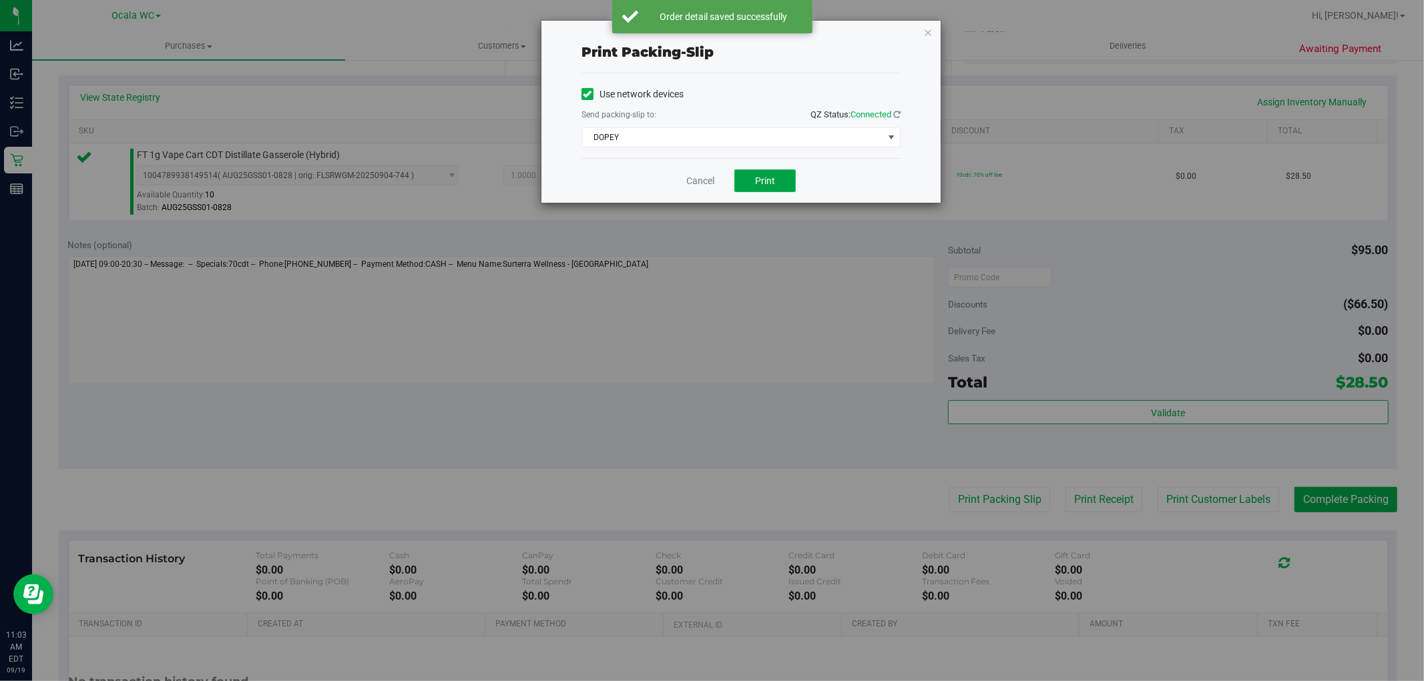
click at [750, 182] on button "Print" at bounding box center [764, 181] width 61 height 23
click at [695, 181] on link "Cancel" at bounding box center [700, 181] width 28 height 14
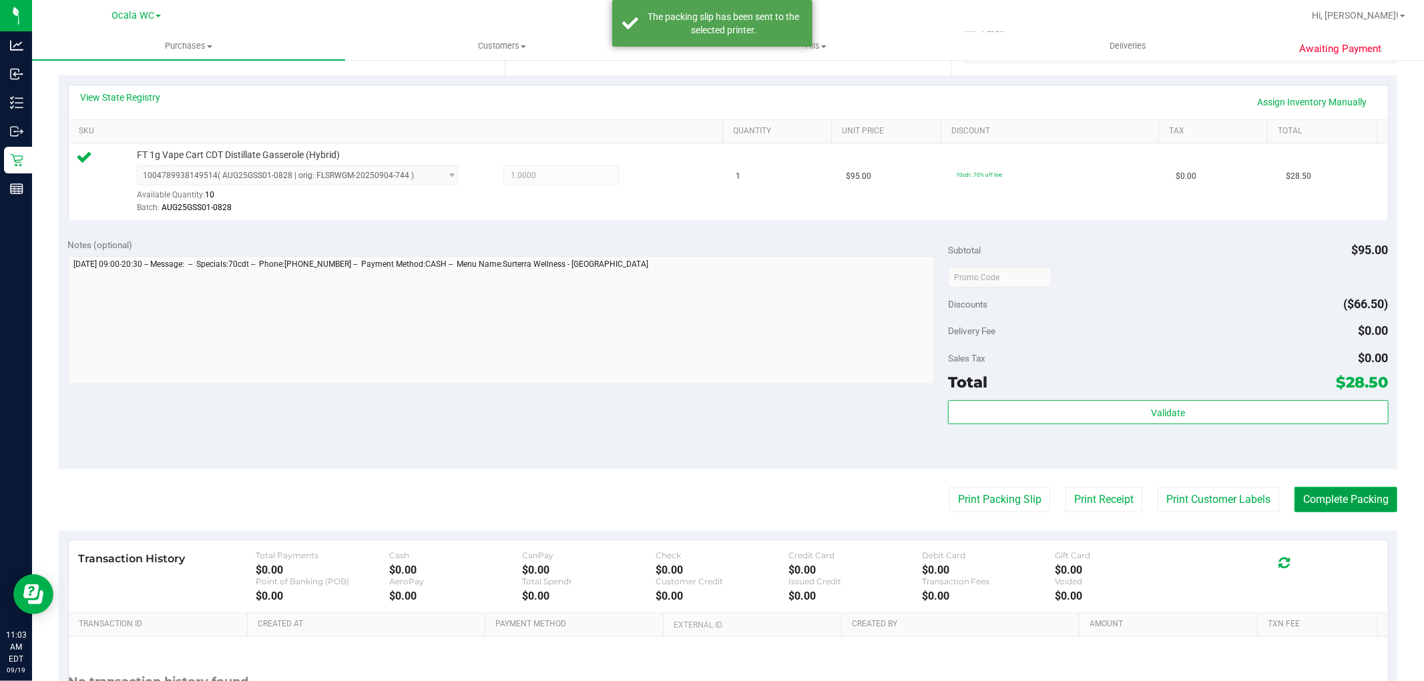
click at [1324, 499] on button "Complete Packing" at bounding box center [1345, 499] width 103 height 25
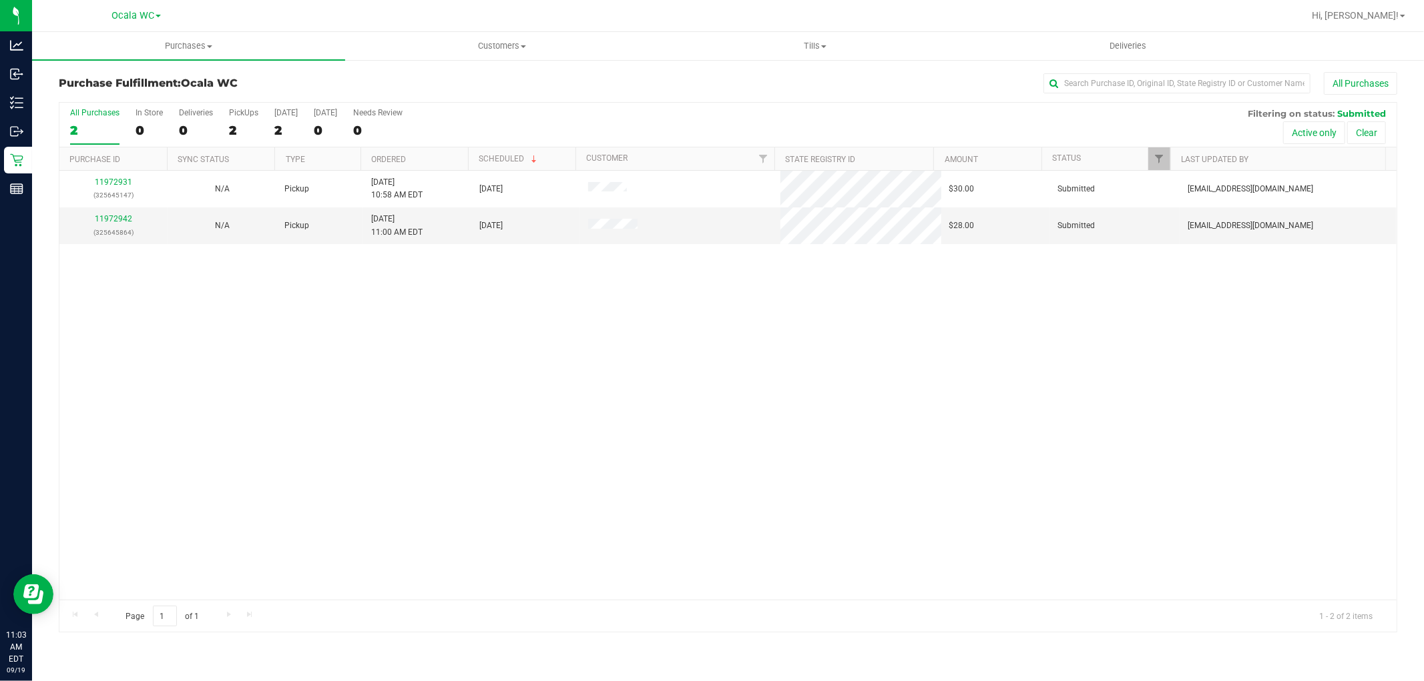
click at [387, 485] on div "11972931 (325645147) N/A Pickup 9/19/2025 10:58 AM EDT 9/19/2025 $30.00 Submitt…" at bounding box center [727, 385] width 1337 height 429
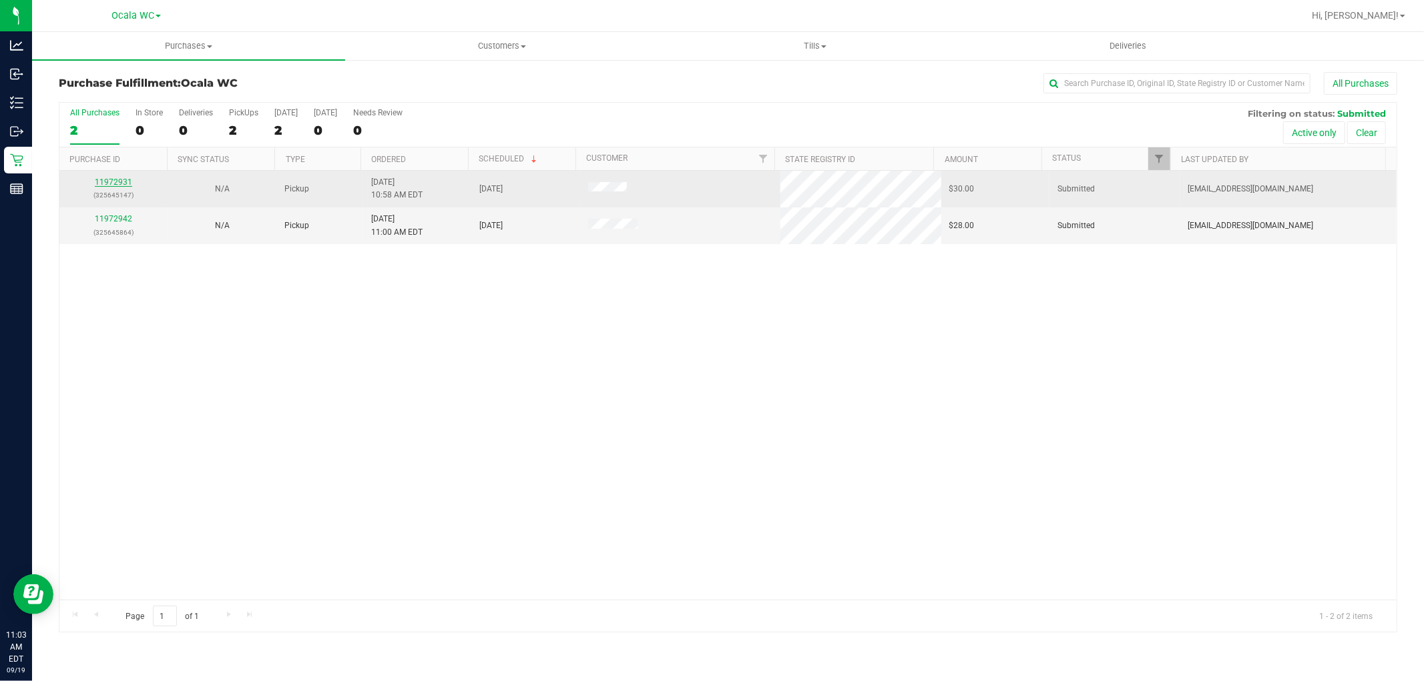
click at [107, 182] on link "11972931" at bounding box center [113, 182] width 37 height 9
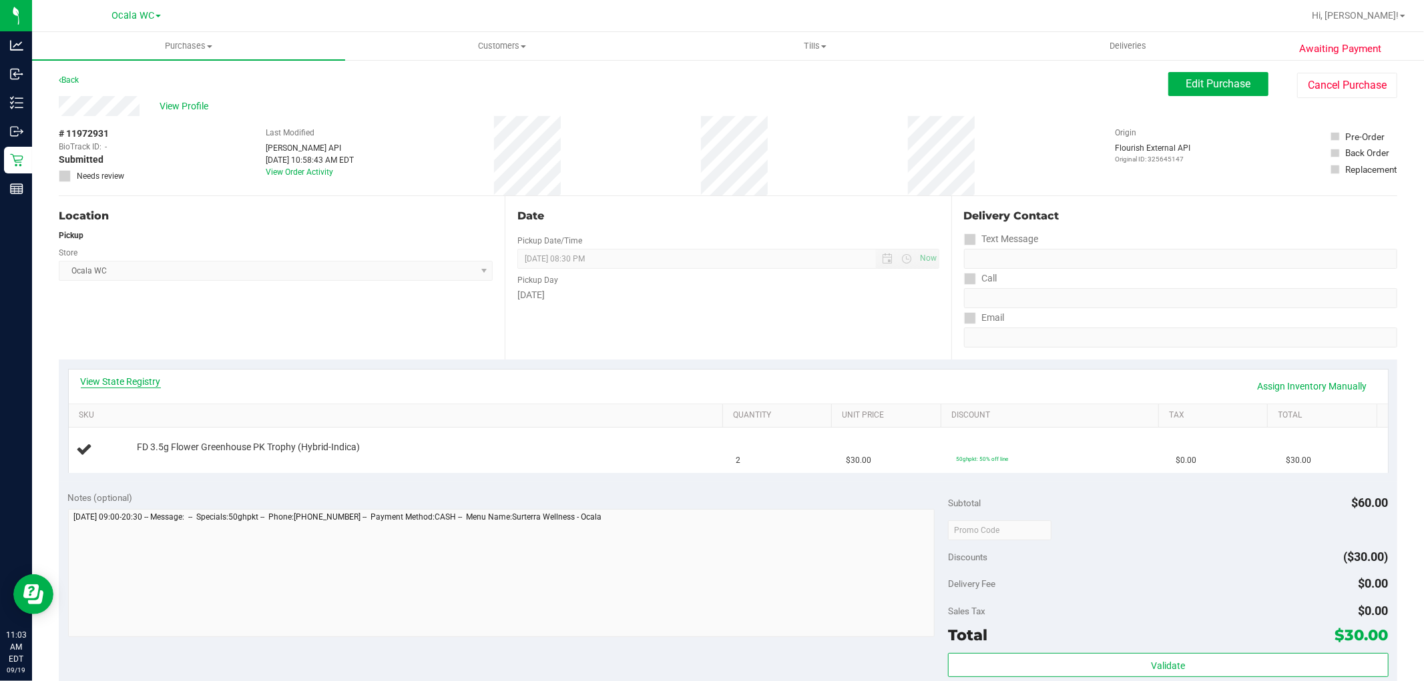
click at [97, 381] on link "View State Registry" at bounding box center [121, 381] width 80 height 13
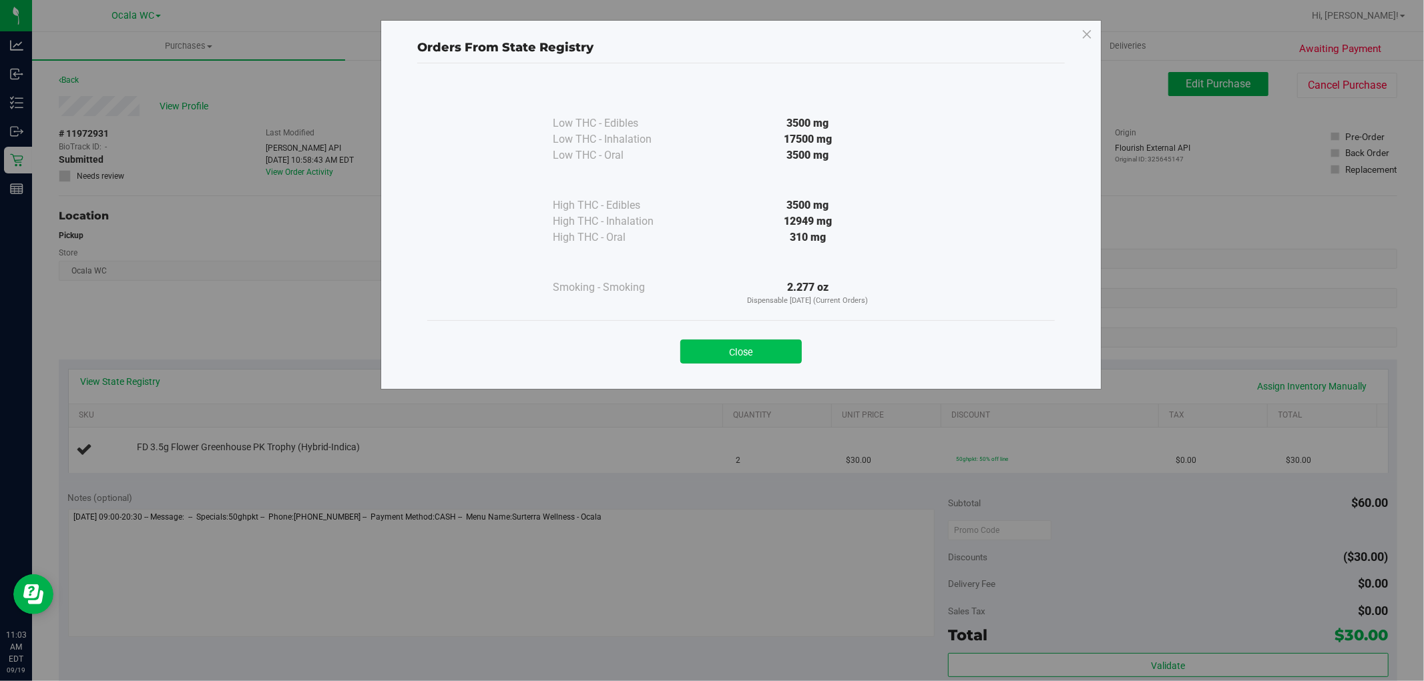
click at [737, 344] on button "Close" at bounding box center [740, 352] width 121 height 24
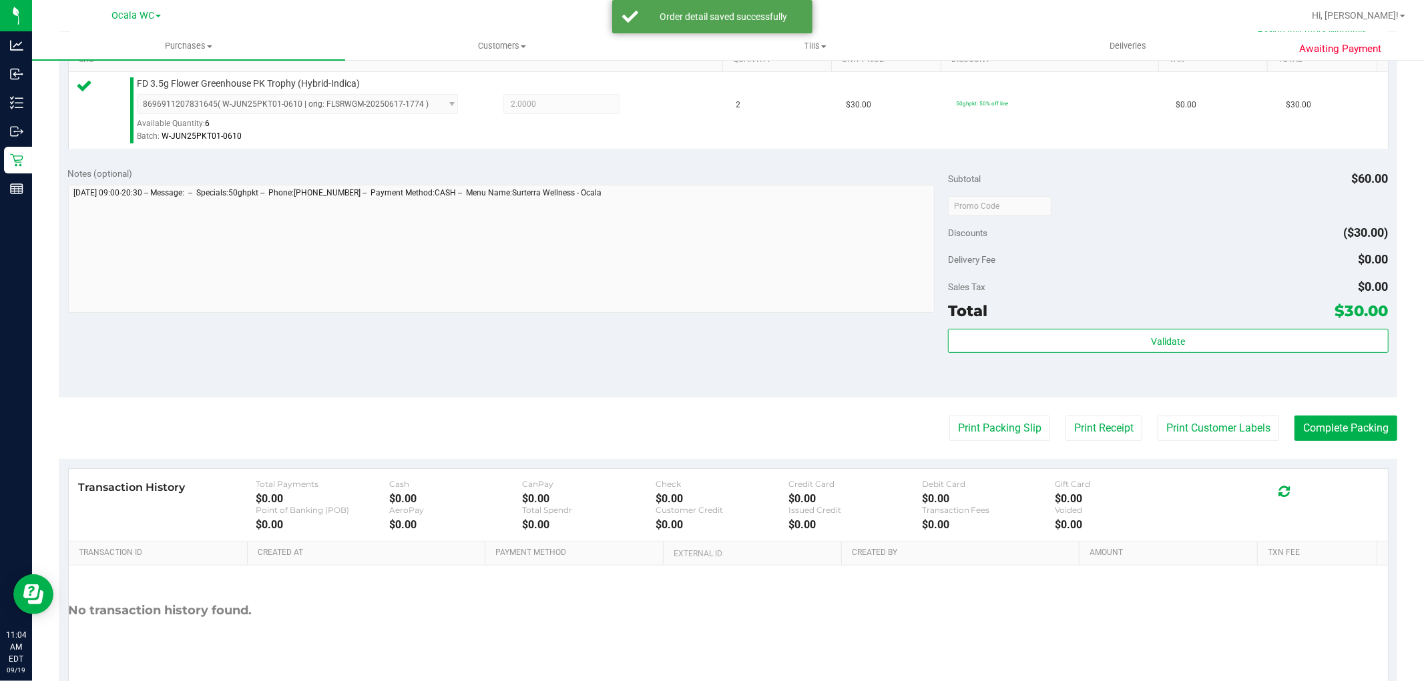
scroll to position [359, 0]
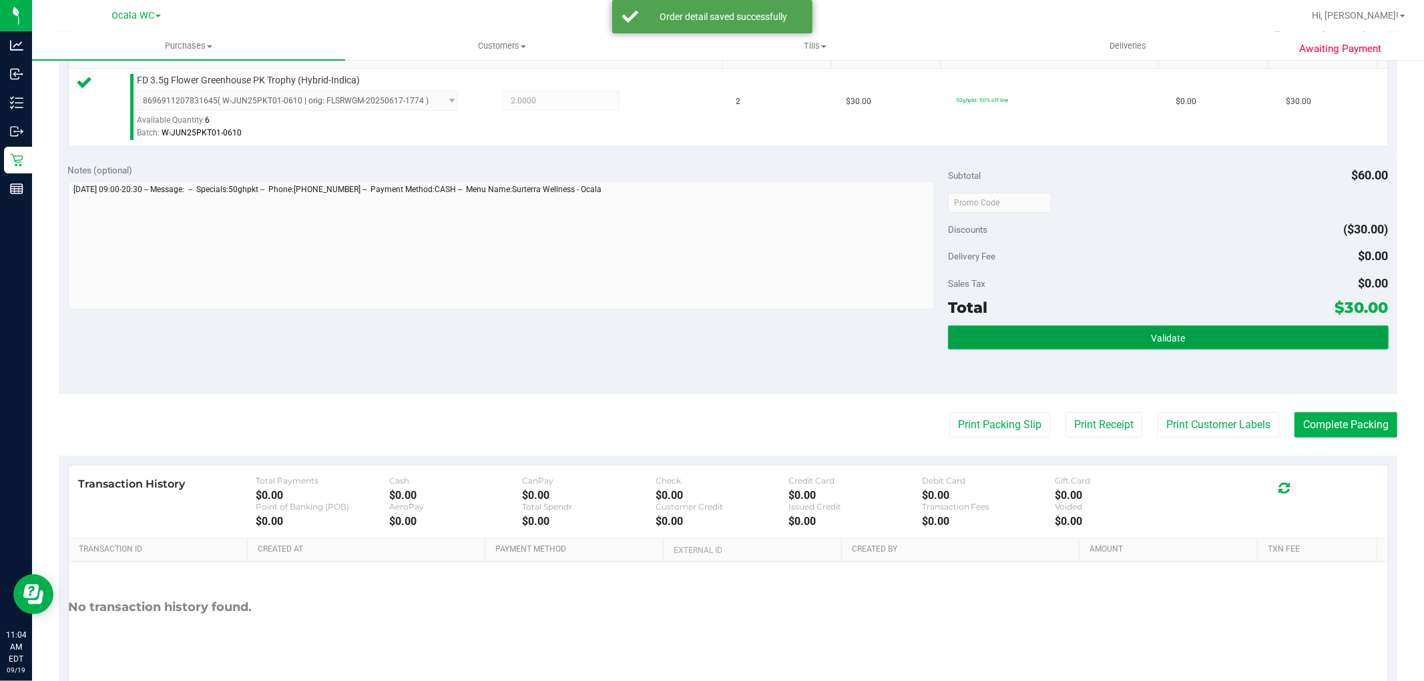
click at [1130, 336] on button "Validate" at bounding box center [1168, 338] width 440 height 24
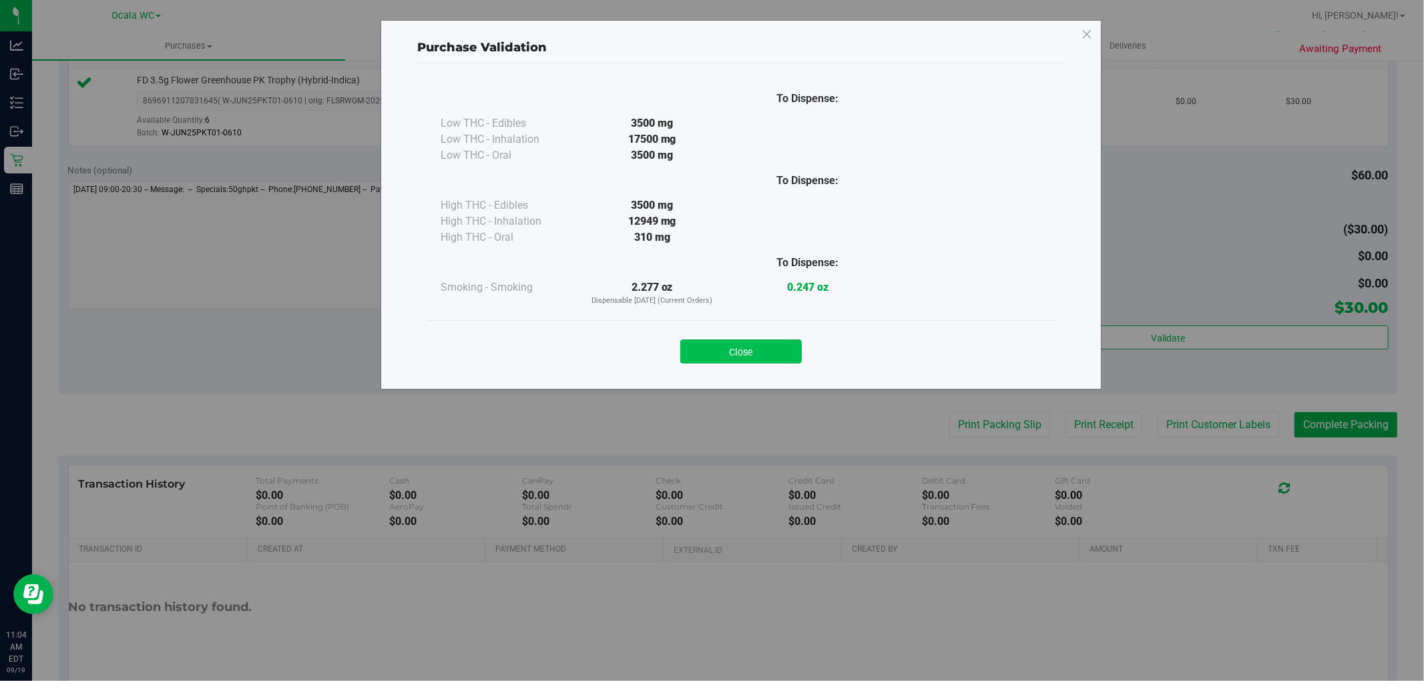
click at [728, 358] on button "Close" at bounding box center [740, 352] width 121 height 24
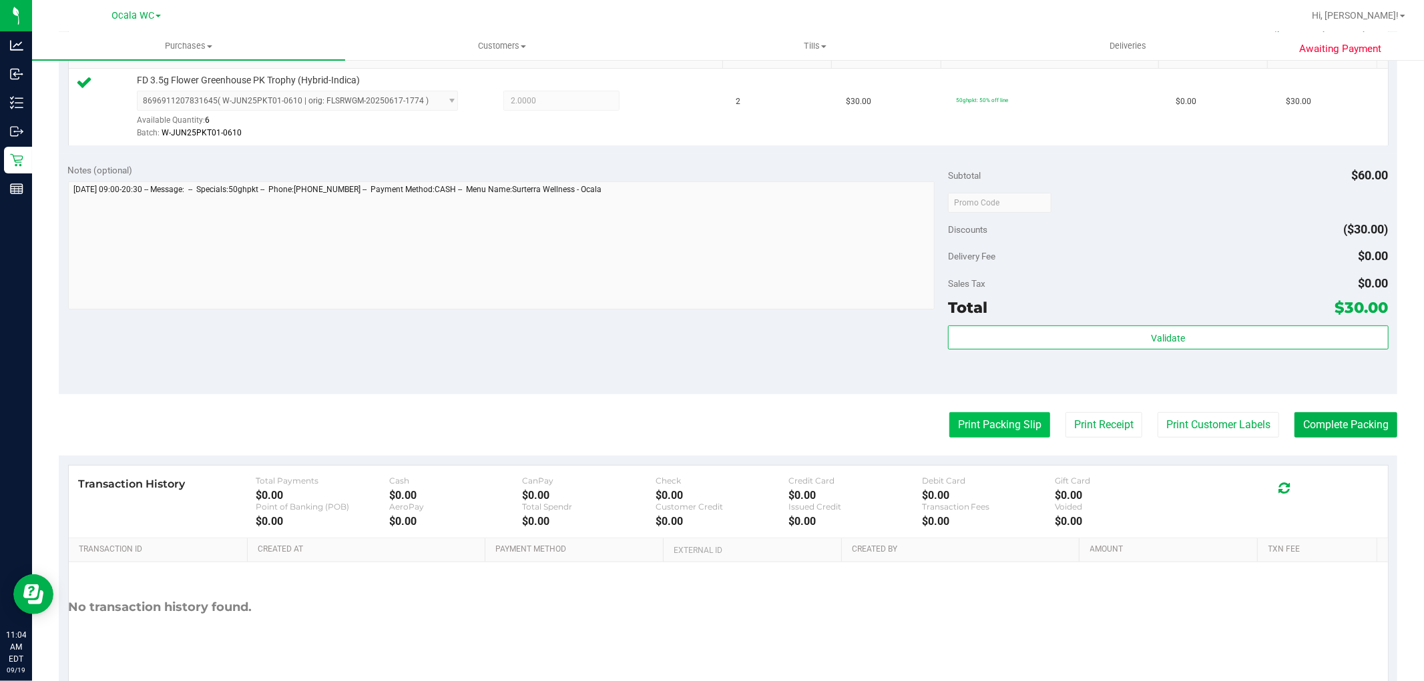
click at [981, 419] on button "Print Packing Slip" at bounding box center [999, 424] width 101 height 25
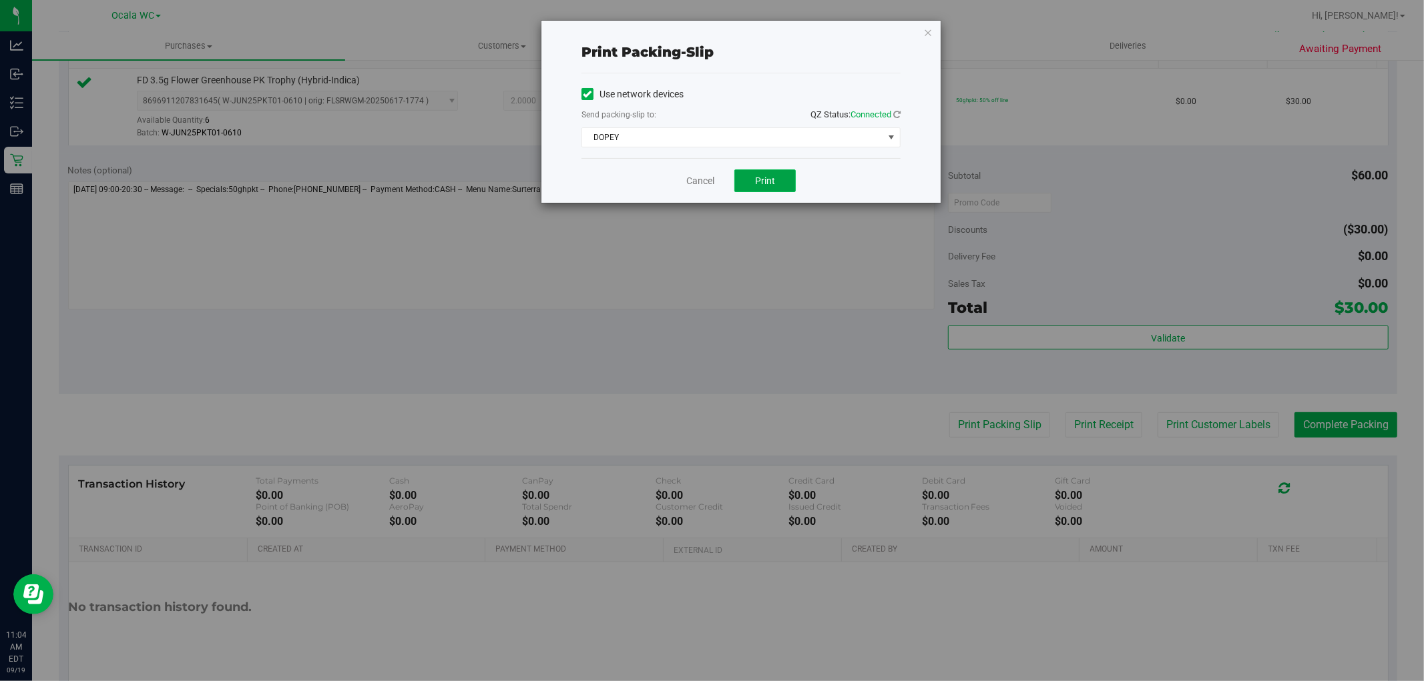
click at [767, 176] on span "Print" at bounding box center [765, 181] width 20 height 11
click at [688, 181] on link "Cancel" at bounding box center [700, 181] width 28 height 14
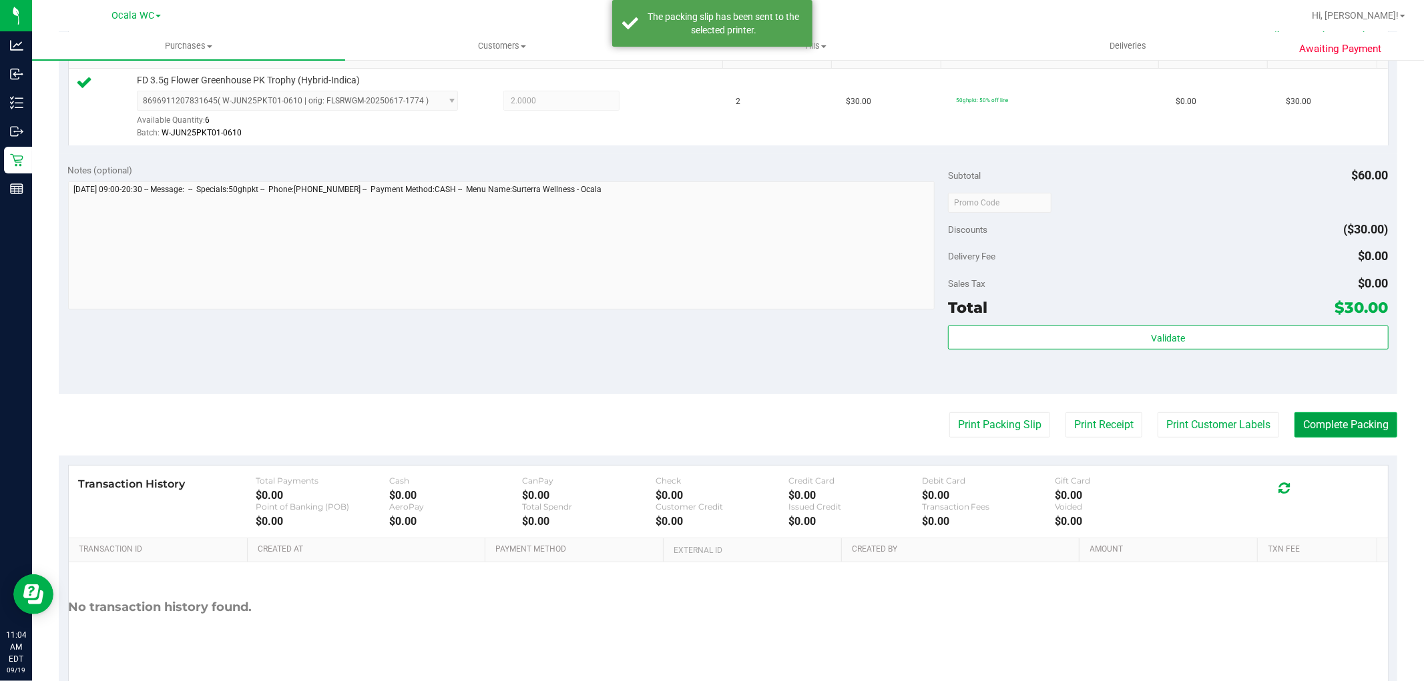
click at [1333, 412] on button "Complete Packing" at bounding box center [1345, 424] width 103 height 25
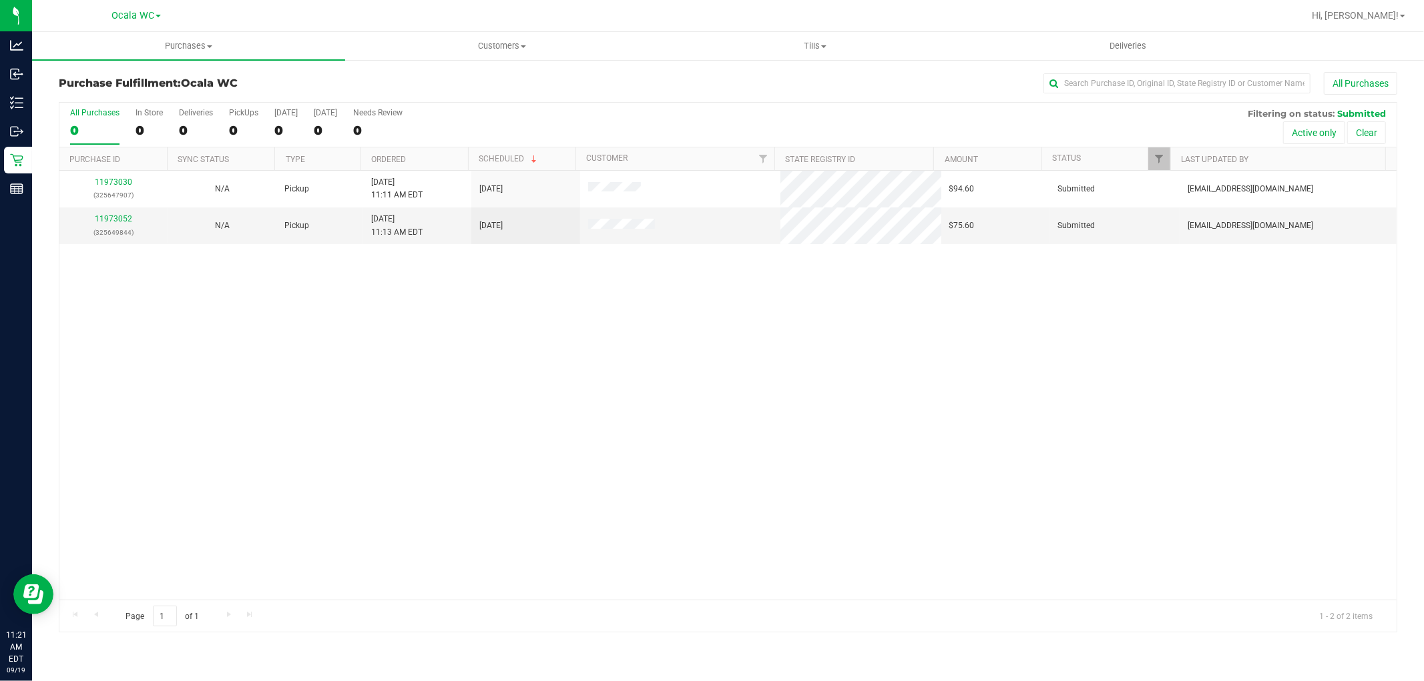
click at [248, 405] on div "11973030 (325647907) N/A Pickup 9/19/2025 11:11 AM EDT 9/19/2025 $94.60 Submitt…" at bounding box center [727, 385] width 1337 height 429
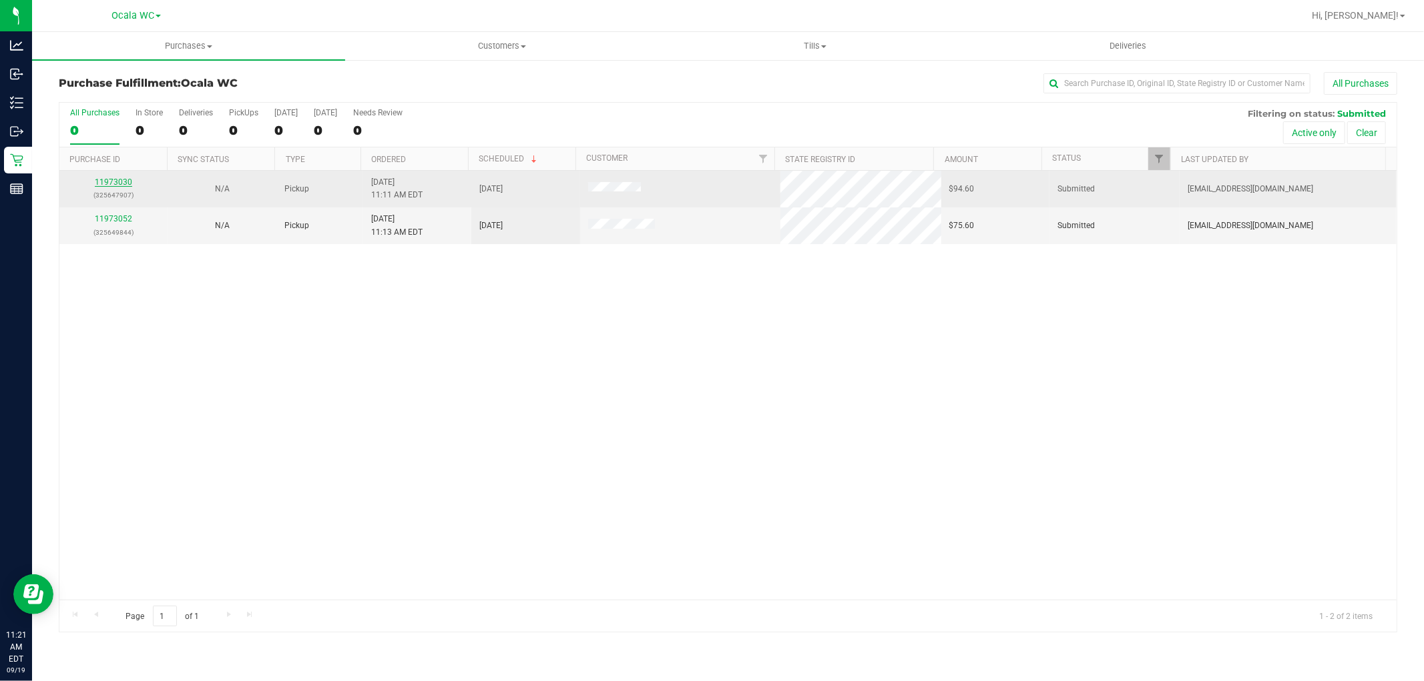
click at [102, 178] on link "11973030" at bounding box center [113, 182] width 37 height 9
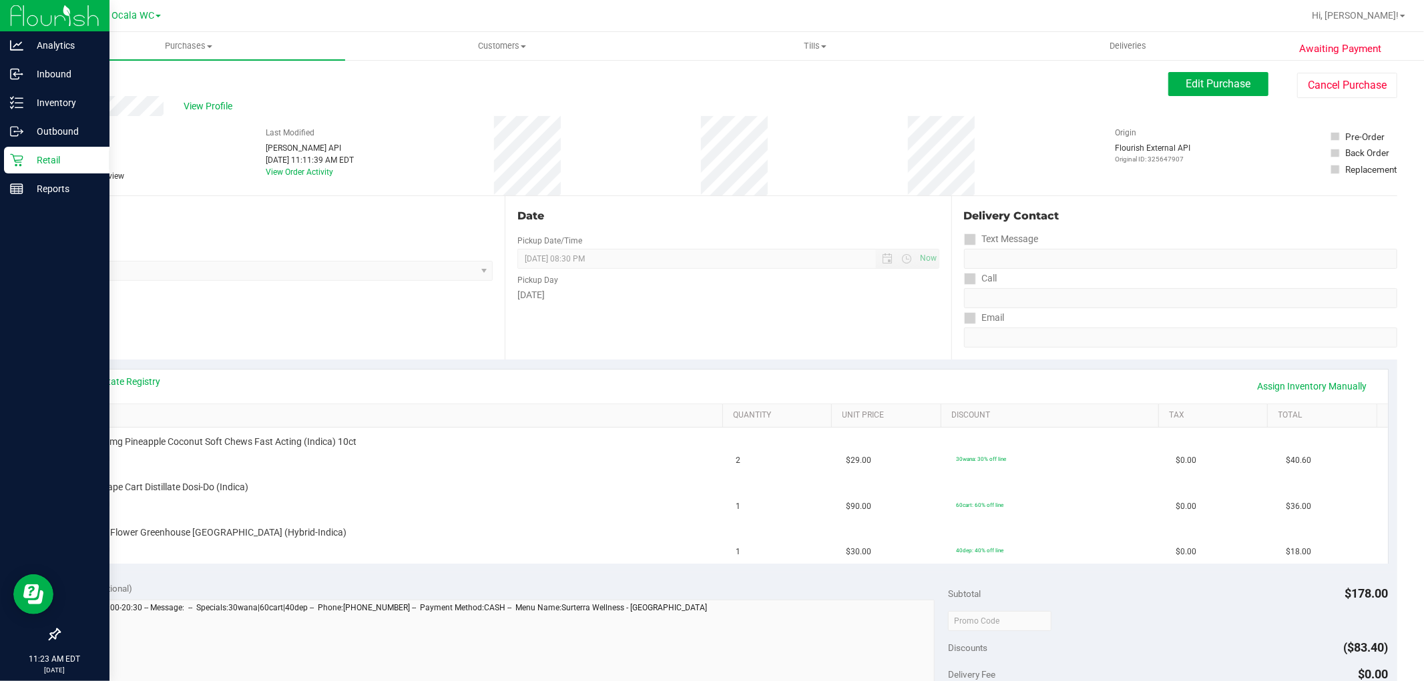
click at [15, 158] on icon at bounding box center [16, 159] width 13 height 13
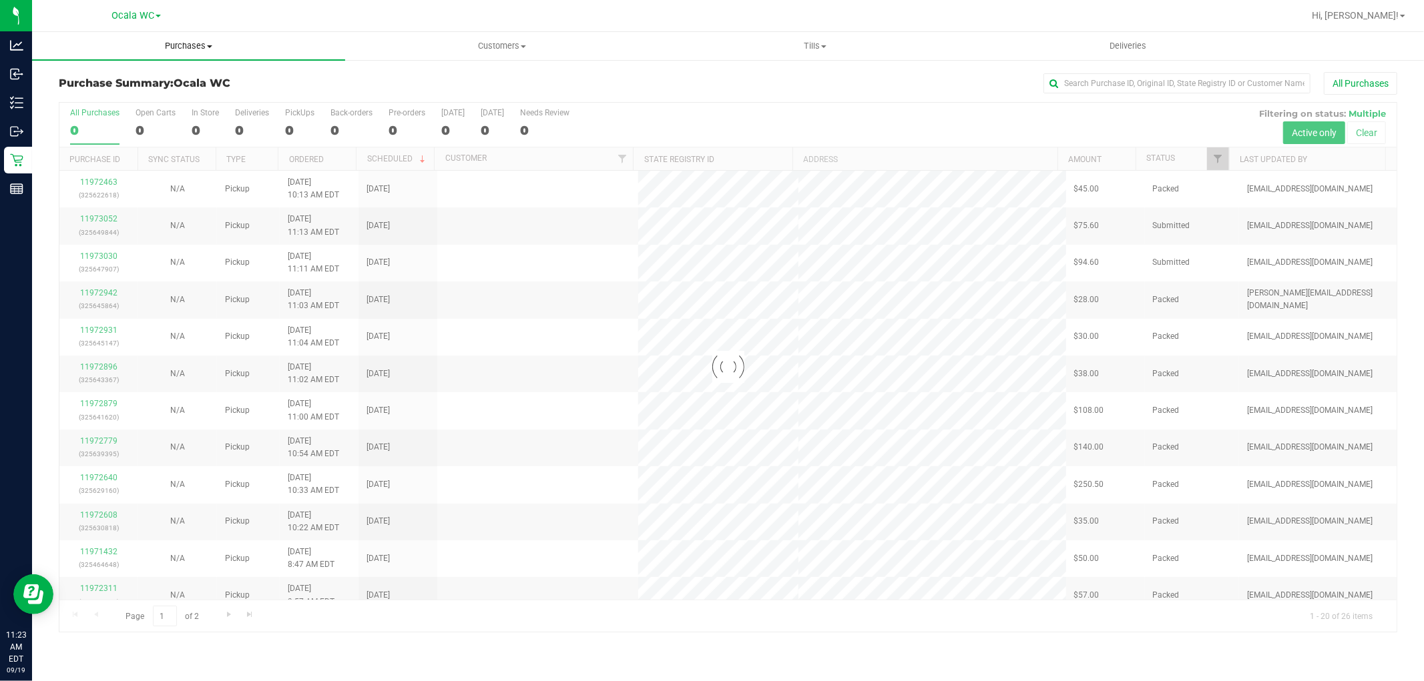
click at [192, 50] on span "Purchases" at bounding box center [188, 46] width 313 height 12
click at [67, 96] on span "Fulfillment" at bounding box center [73, 96] width 83 height 11
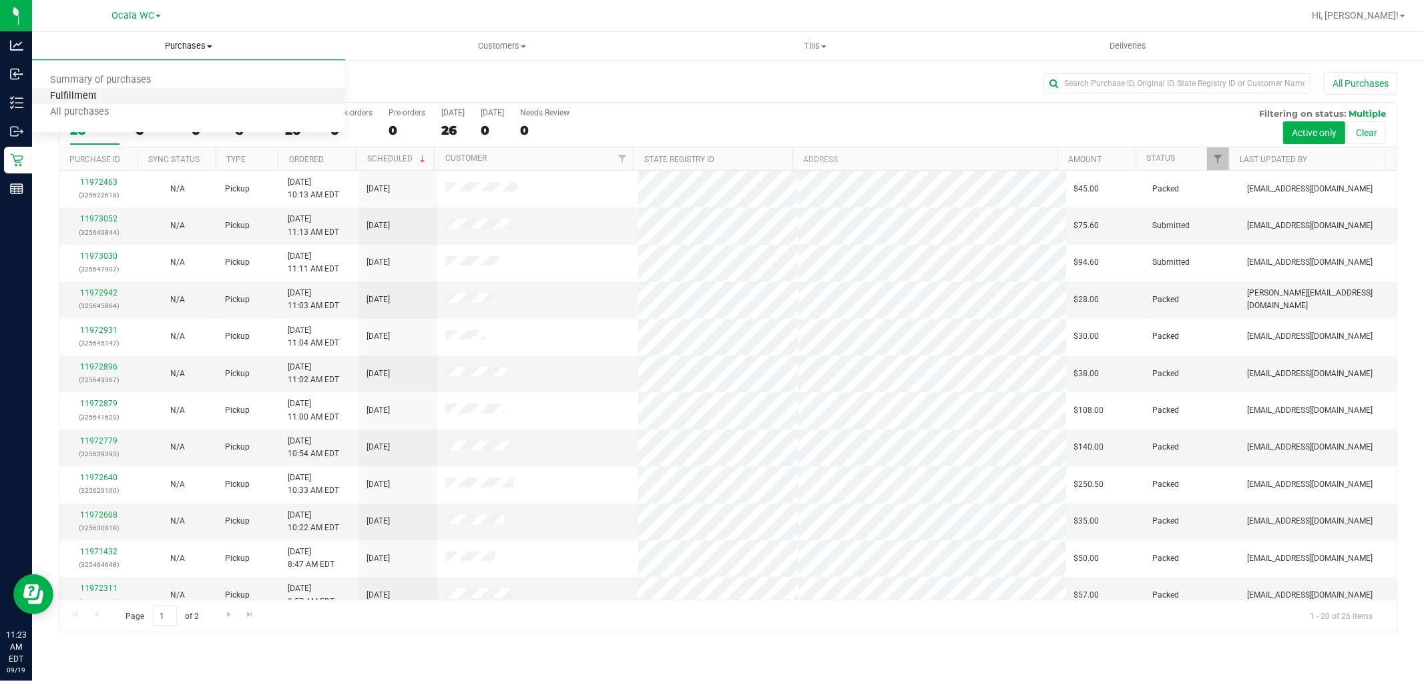
click at [71, 97] on span "Fulfillment" at bounding box center [73, 96] width 83 height 11
click at [723, 83] on div "All Purchases" at bounding box center [951, 83] width 892 height 23
click at [96, 220] on link "11973052" at bounding box center [98, 218] width 37 height 9
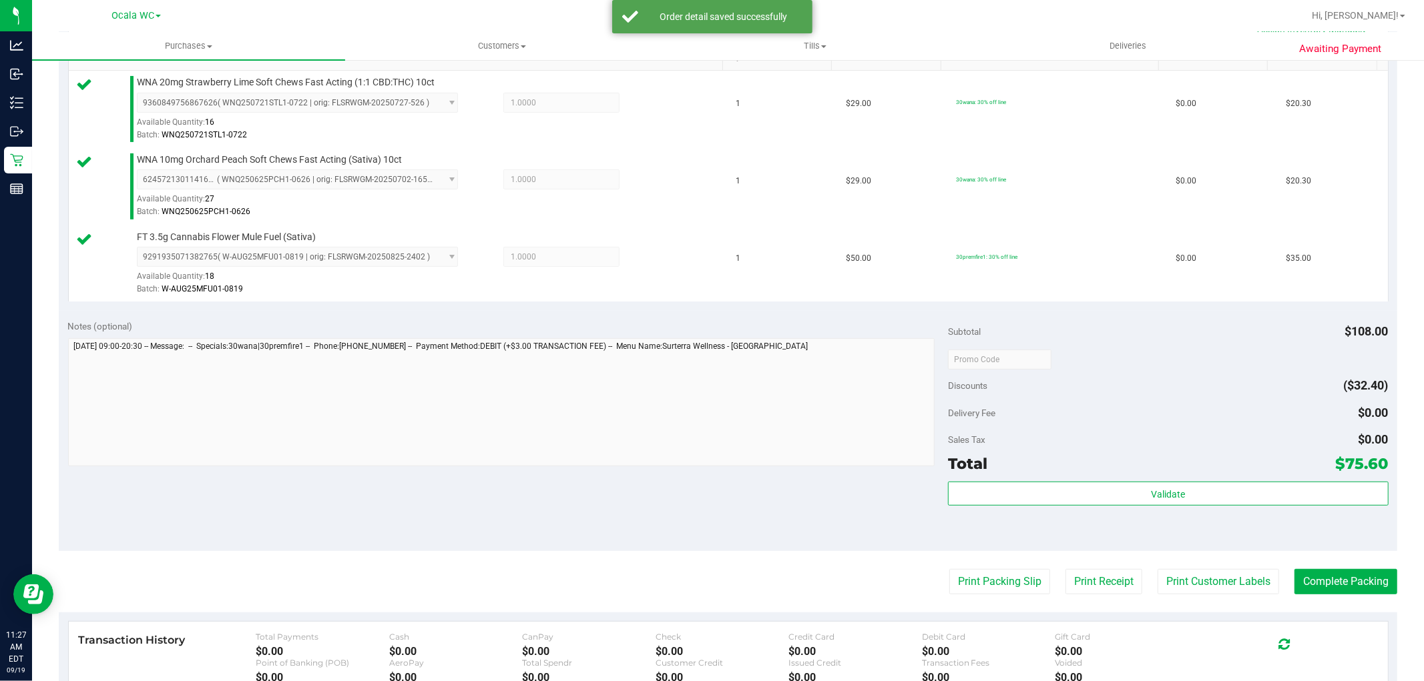
scroll to position [358, 0]
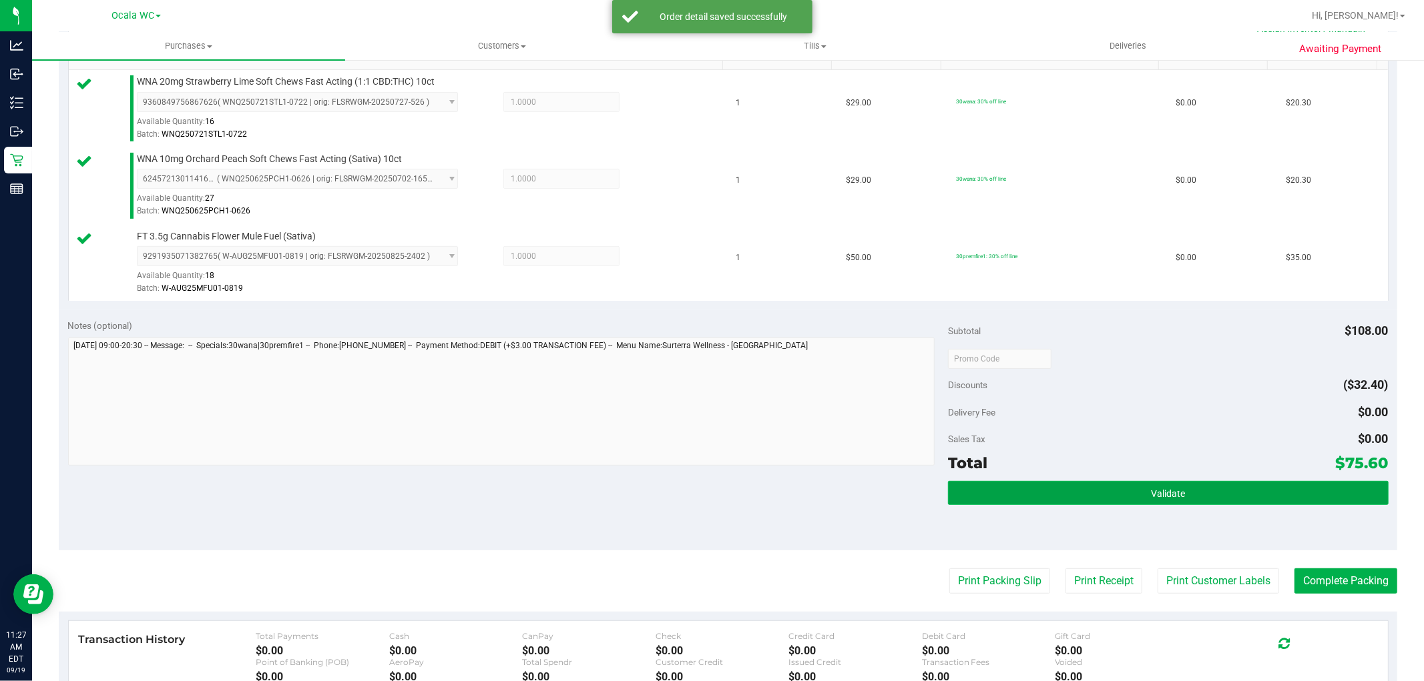
click at [1130, 482] on button "Validate" at bounding box center [1168, 493] width 440 height 24
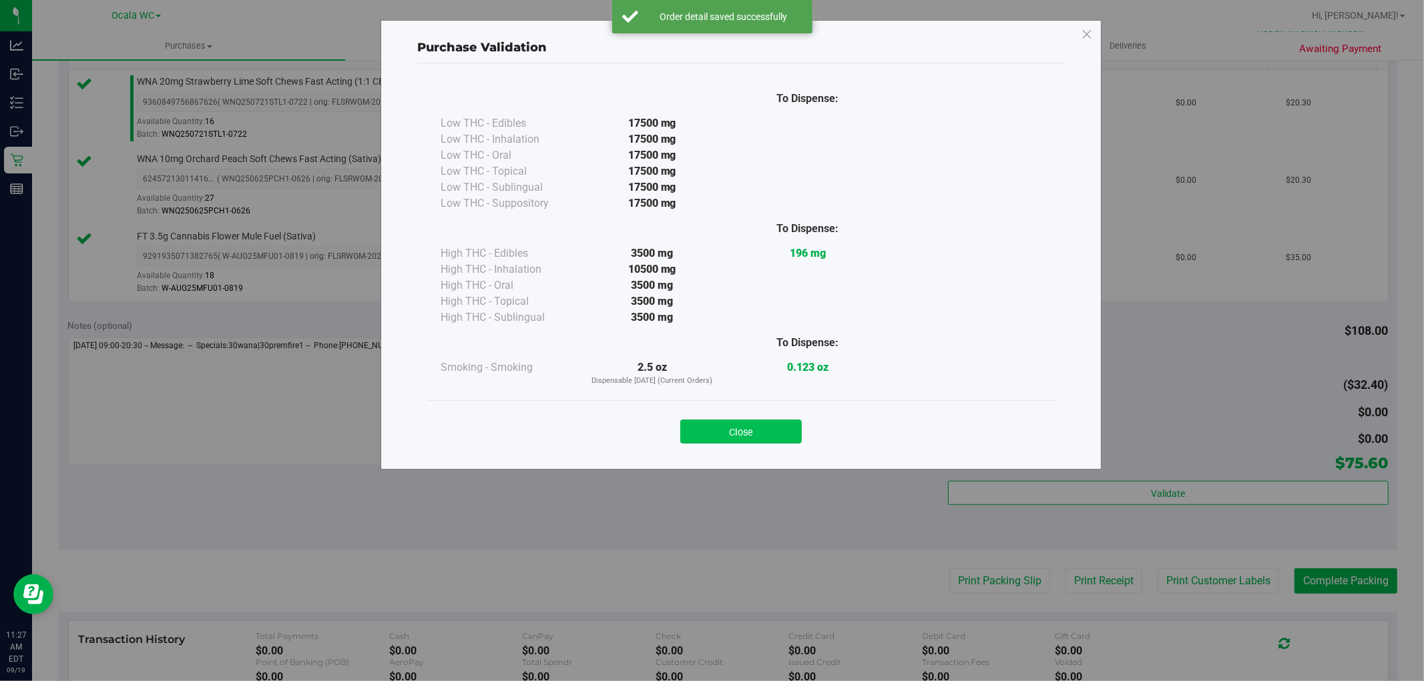
click at [731, 424] on button "Close" at bounding box center [740, 432] width 121 height 24
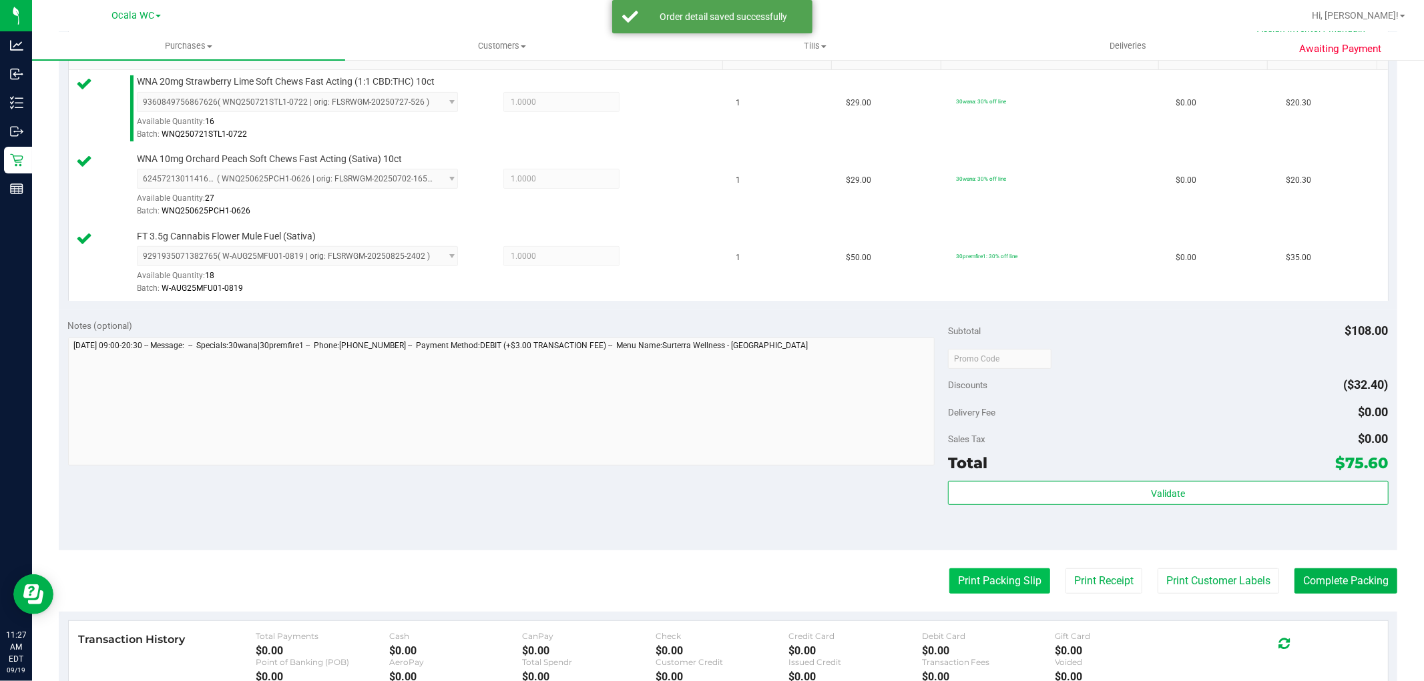
click at [992, 589] on button "Print Packing Slip" at bounding box center [999, 581] width 101 height 25
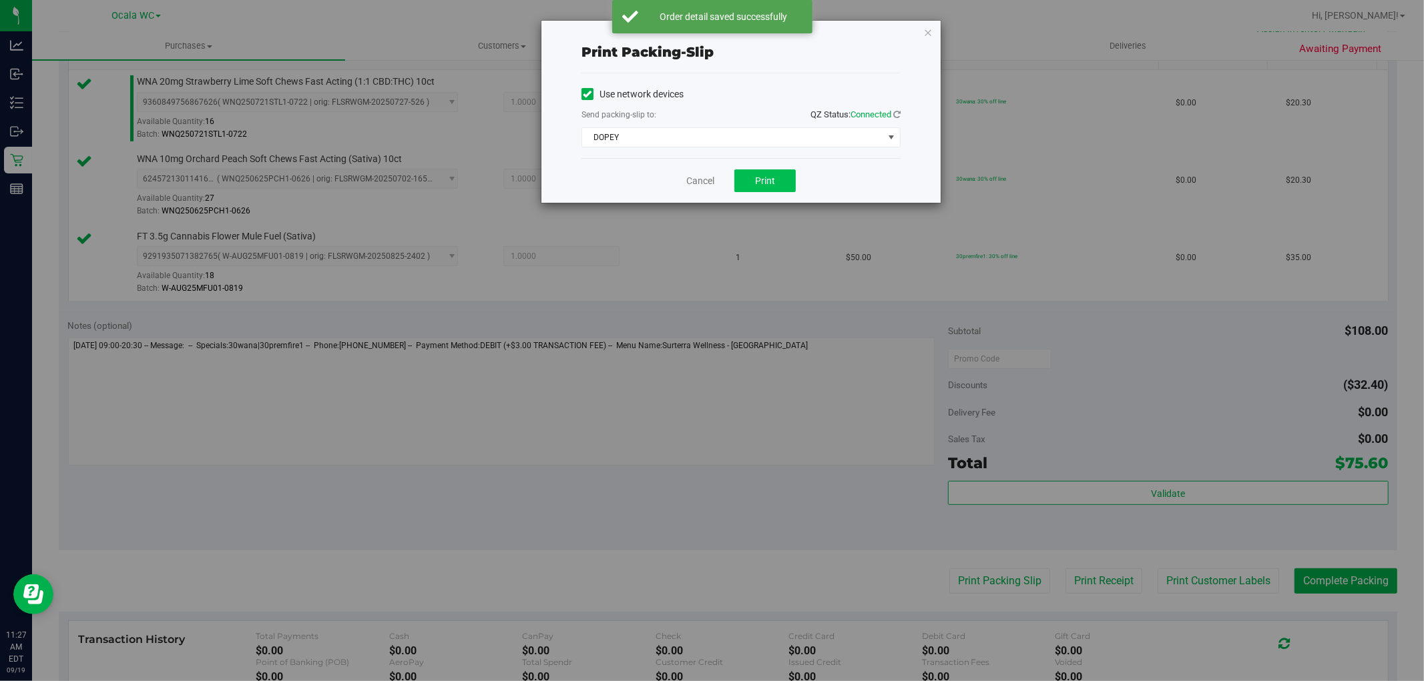
click at [751, 172] on button "Print" at bounding box center [764, 181] width 61 height 23
click at [689, 178] on link "Cancel" at bounding box center [700, 181] width 28 height 14
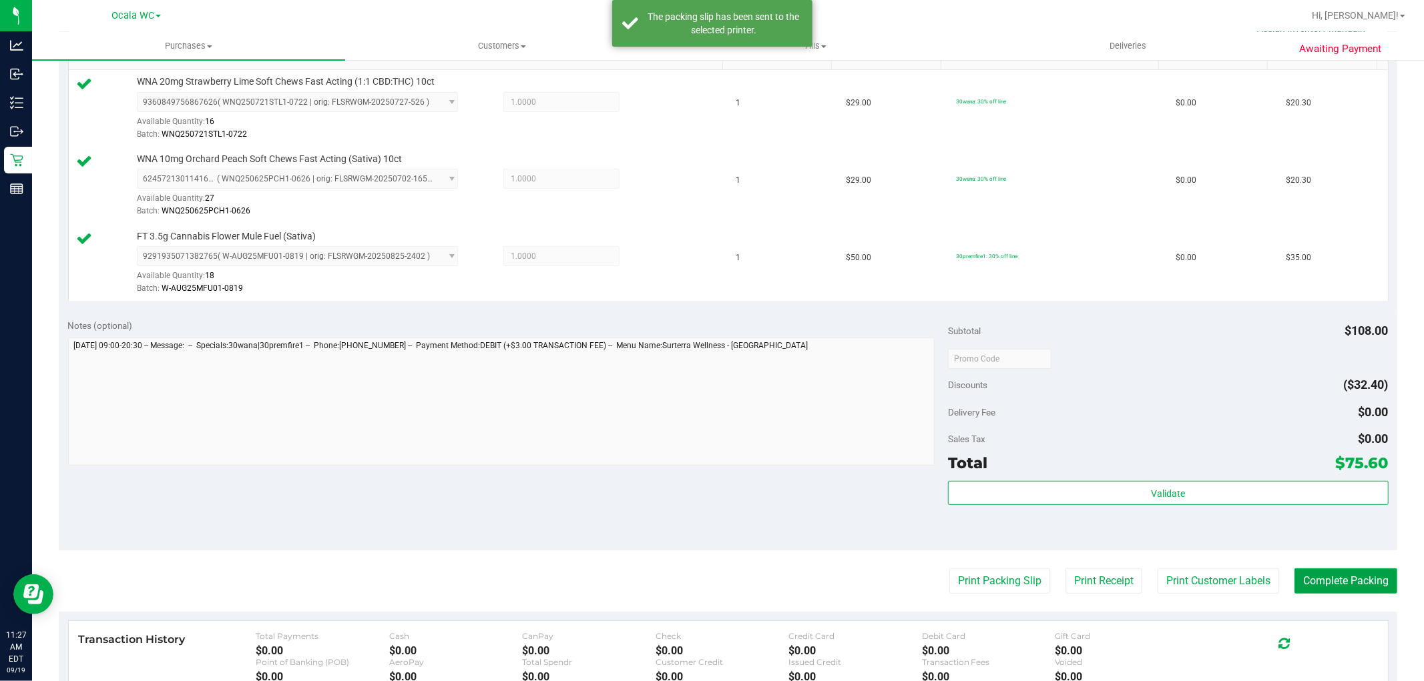
click at [1353, 578] on button "Complete Packing" at bounding box center [1345, 581] width 103 height 25
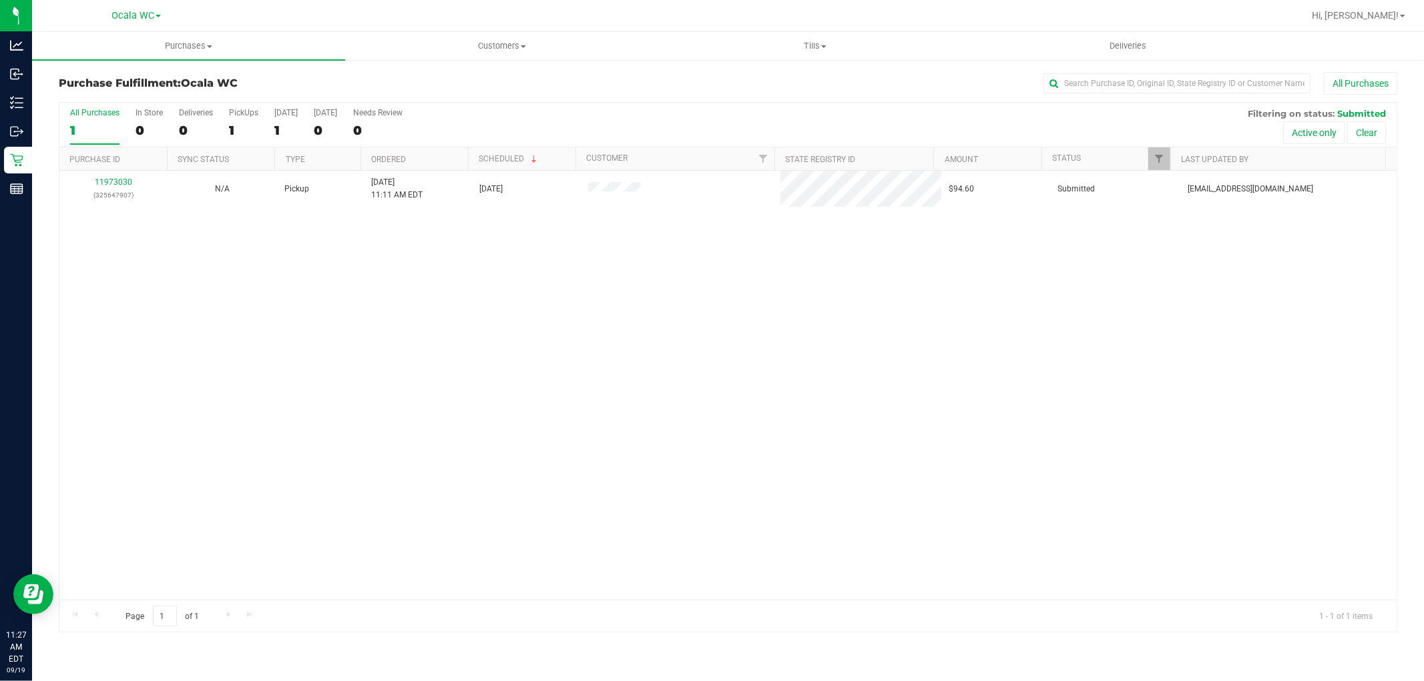
click at [310, 401] on div "11973030 (325647907) N/A Pickup 9/19/2025 11:11 AM EDT 9/19/2025 $94.60 Submitt…" at bounding box center [727, 385] width 1337 height 429
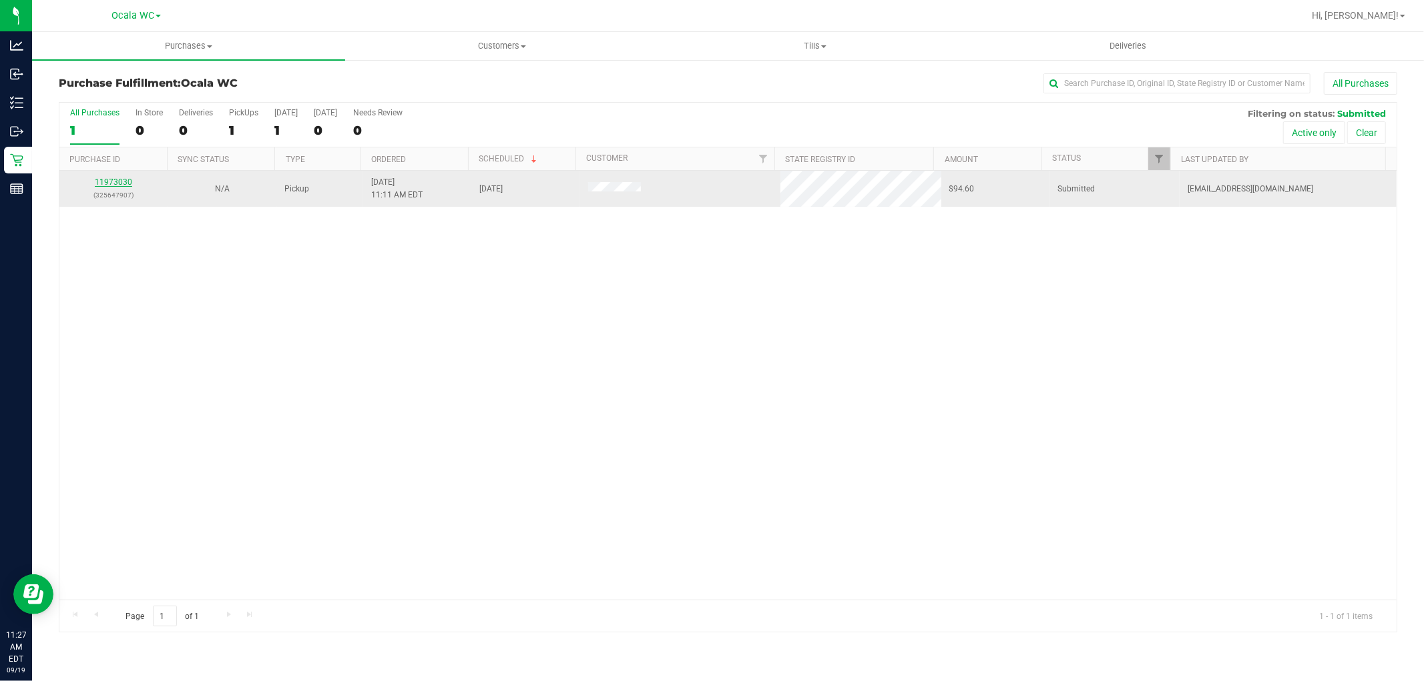
click at [115, 181] on link "11973030" at bounding box center [113, 182] width 37 height 9
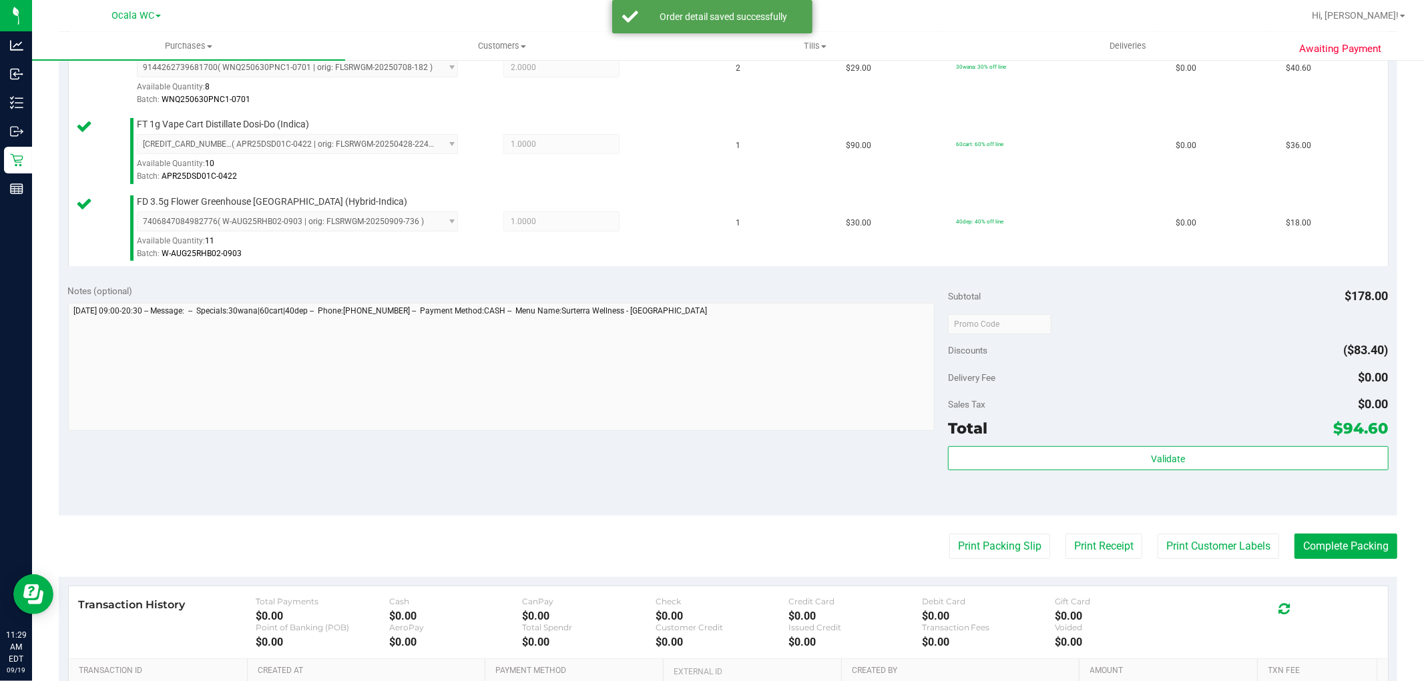
scroll to position [397, 0]
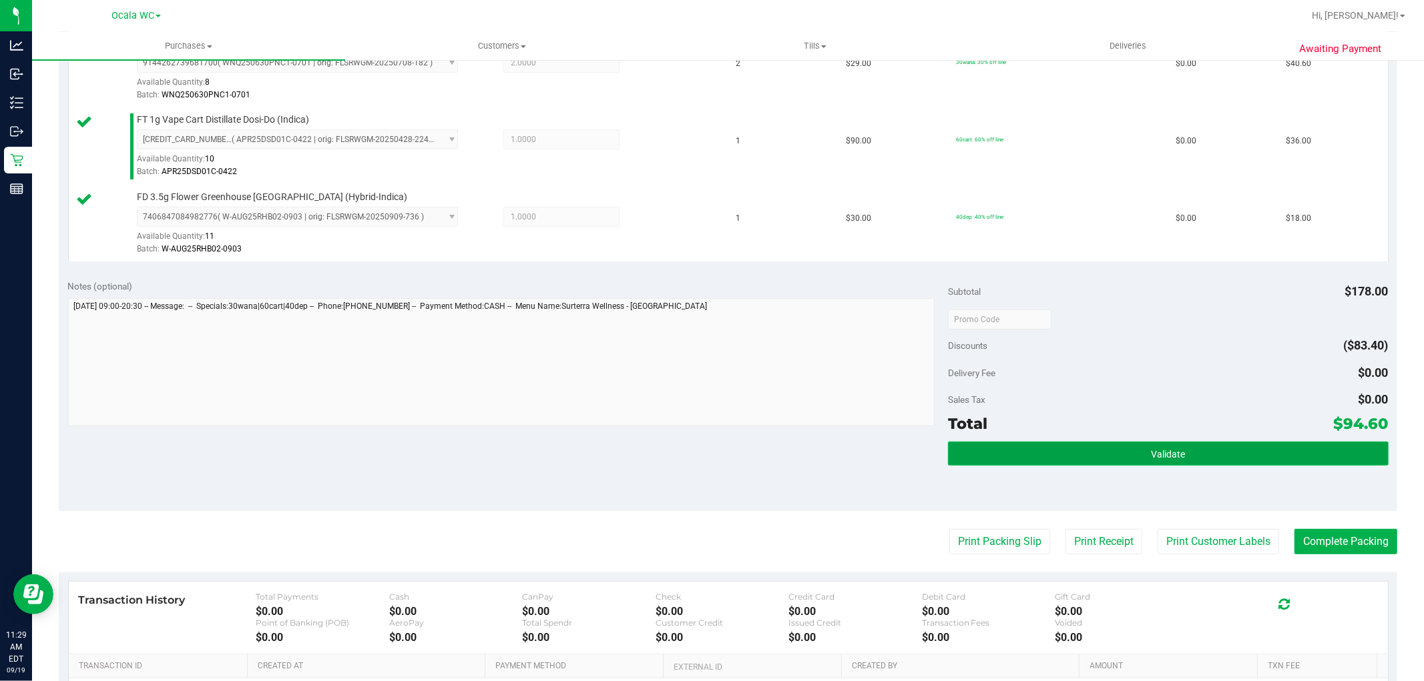
click at [1098, 444] on button "Validate" at bounding box center [1168, 454] width 440 height 24
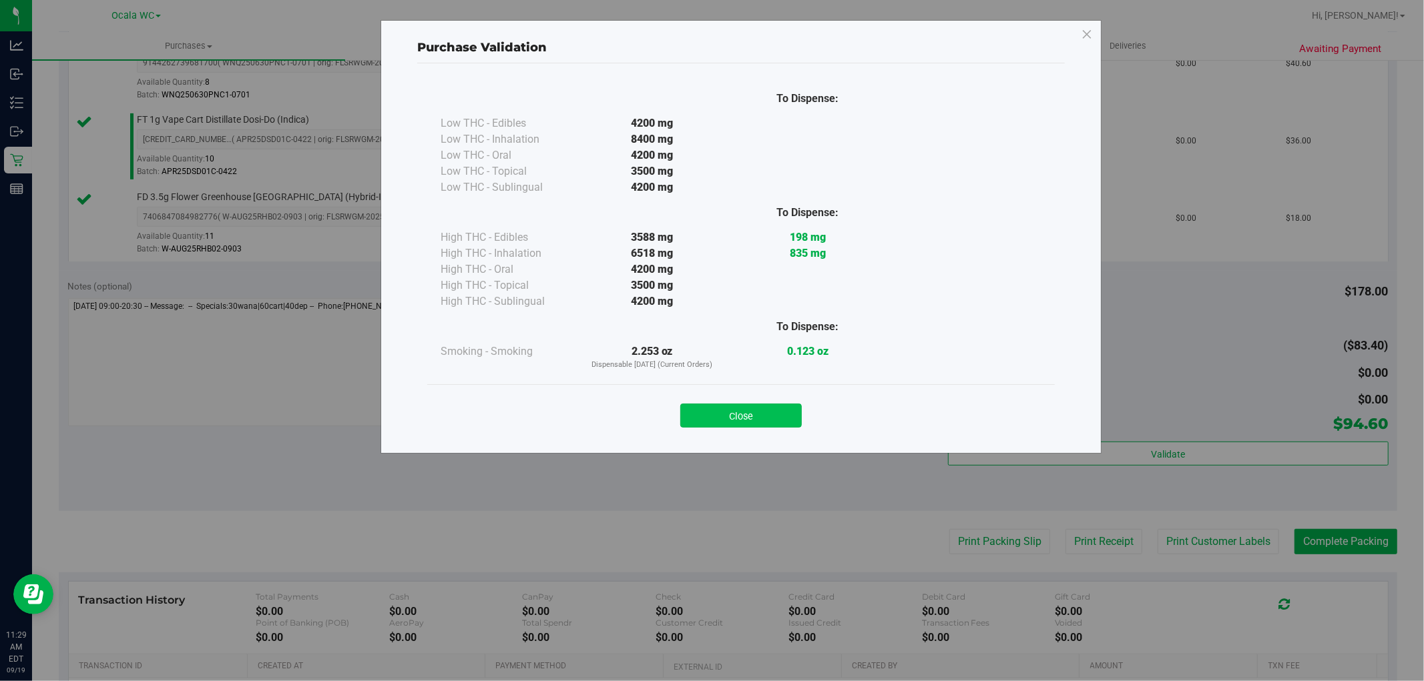
click at [739, 416] on button "Close" at bounding box center [740, 416] width 121 height 24
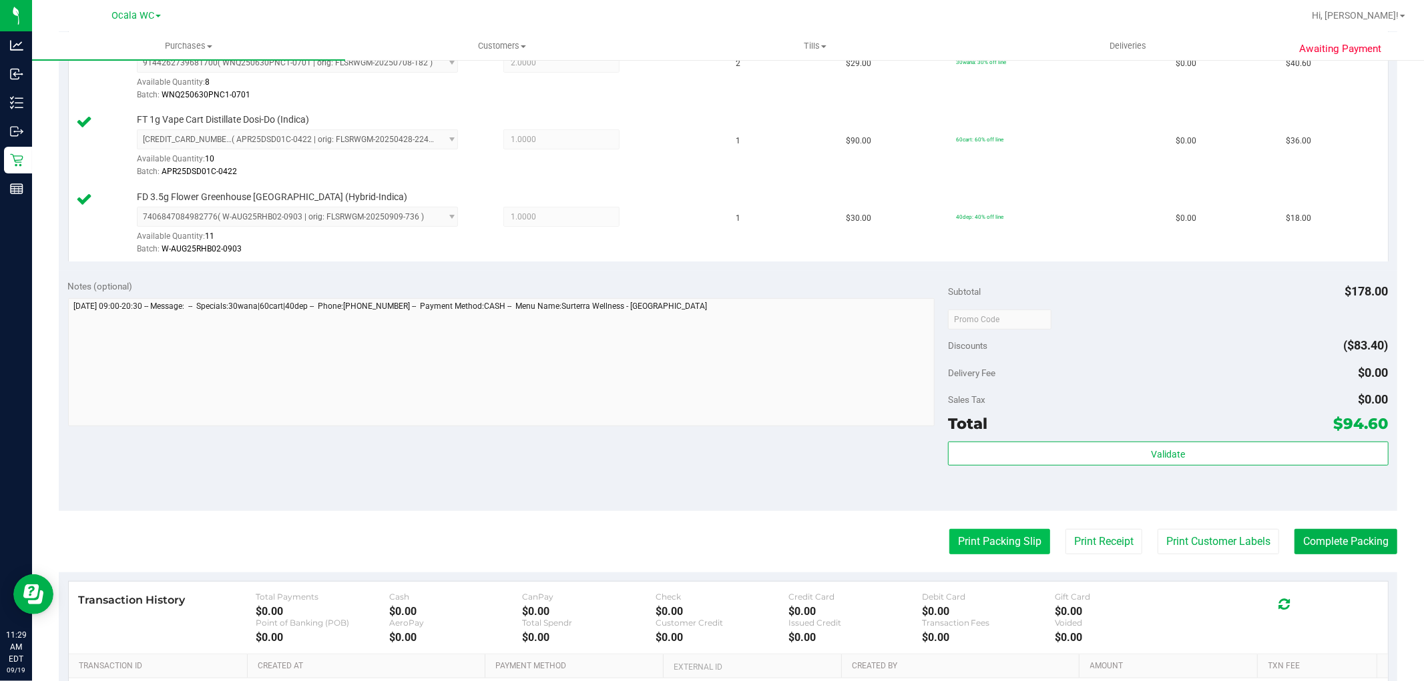
click at [958, 545] on button "Print Packing Slip" at bounding box center [999, 541] width 101 height 25
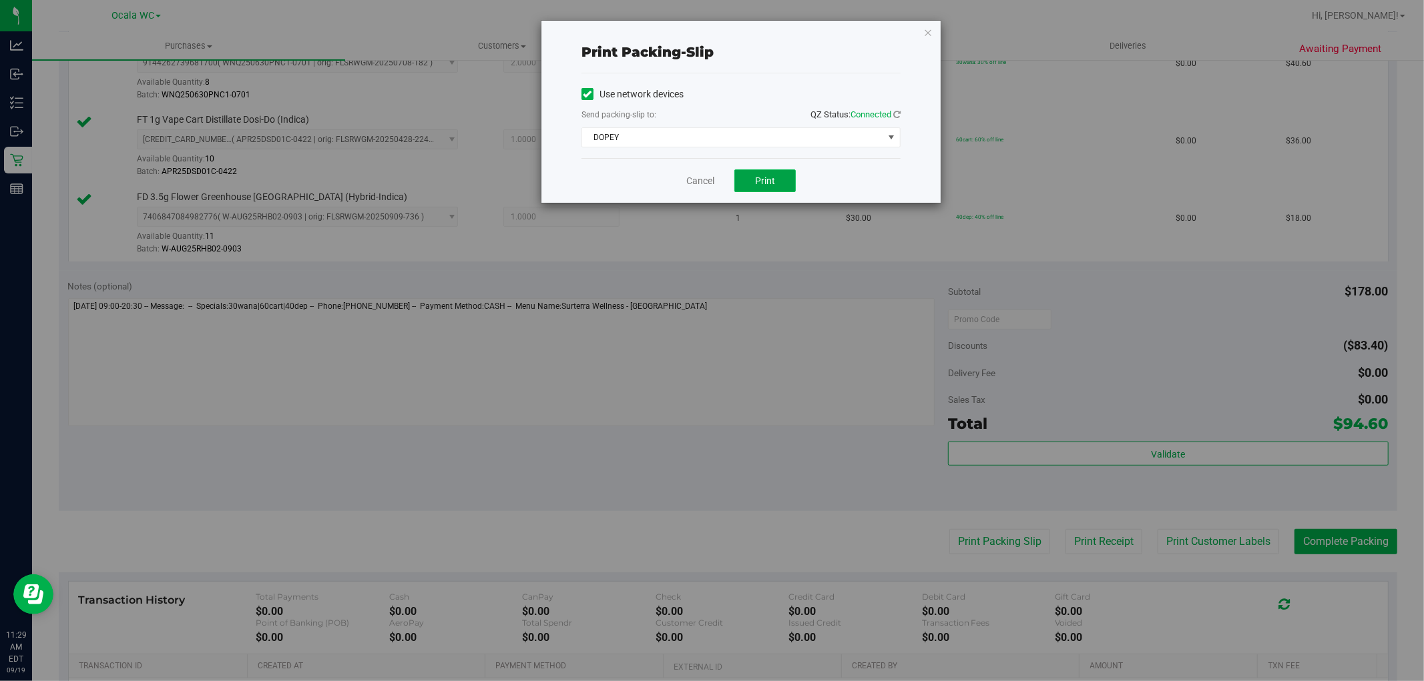
click at [767, 174] on button "Print" at bounding box center [764, 181] width 61 height 23
click at [688, 184] on link "Cancel" at bounding box center [700, 181] width 28 height 14
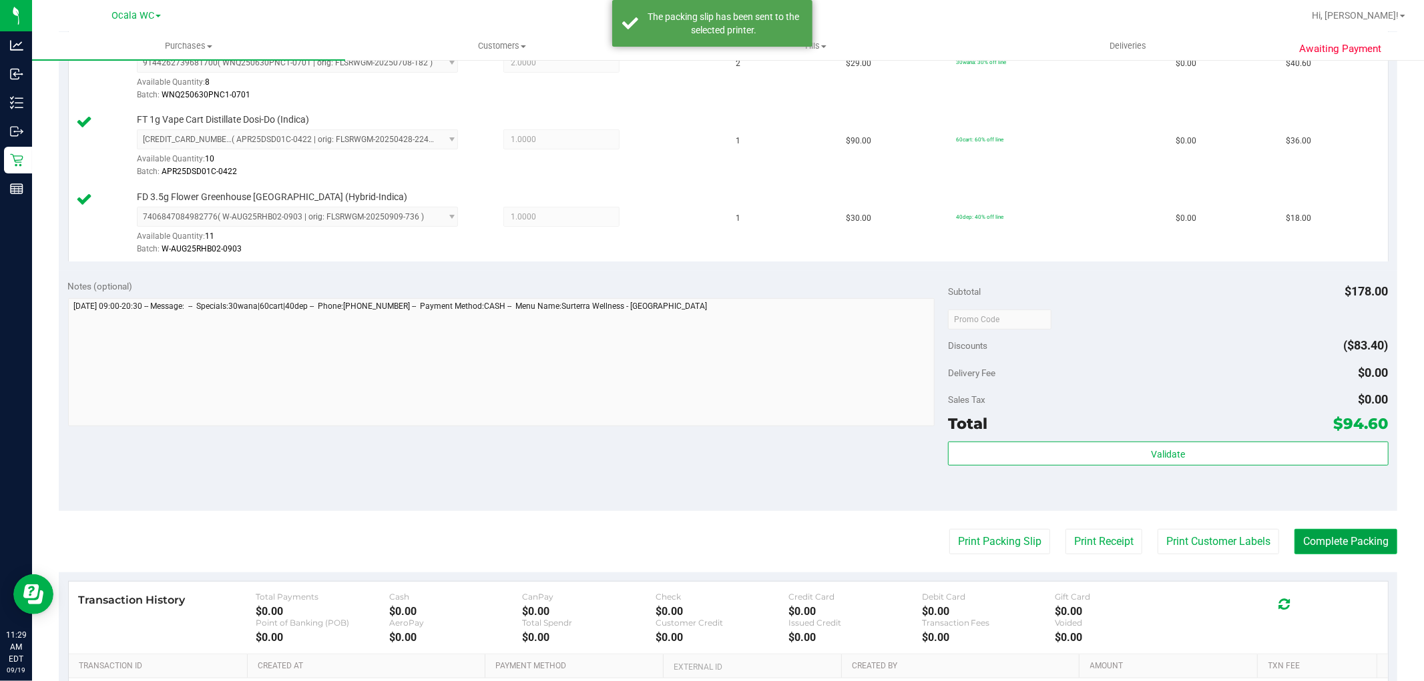
click at [1336, 538] on button "Complete Packing" at bounding box center [1345, 541] width 103 height 25
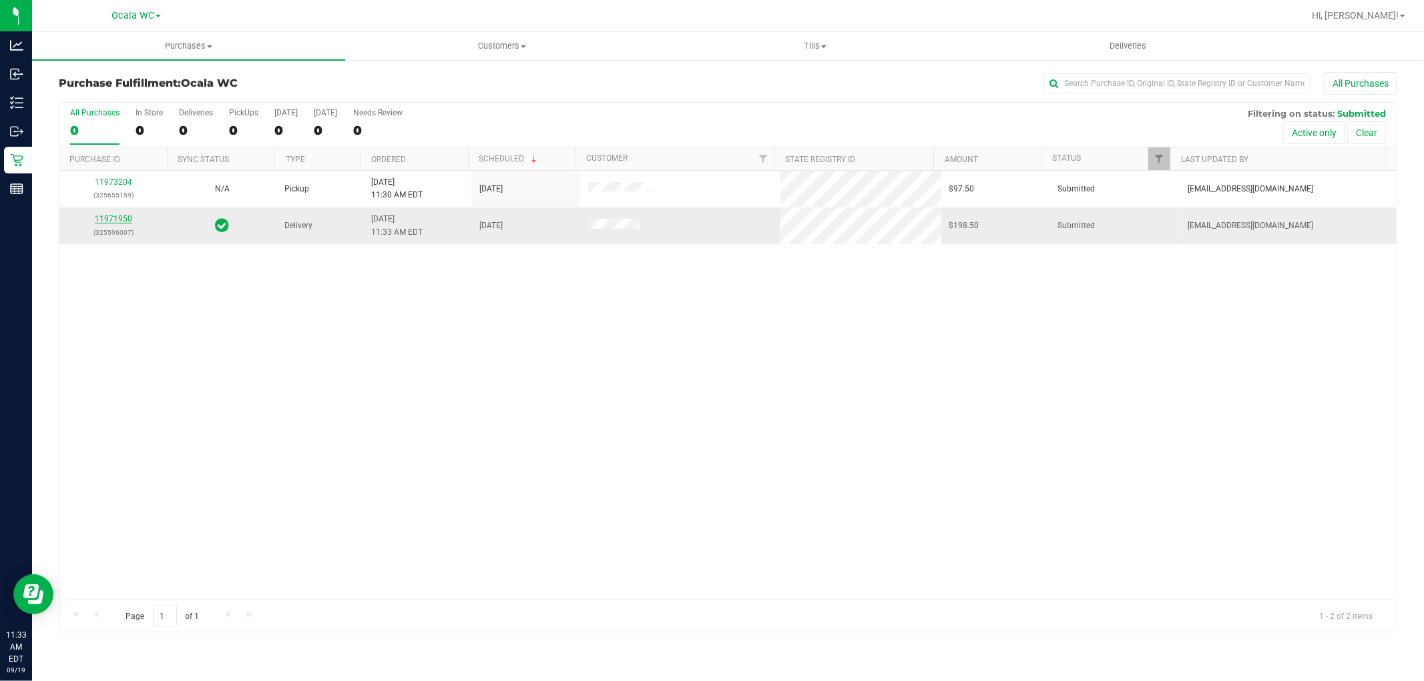
click at [117, 222] on link "11971950" at bounding box center [113, 218] width 37 height 9
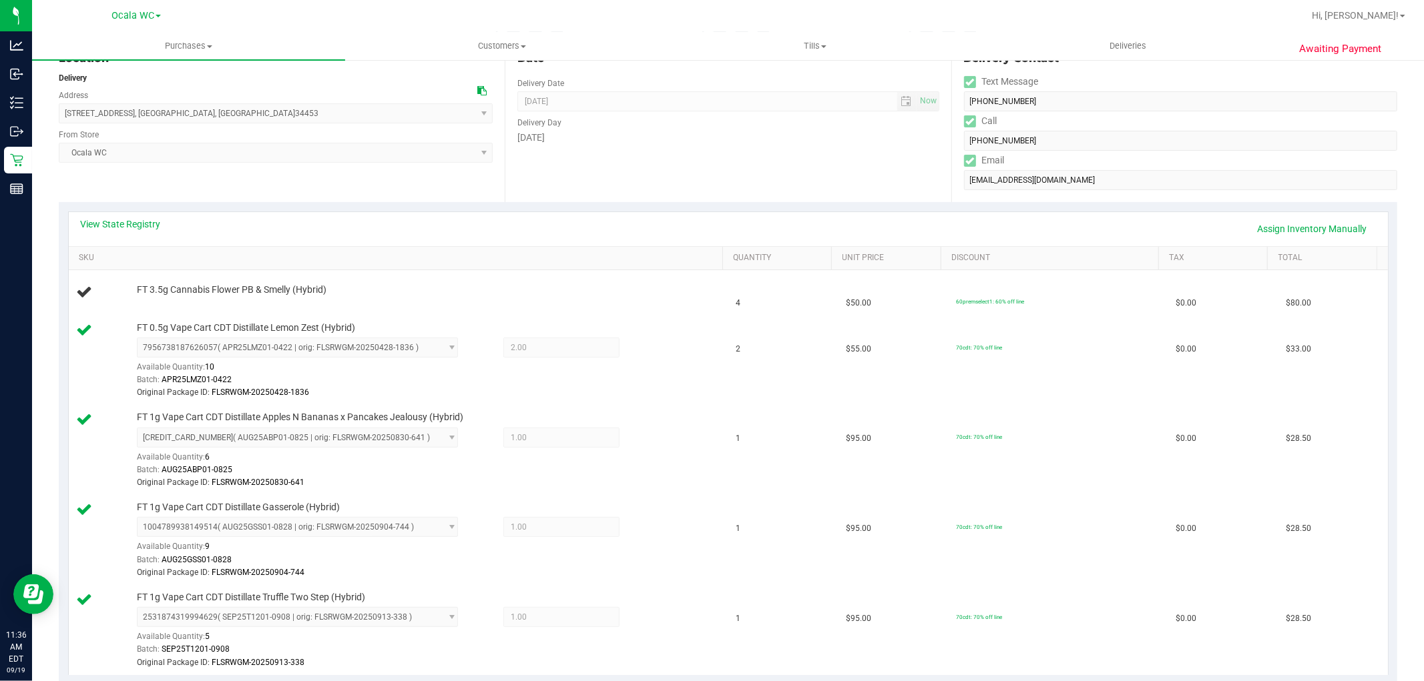
scroll to position [148, 0]
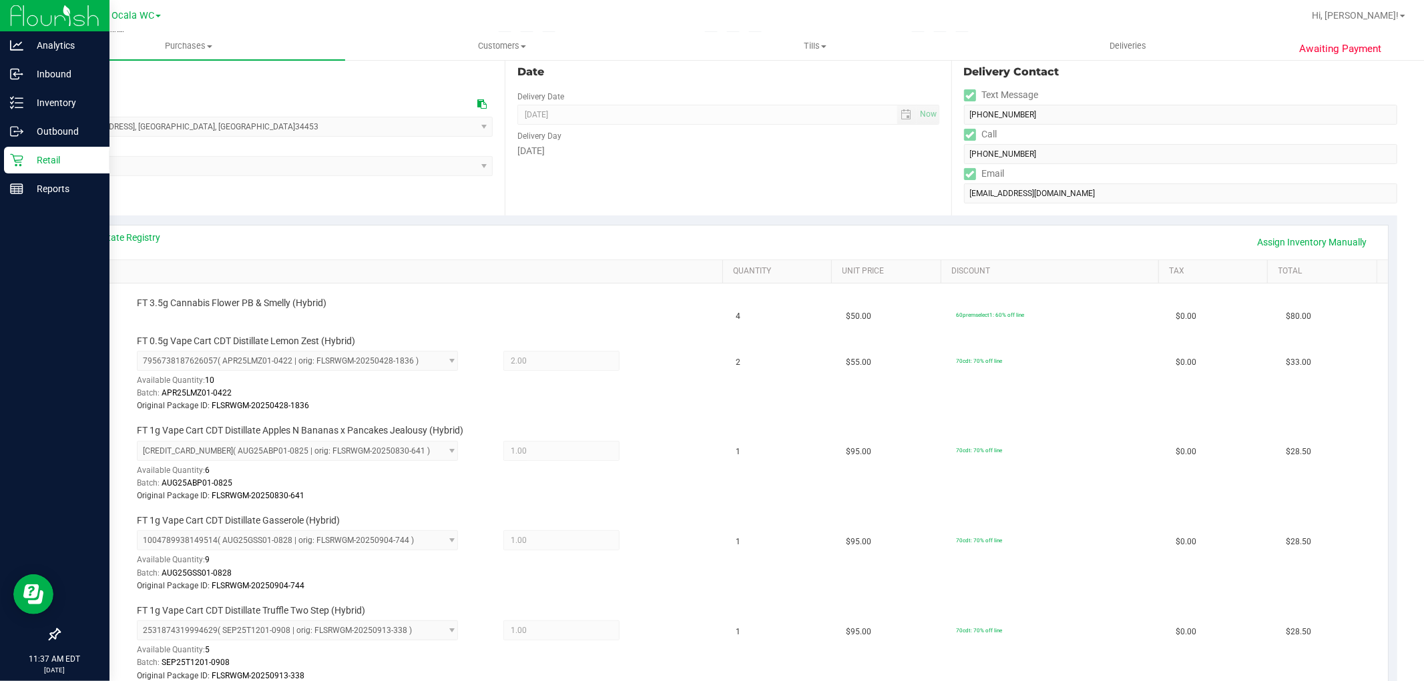
click at [57, 166] on p "Retail" at bounding box center [63, 160] width 80 height 16
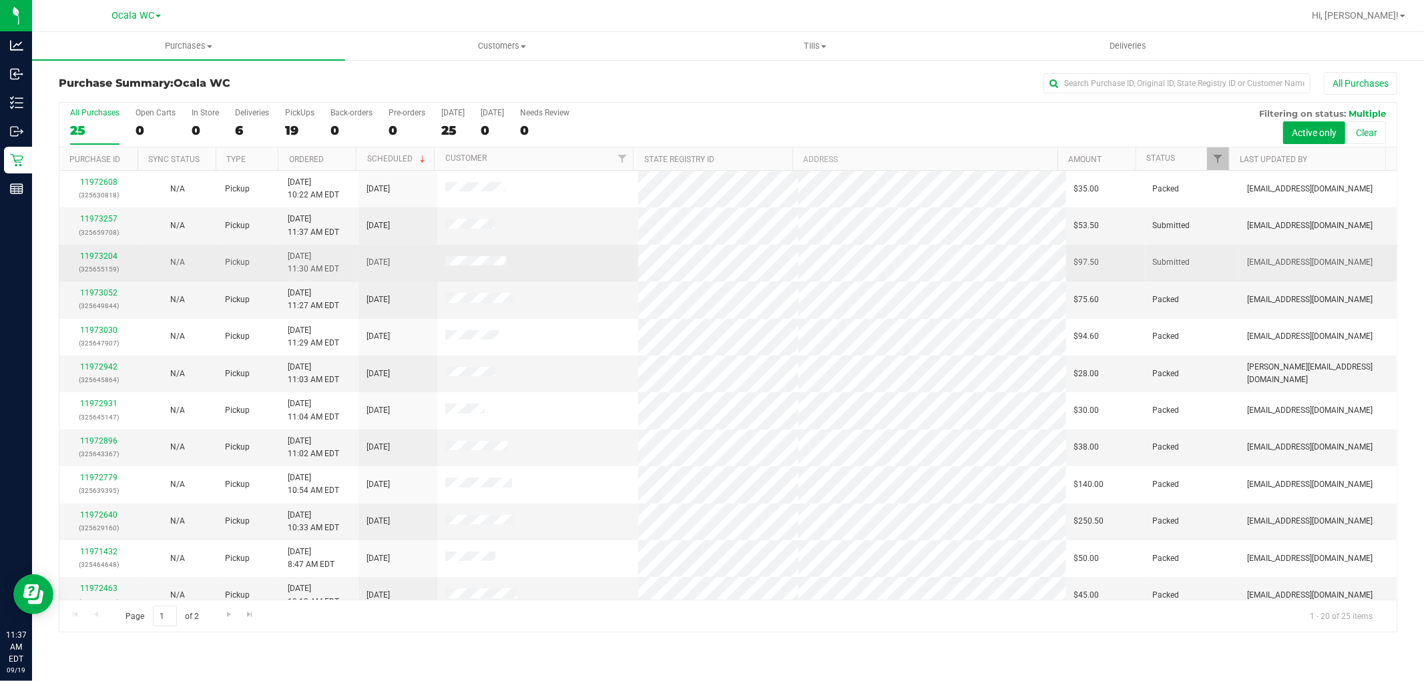
click at [579, 248] on td at bounding box center [537, 263] width 200 height 37
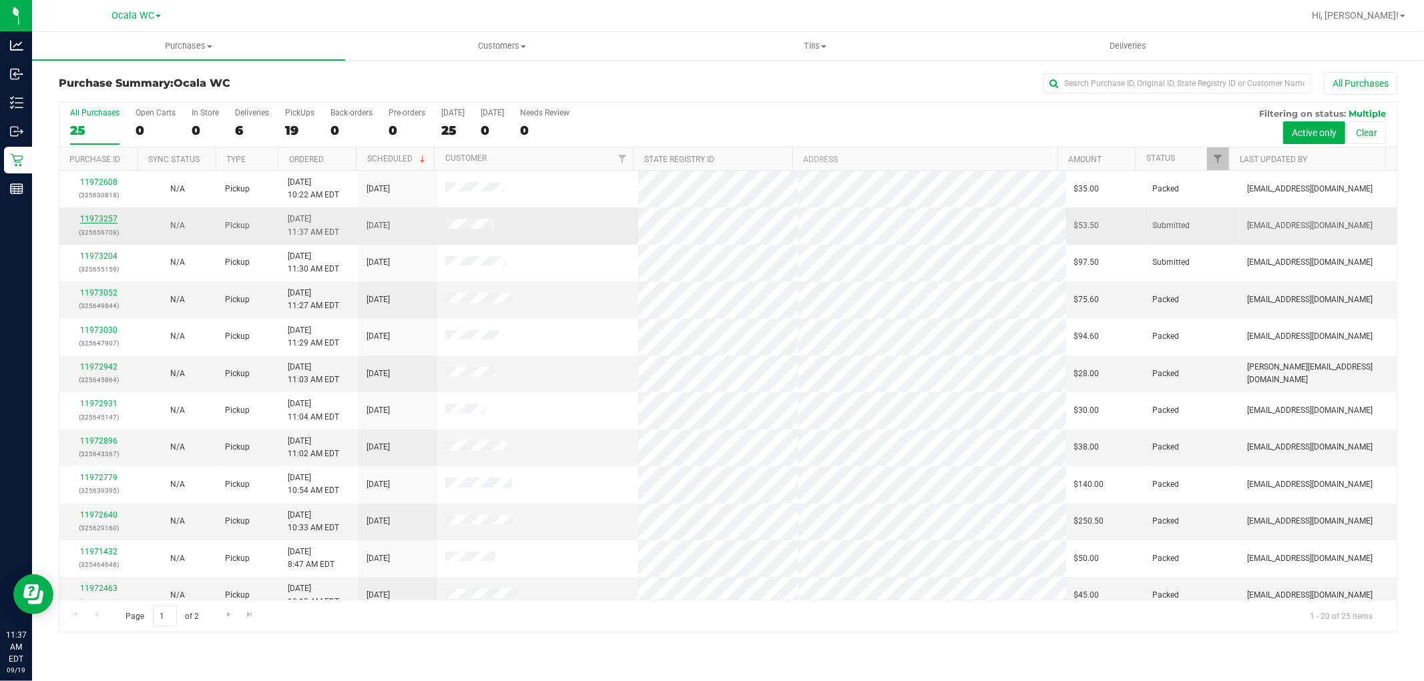
click at [89, 222] on link "11973257" at bounding box center [98, 218] width 37 height 9
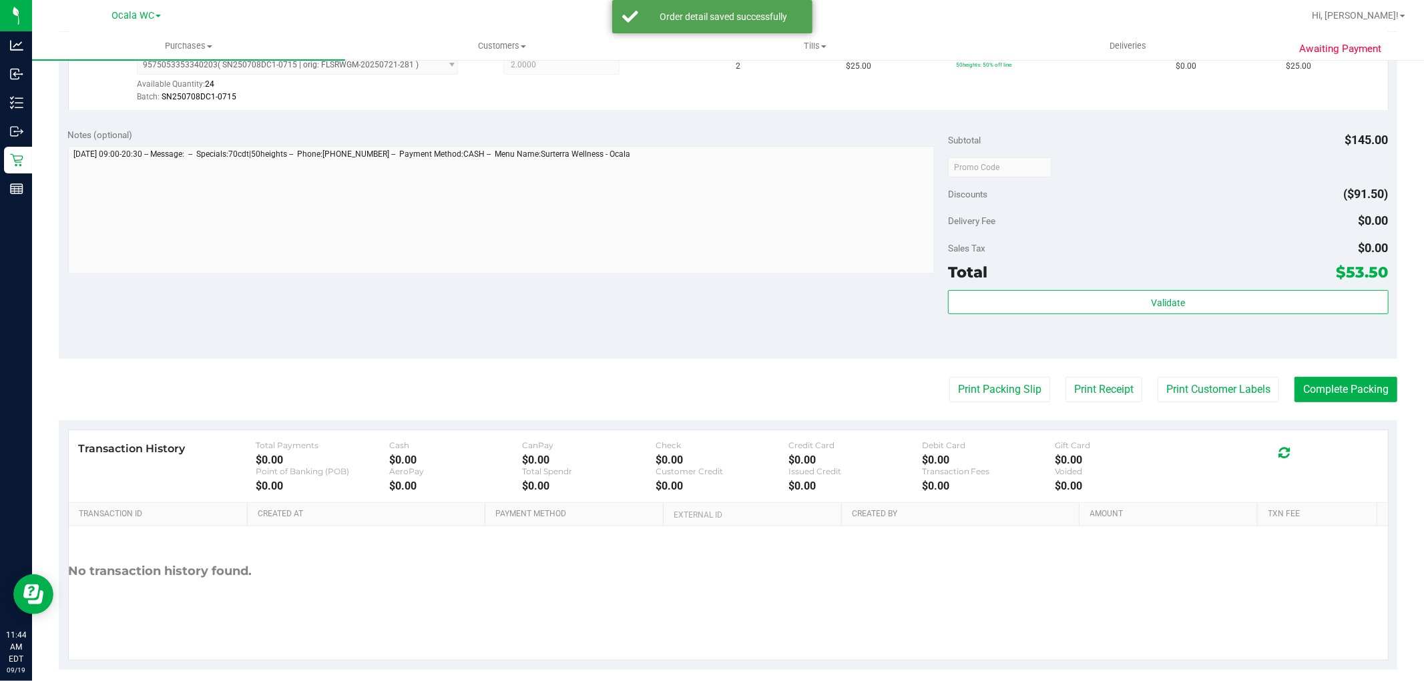
scroll to position [472, 0]
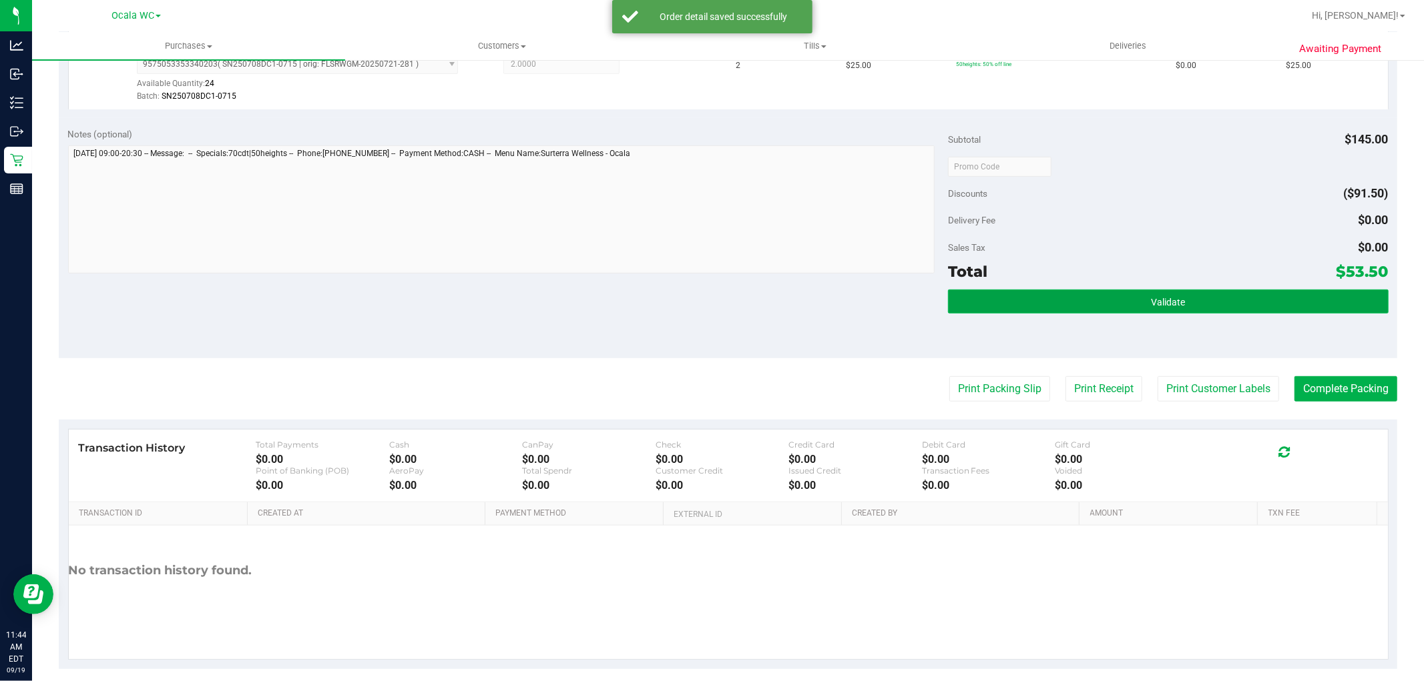
click at [1121, 308] on button "Validate" at bounding box center [1168, 302] width 440 height 24
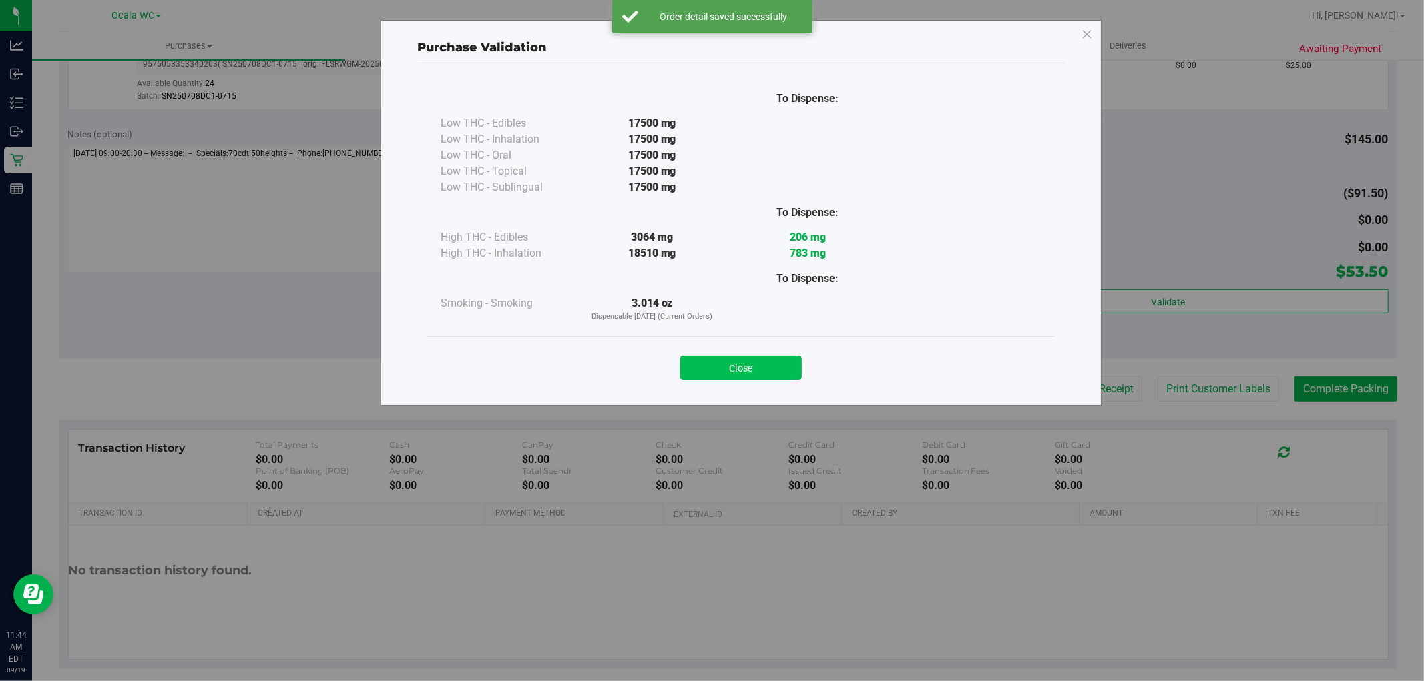
click at [705, 374] on button "Close" at bounding box center [740, 368] width 121 height 24
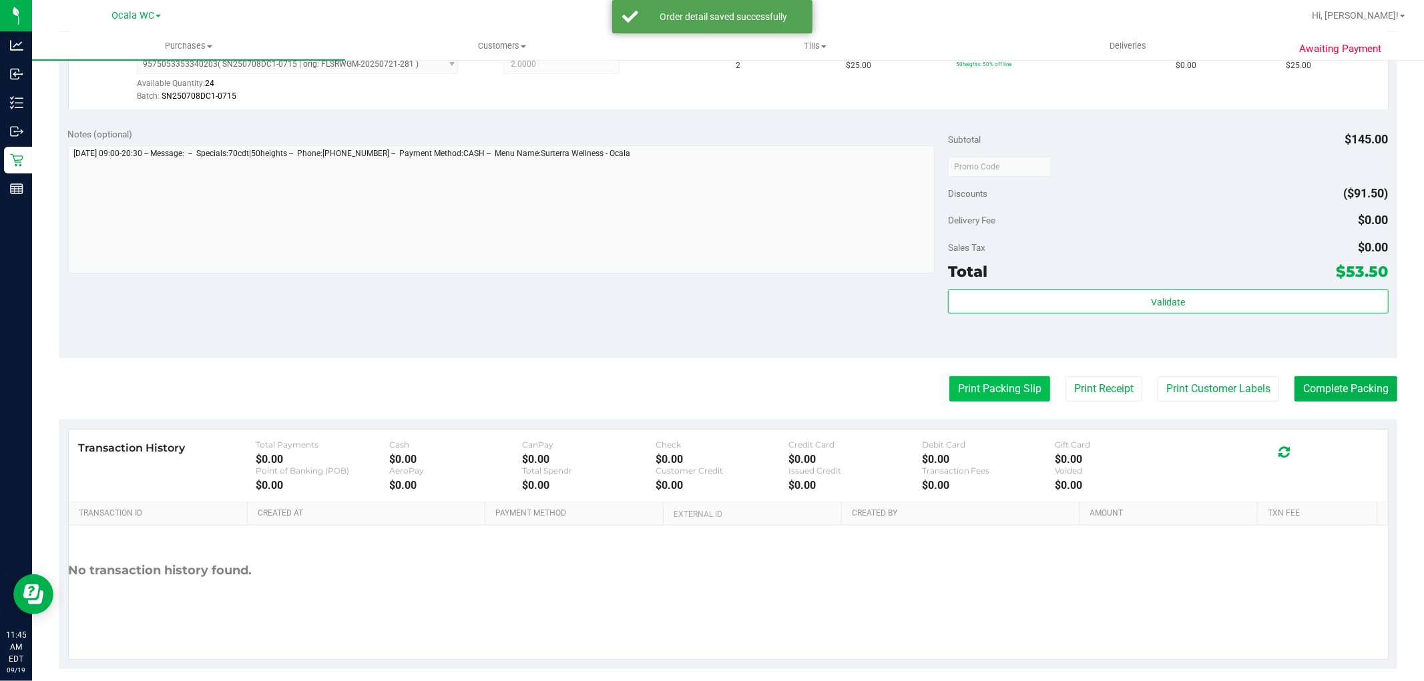
click at [996, 390] on button "Print Packing Slip" at bounding box center [999, 388] width 101 height 25
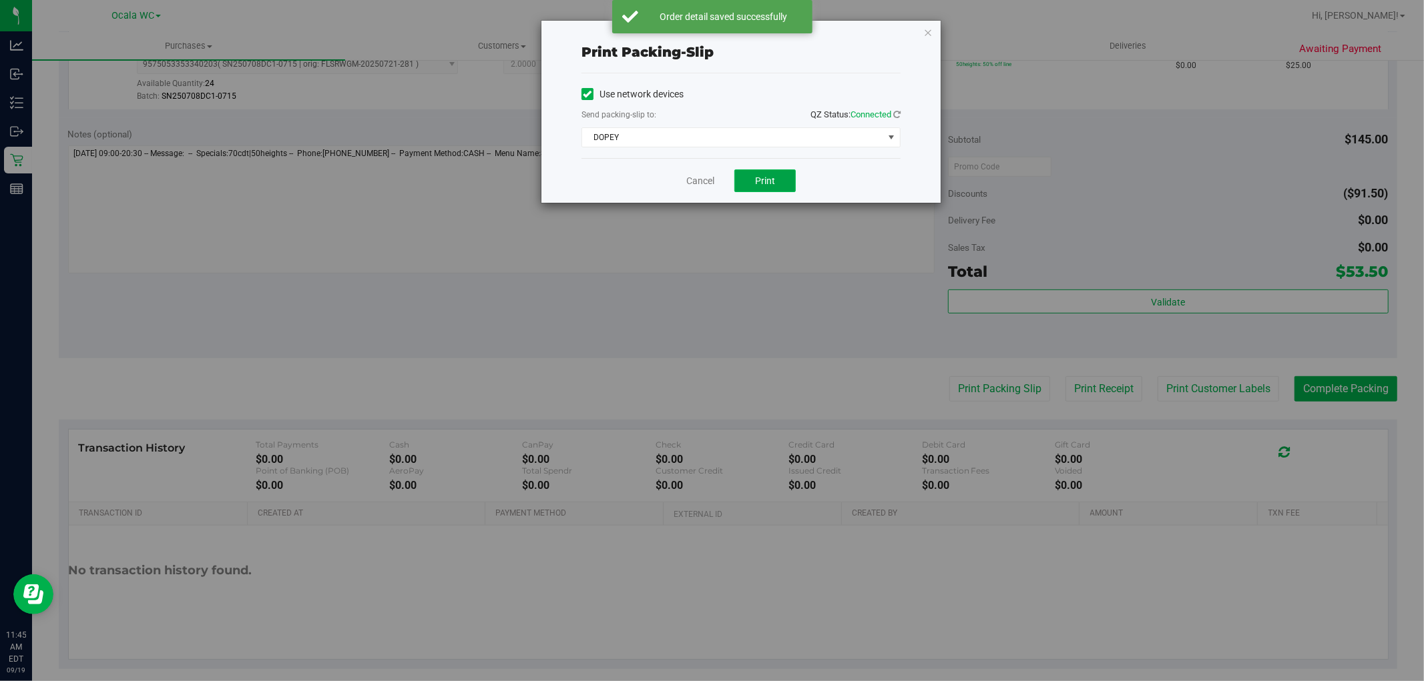
click at [759, 189] on button "Print" at bounding box center [764, 181] width 61 height 23
click at [691, 181] on link "Cancel" at bounding box center [700, 181] width 28 height 14
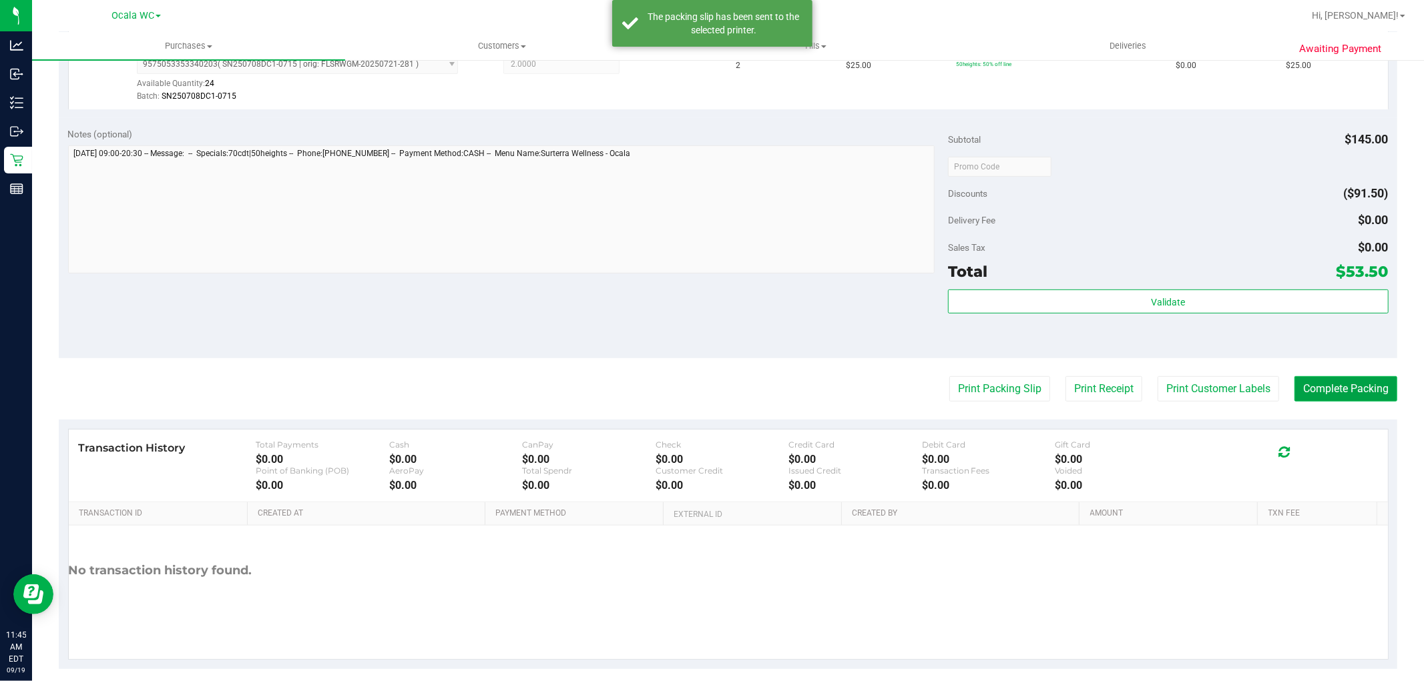
click at [1351, 377] on button "Complete Packing" at bounding box center [1345, 388] width 103 height 25
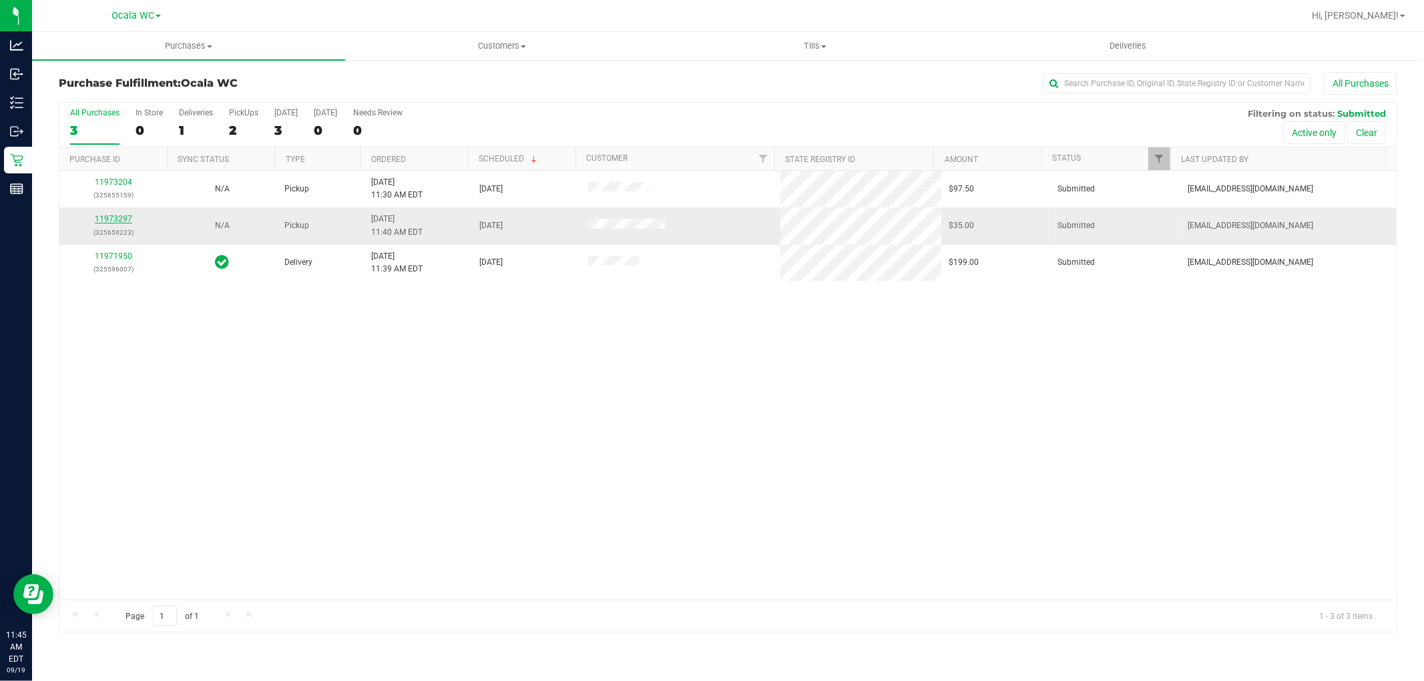
click at [107, 223] on link "11973297" at bounding box center [113, 218] width 37 height 9
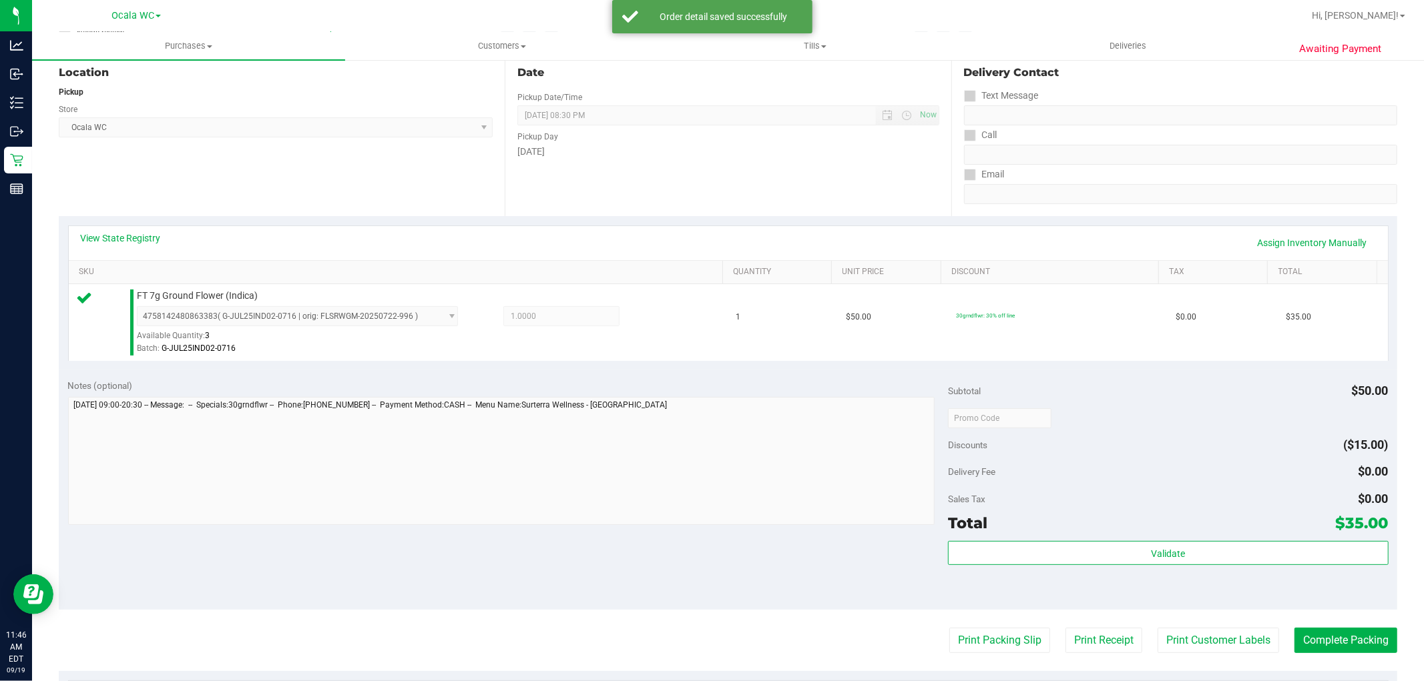
scroll to position [265, 0]
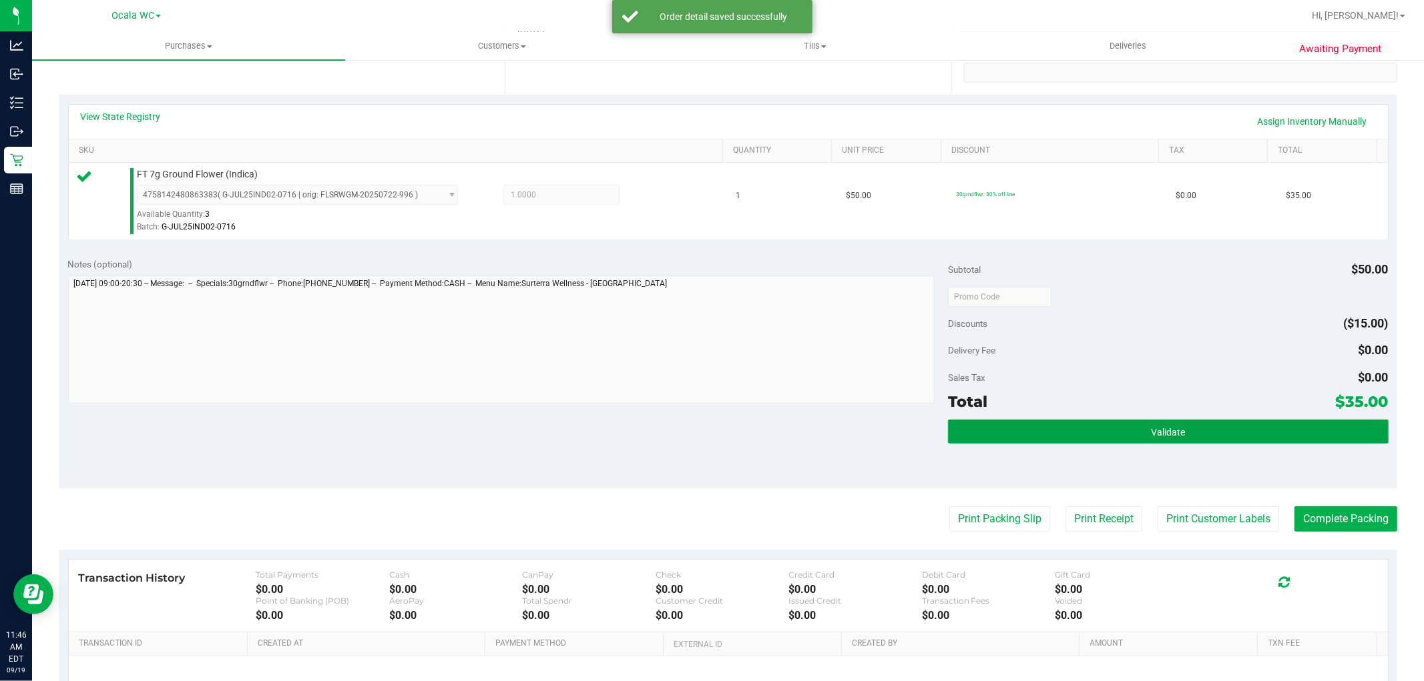
click at [1177, 420] on button "Validate" at bounding box center [1168, 432] width 440 height 24
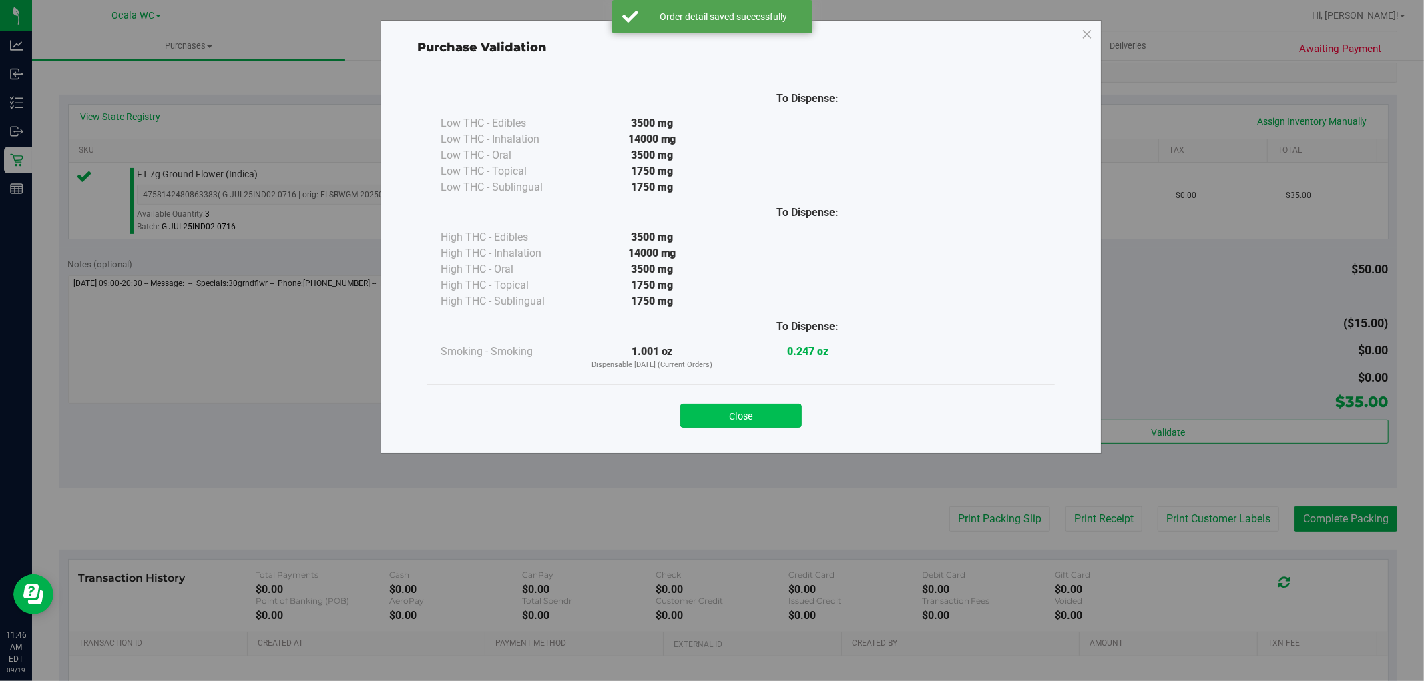
click at [704, 404] on button "Close" at bounding box center [740, 416] width 121 height 24
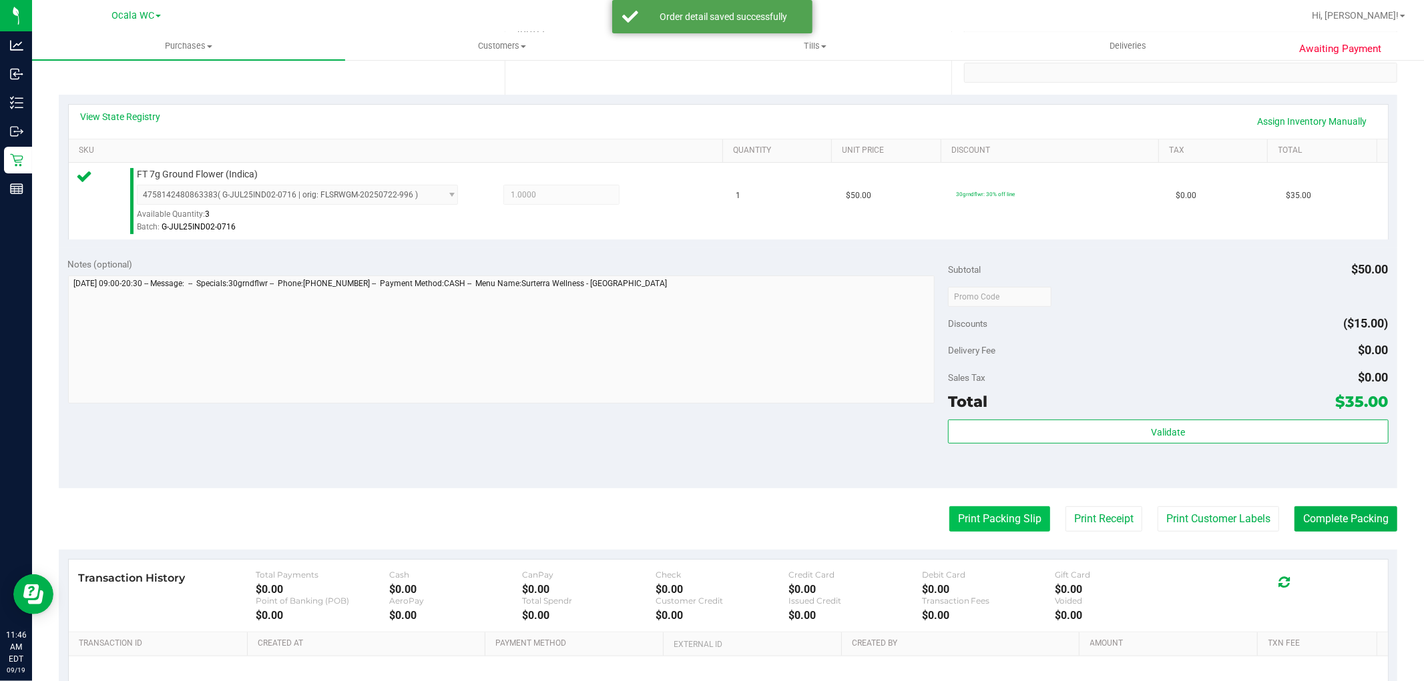
click at [990, 507] on button "Print Packing Slip" at bounding box center [999, 519] width 101 height 25
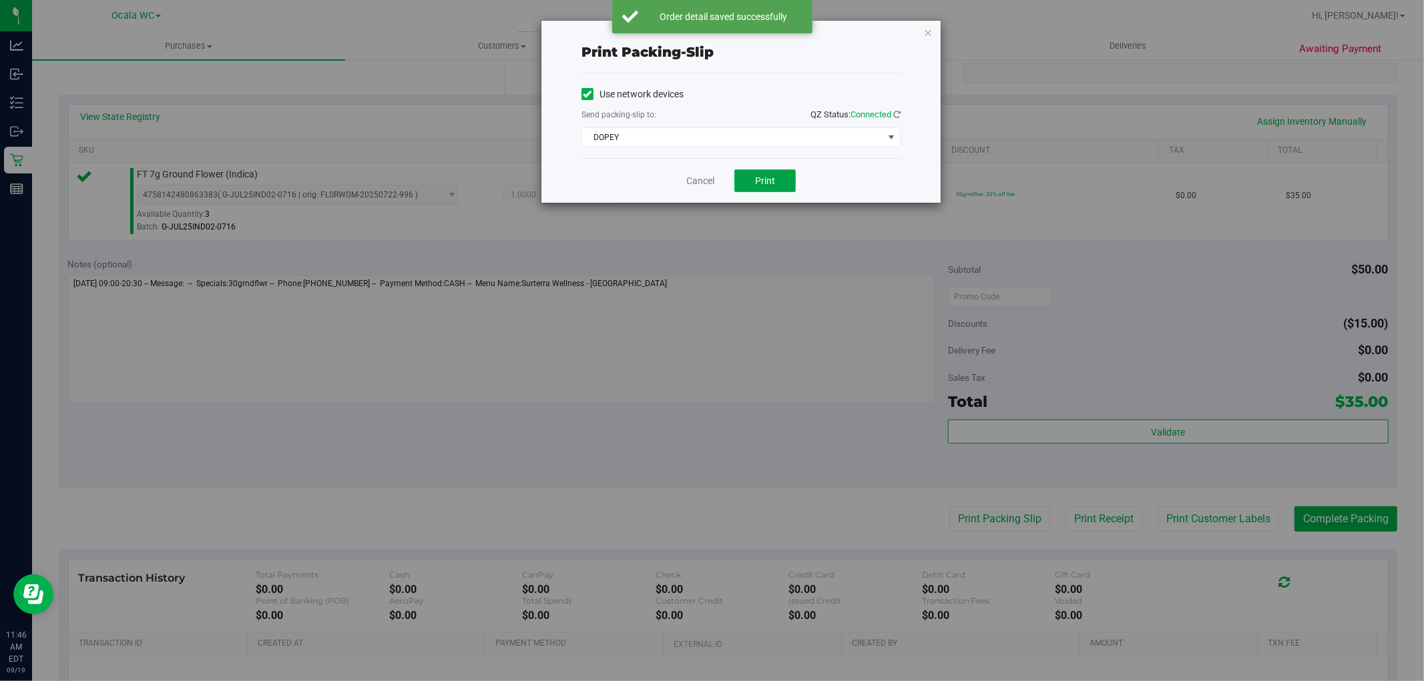
click at [746, 178] on button "Print" at bounding box center [764, 181] width 61 height 23
click at [695, 185] on link "Cancel" at bounding box center [700, 181] width 28 height 14
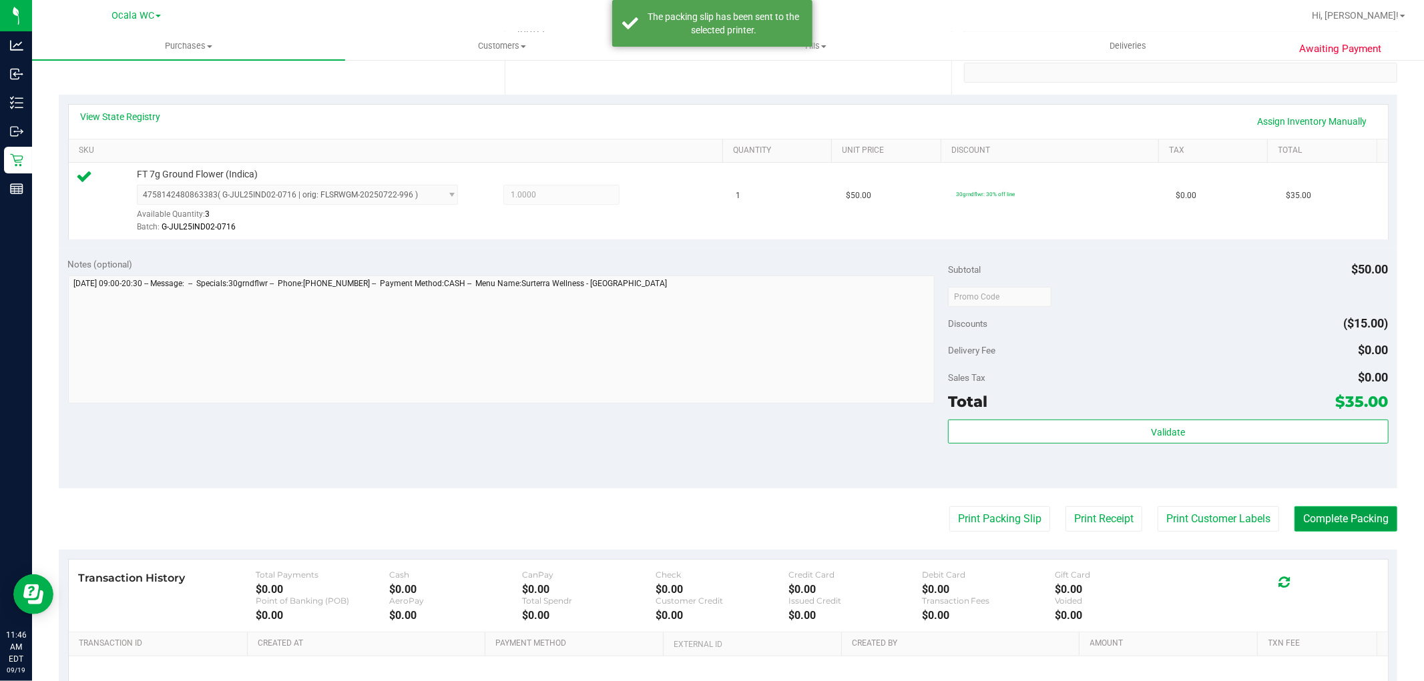
click at [1313, 513] on button "Complete Packing" at bounding box center [1345, 519] width 103 height 25
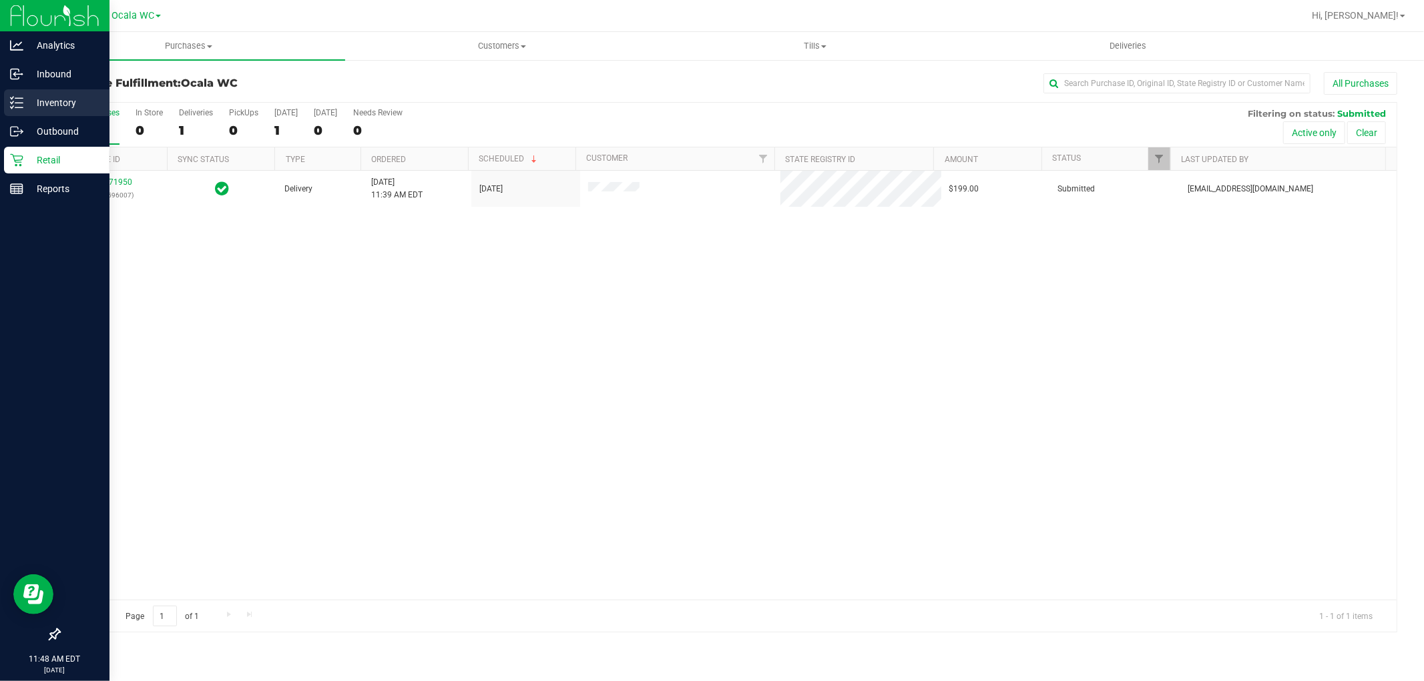
click at [30, 95] on p "Inventory" at bounding box center [63, 103] width 80 height 16
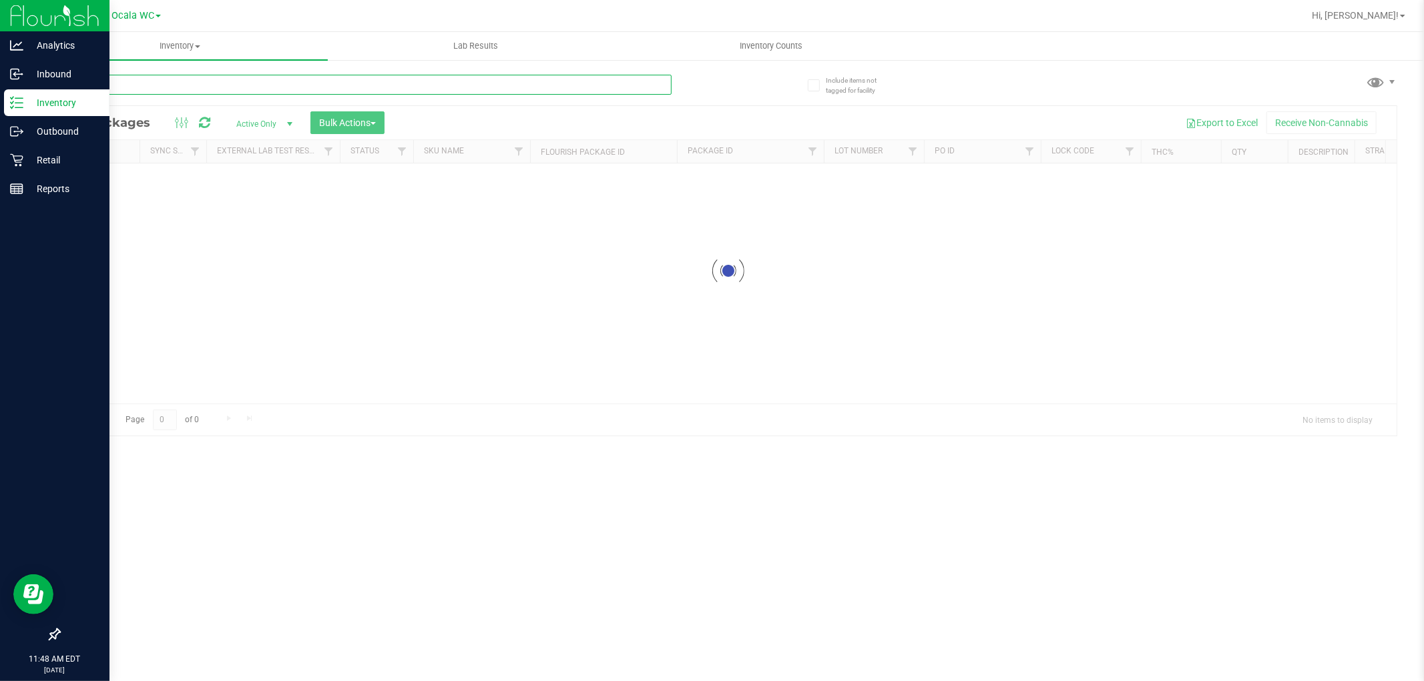
click at [209, 77] on input "text" at bounding box center [365, 85] width 613 height 20
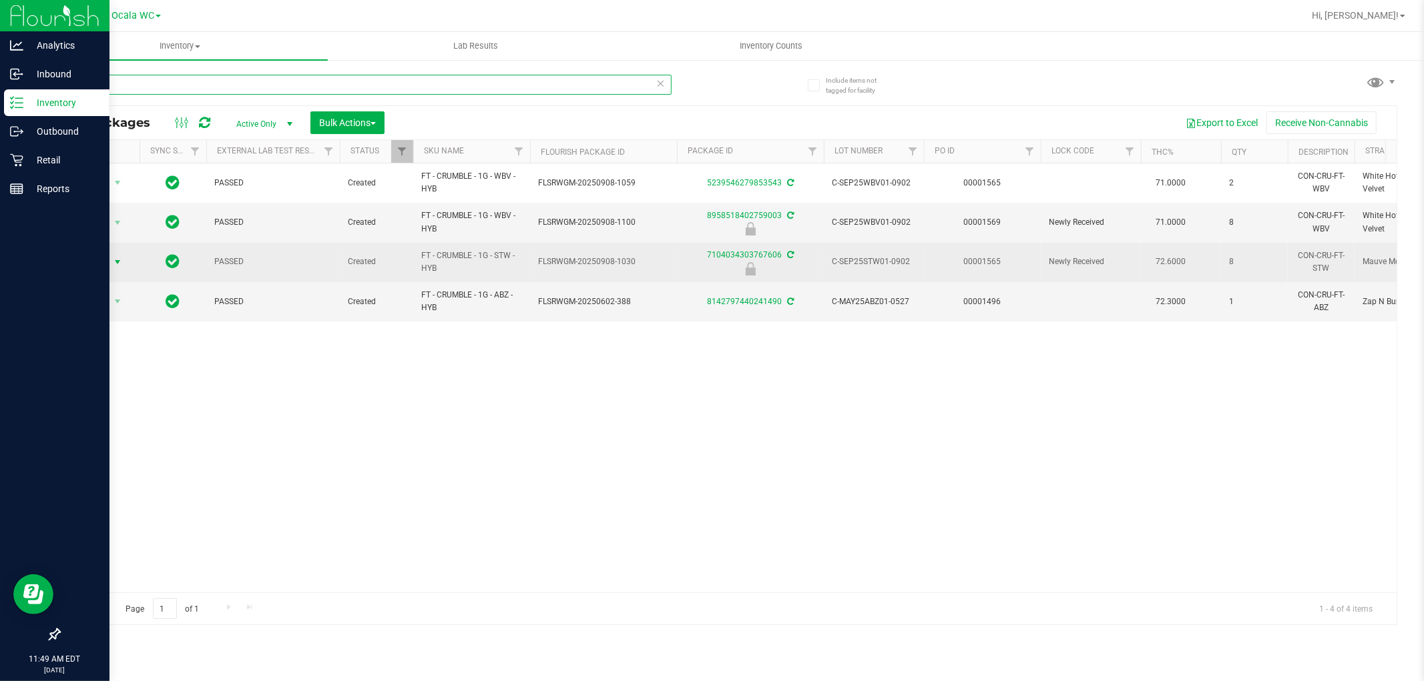
type input "crumble"
click at [103, 262] on span "Action" at bounding box center [91, 262] width 36 height 19
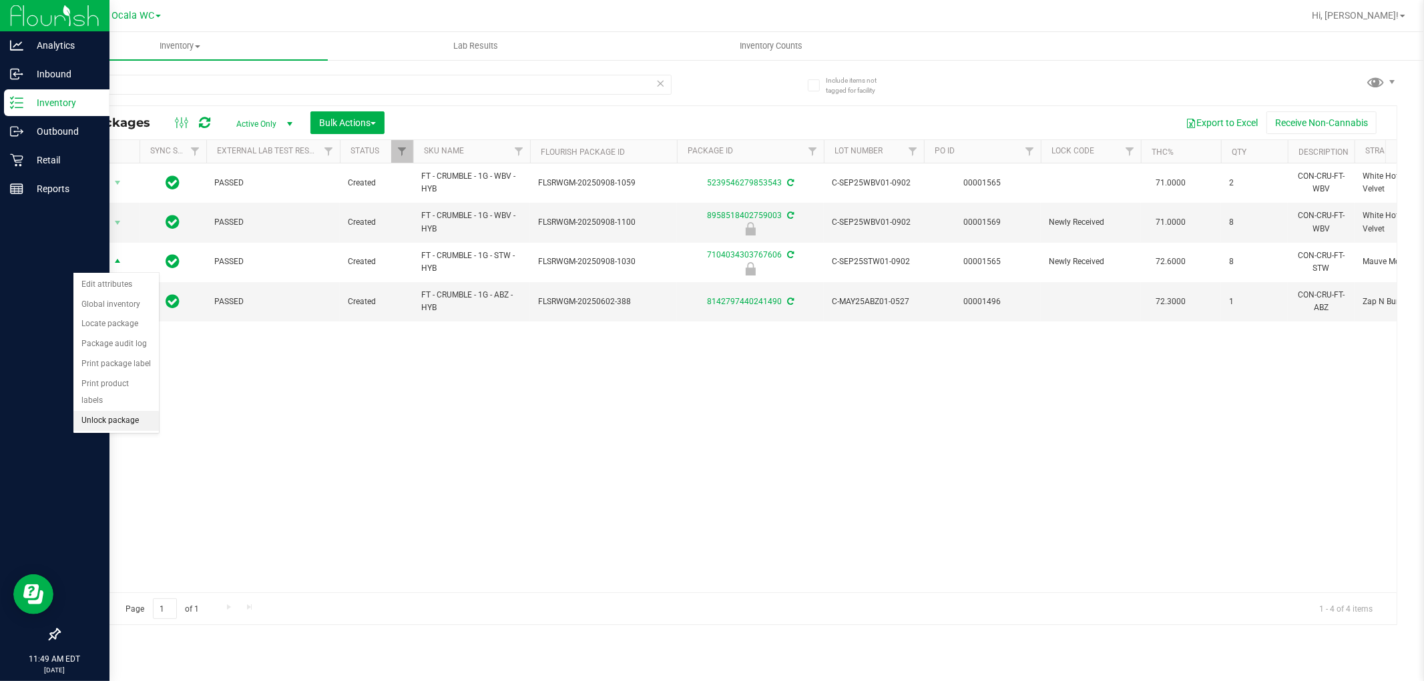
click at [121, 414] on li "Unlock package" at bounding box center [115, 421] width 85 height 20
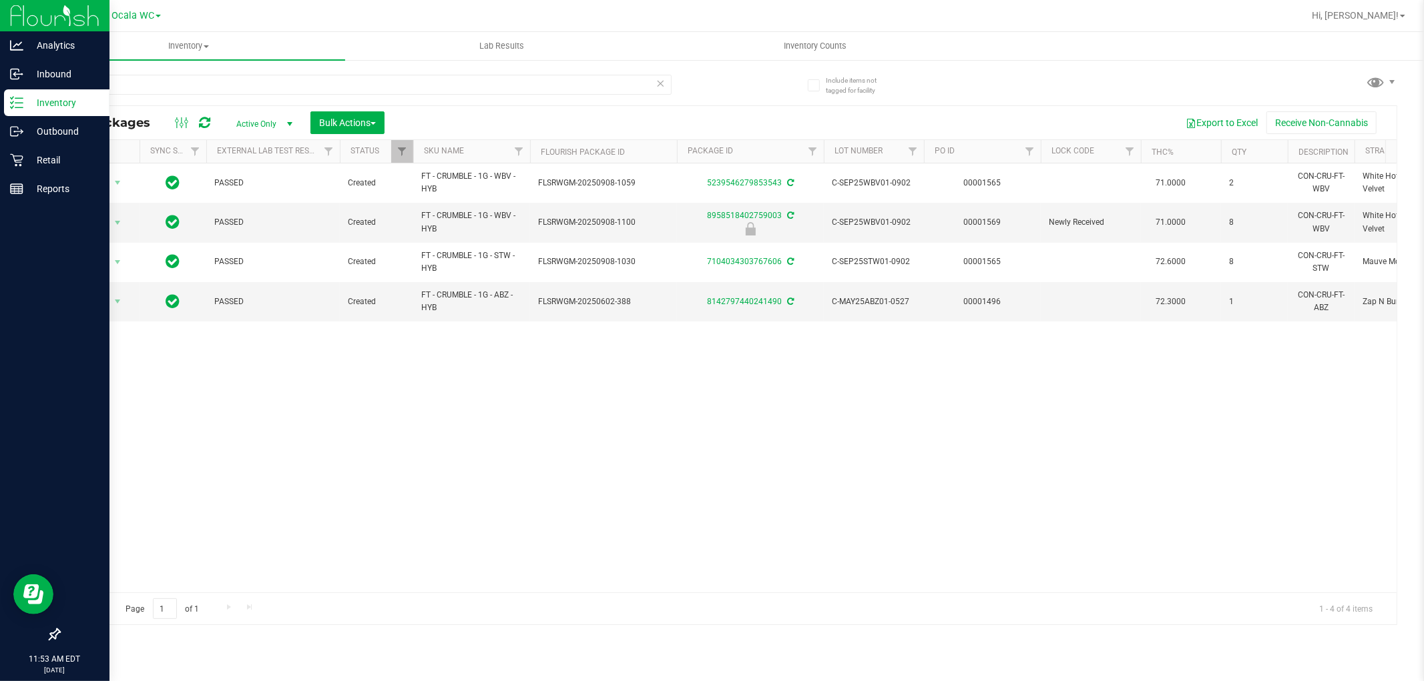
click at [339, 432] on div "Action Action Adjust qty Create package Edit attributes Global inventory Locate…" at bounding box center [727, 378] width 1337 height 429
click at [185, 33] on uib-tab-heading "Inventory All packages All inventory Waste log Create inventory" at bounding box center [188, 46] width 313 height 28
click at [17, 160] on icon at bounding box center [16, 160] width 13 height 13
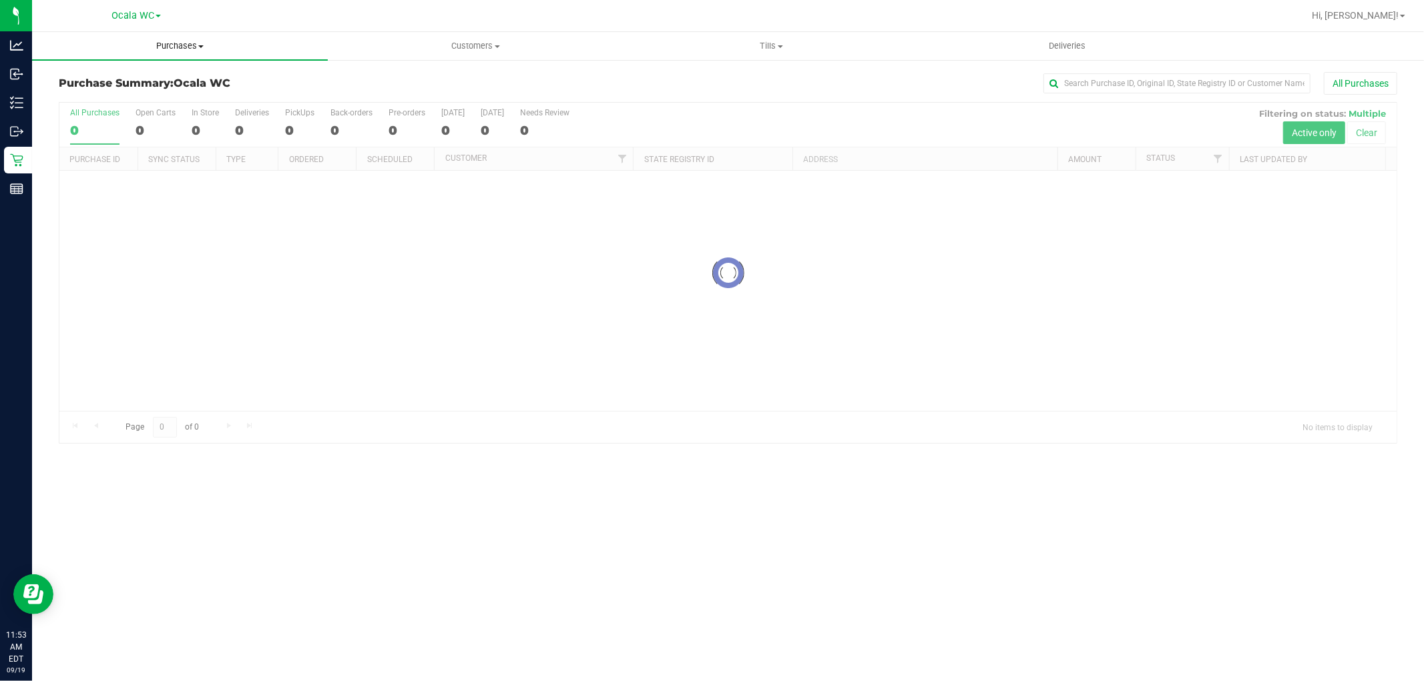
click at [177, 47] on span "Purchases" at bounding box center [180, 46] width 296 height 12
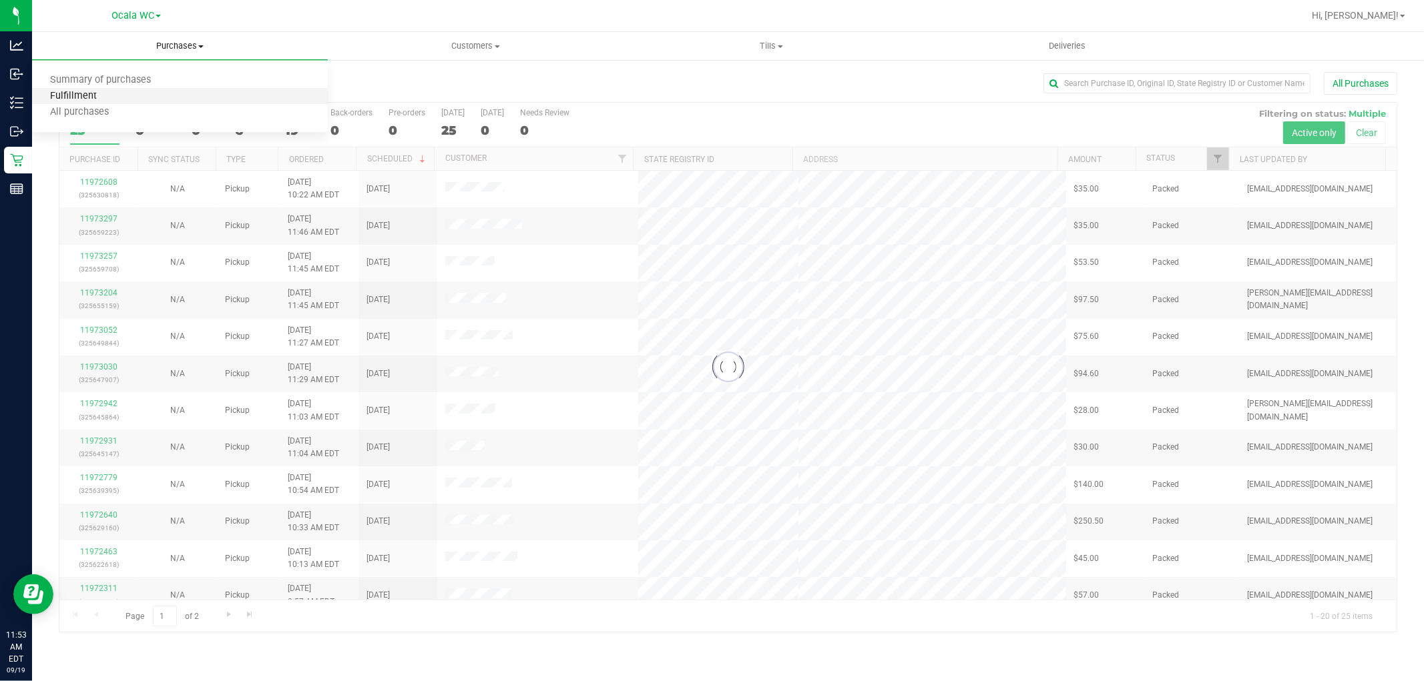
click at [70, 100] on span "Fulfillment" at bounding box center [73, 96] width 83 height 11
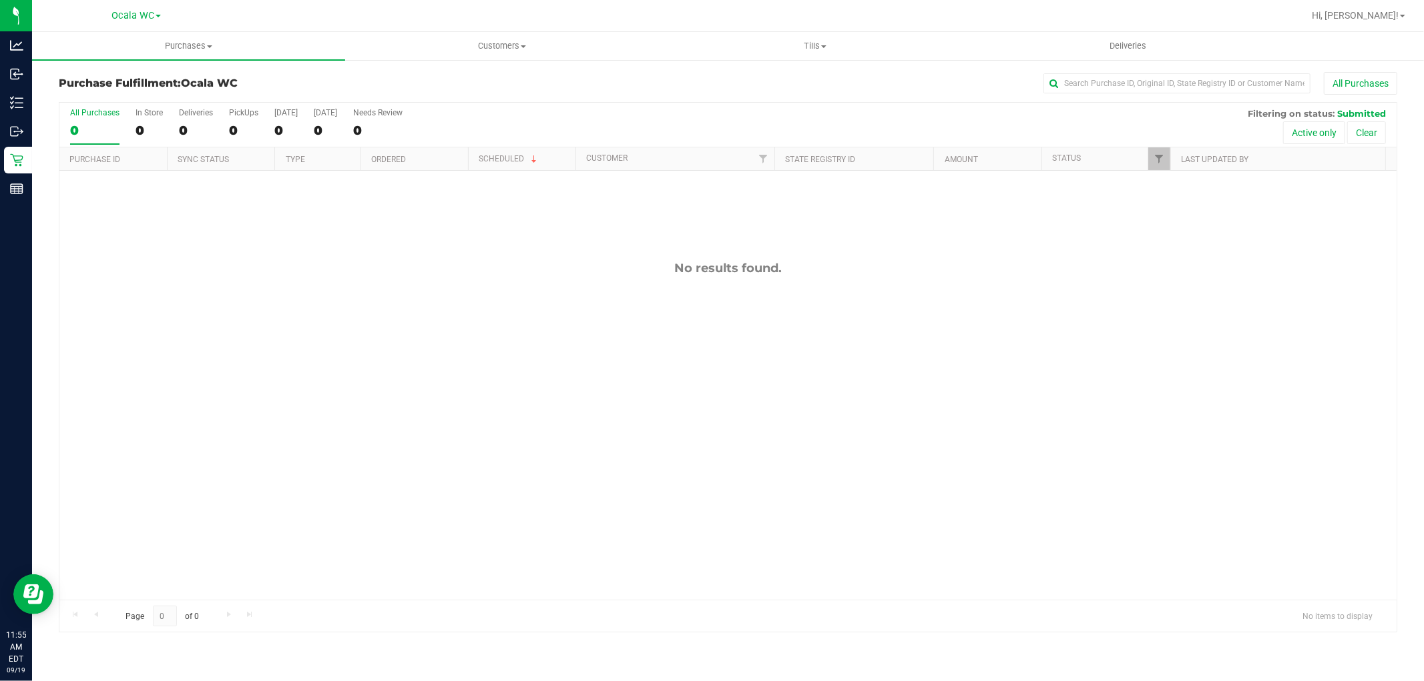
click at [284, 362] on div "No results found." at bounding box center [727, 430] width 1337 height 519
